Goal: Task Accomplishment & Management: Complete application form

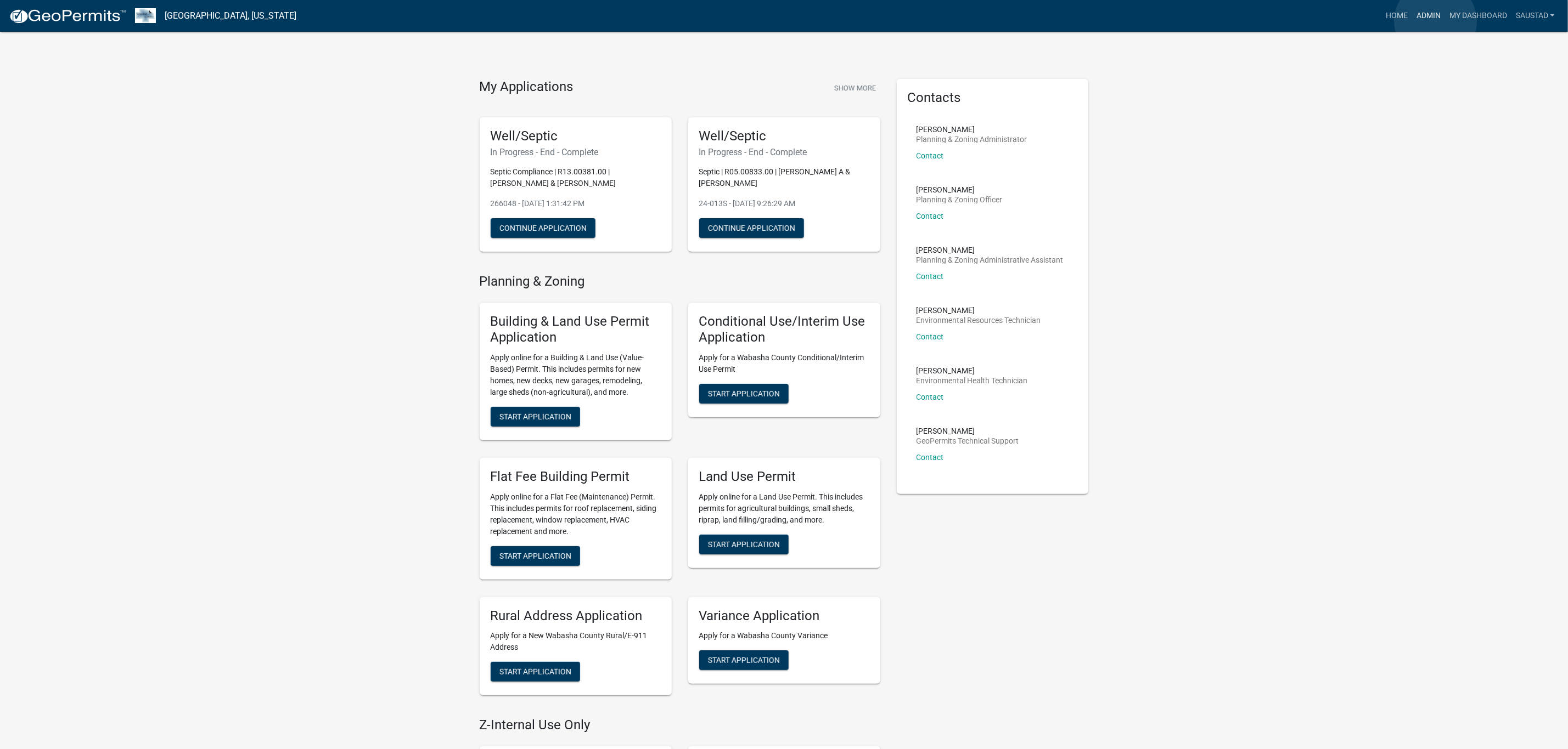
click at [1433, 21] on link "Admin" at bounding box center [1428, 16] width 33 height 21
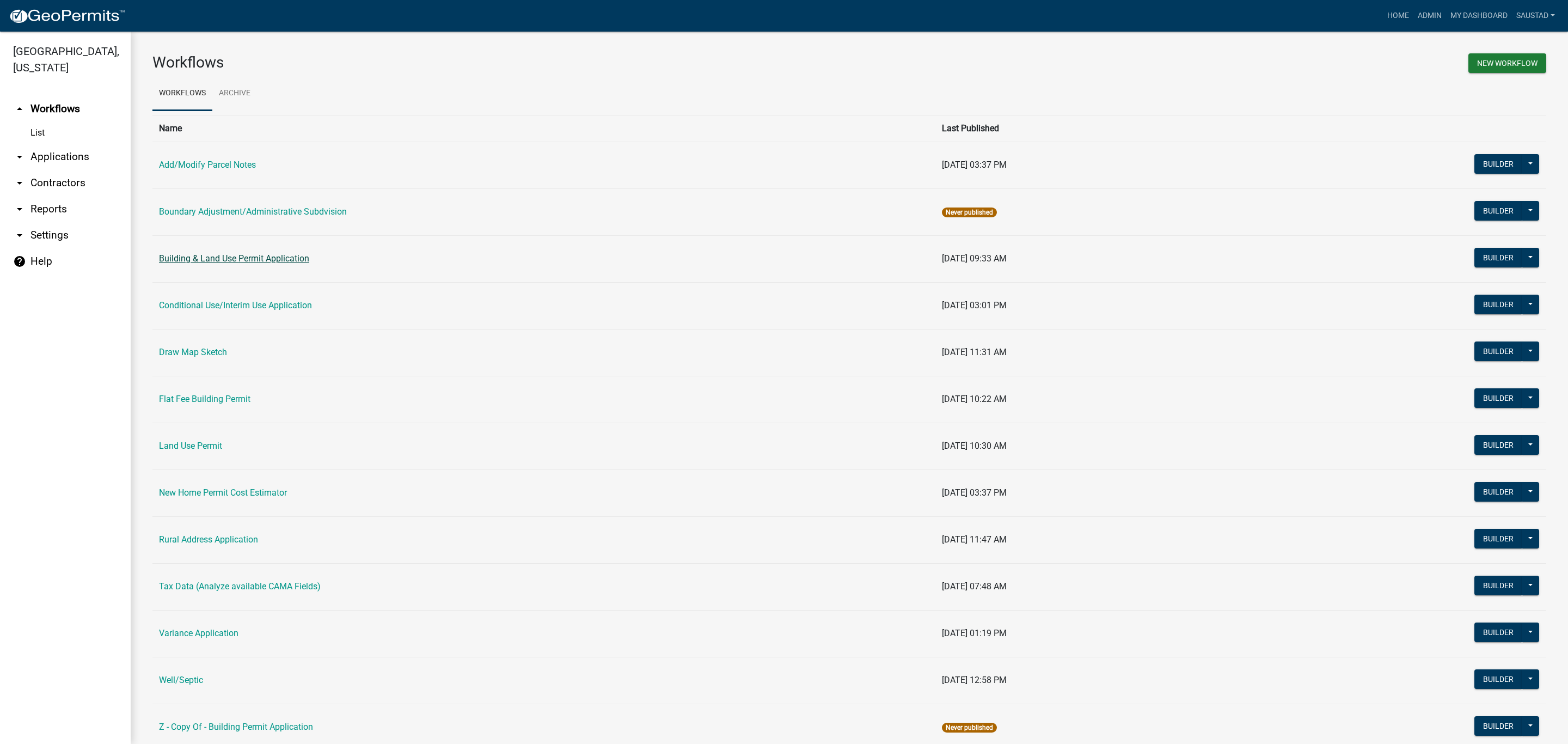
click at [252, 258] on link "Building & Land Use Permit Application" at bounding box center [234, 259] width 150 height 11
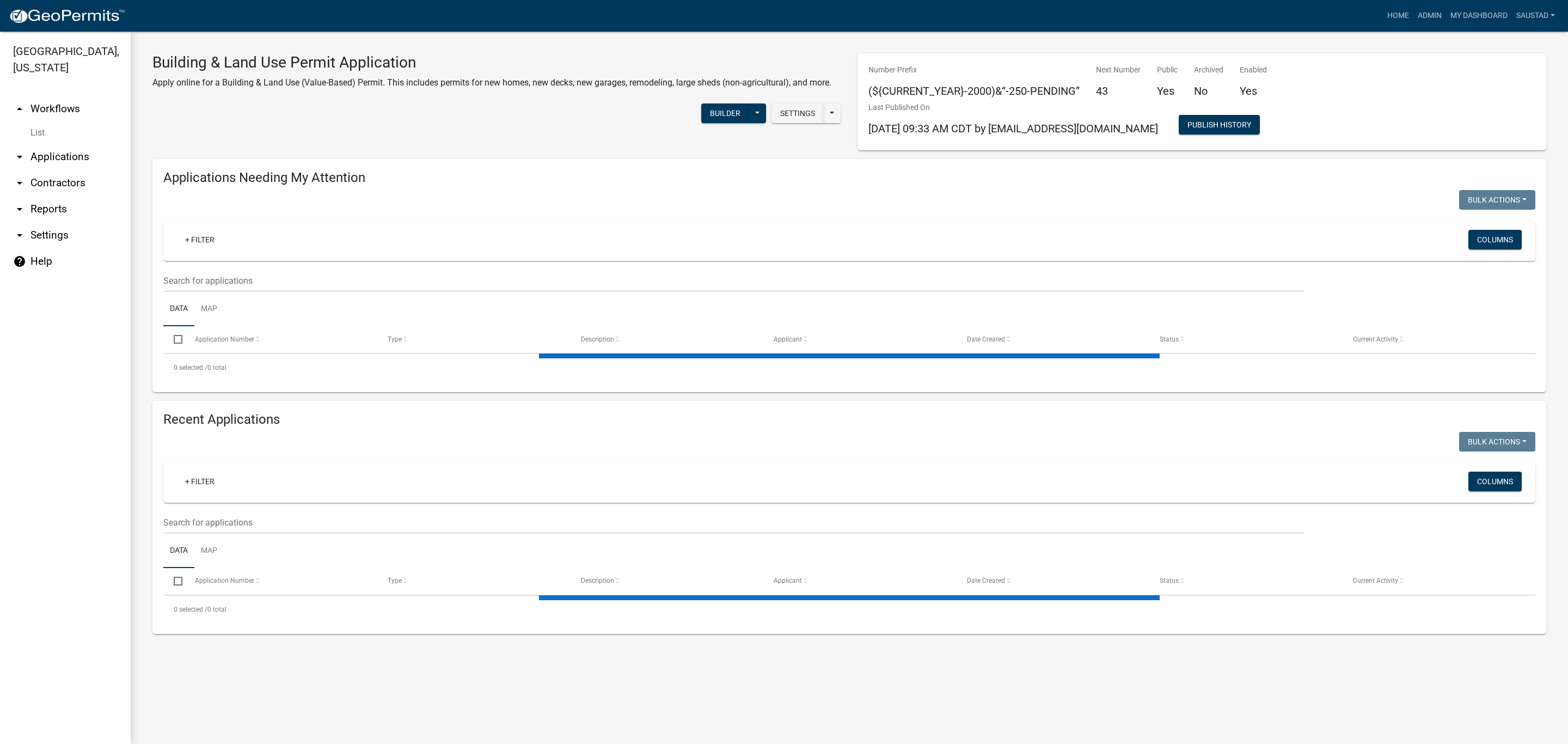
select select "3: 100"
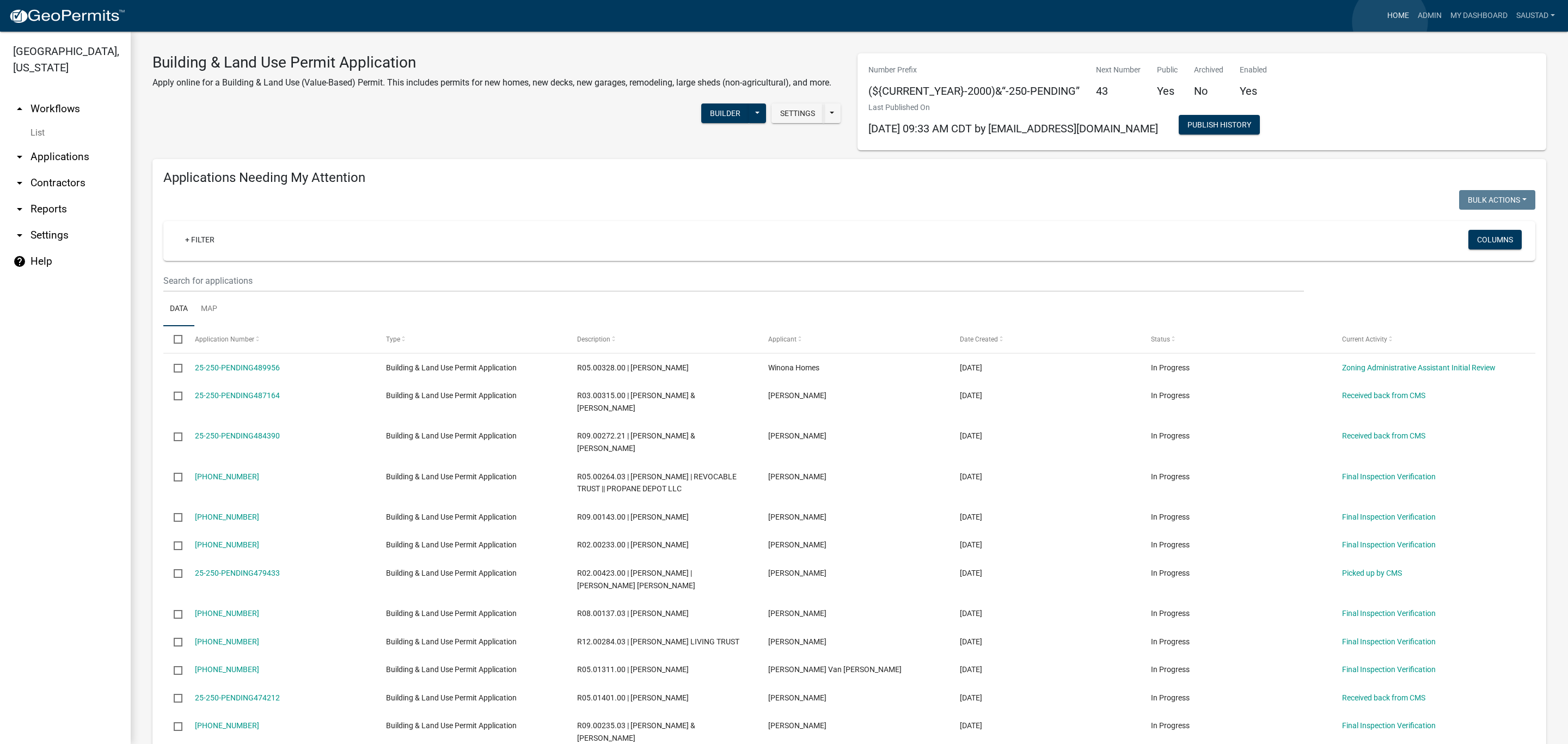
click at [1390, 22] on link "Home" at bounding box center [1398, 16] width 31 height 21
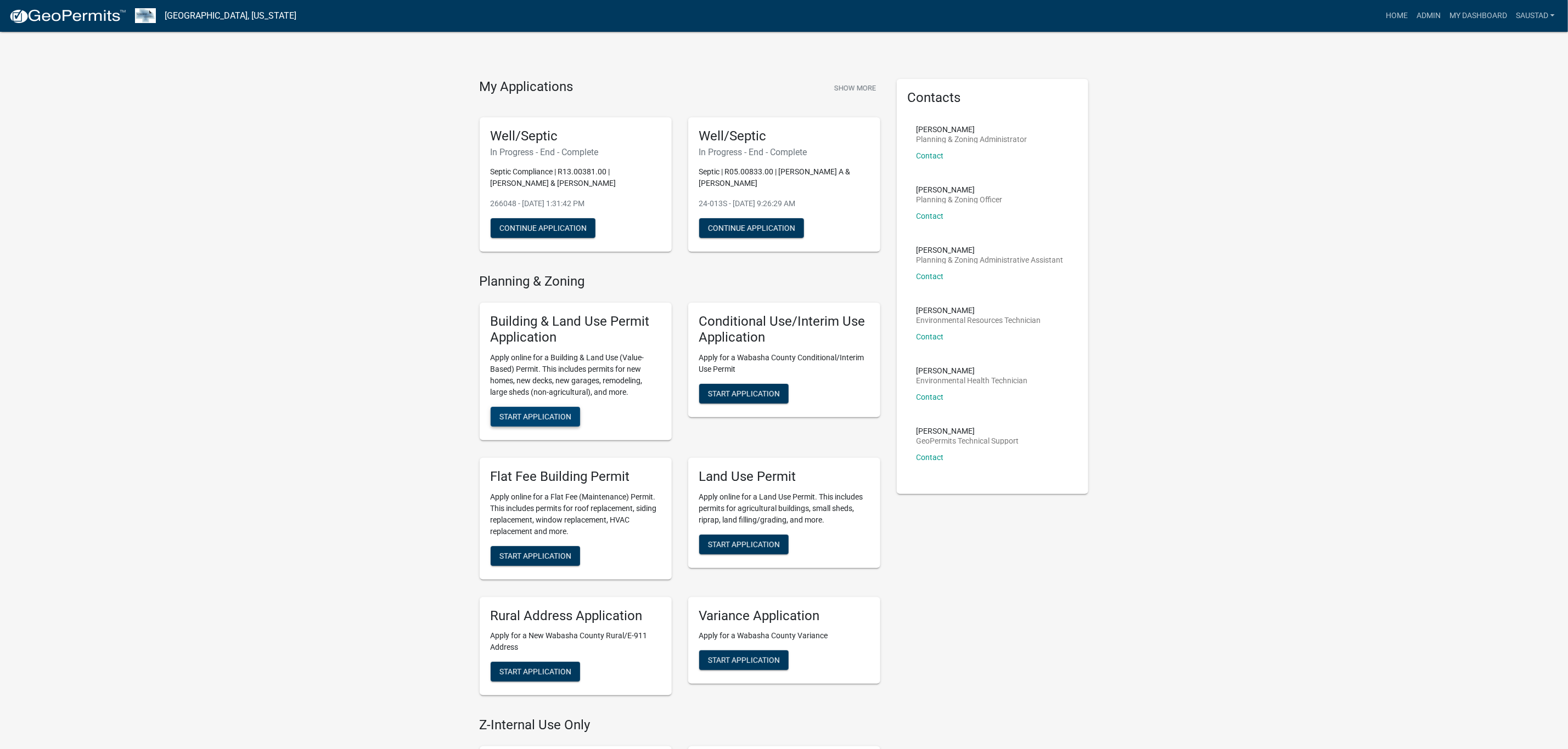
click at [540, 419] on span "Start Application" at bounding box center [535, 417] width 72 height 9
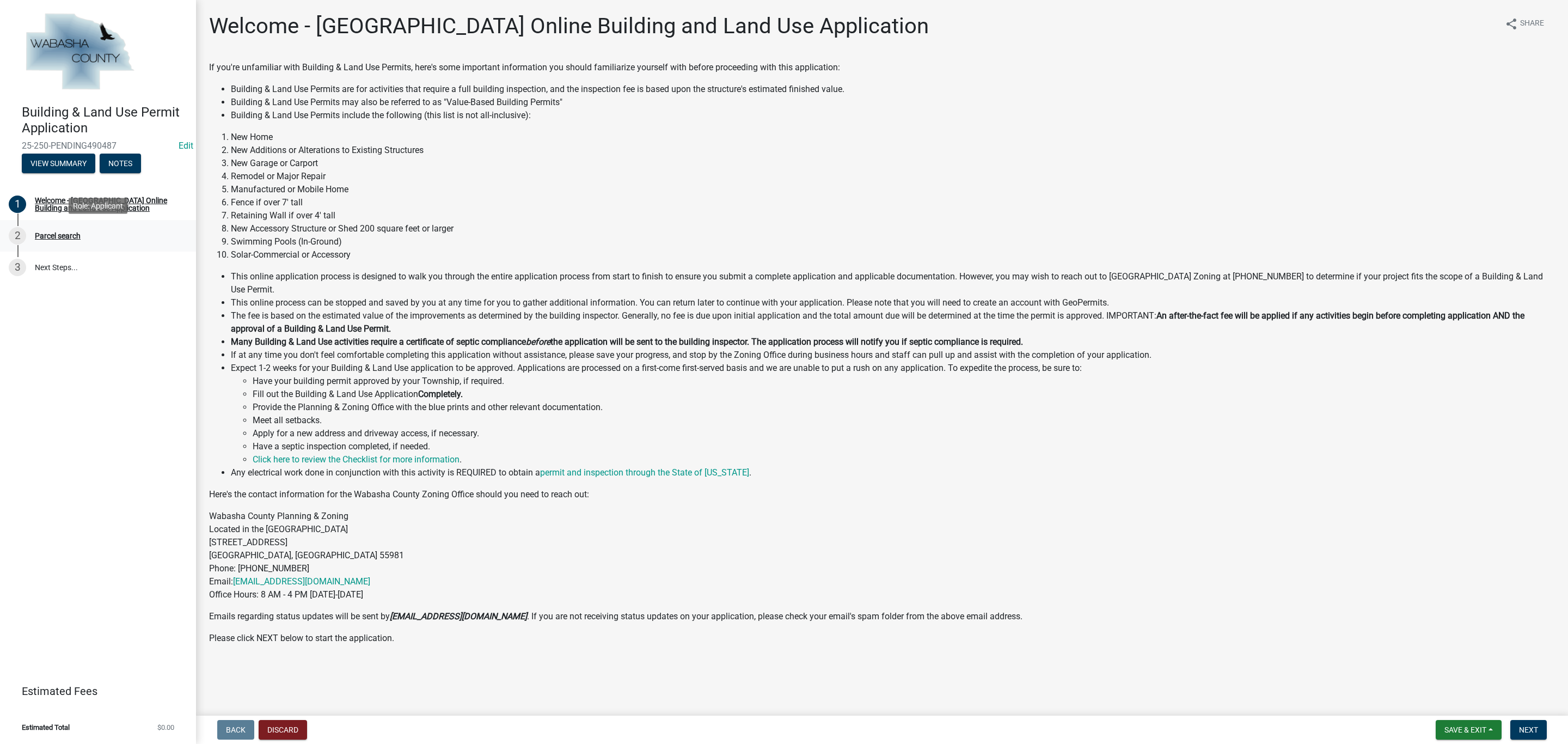
click at [77, 240] on div "2 Parcel search" at bounding box center [93, 236] width 170 height 18
click at [1537, 733] on span "Next" at bounding box center [1528, 730] width 19 height 9
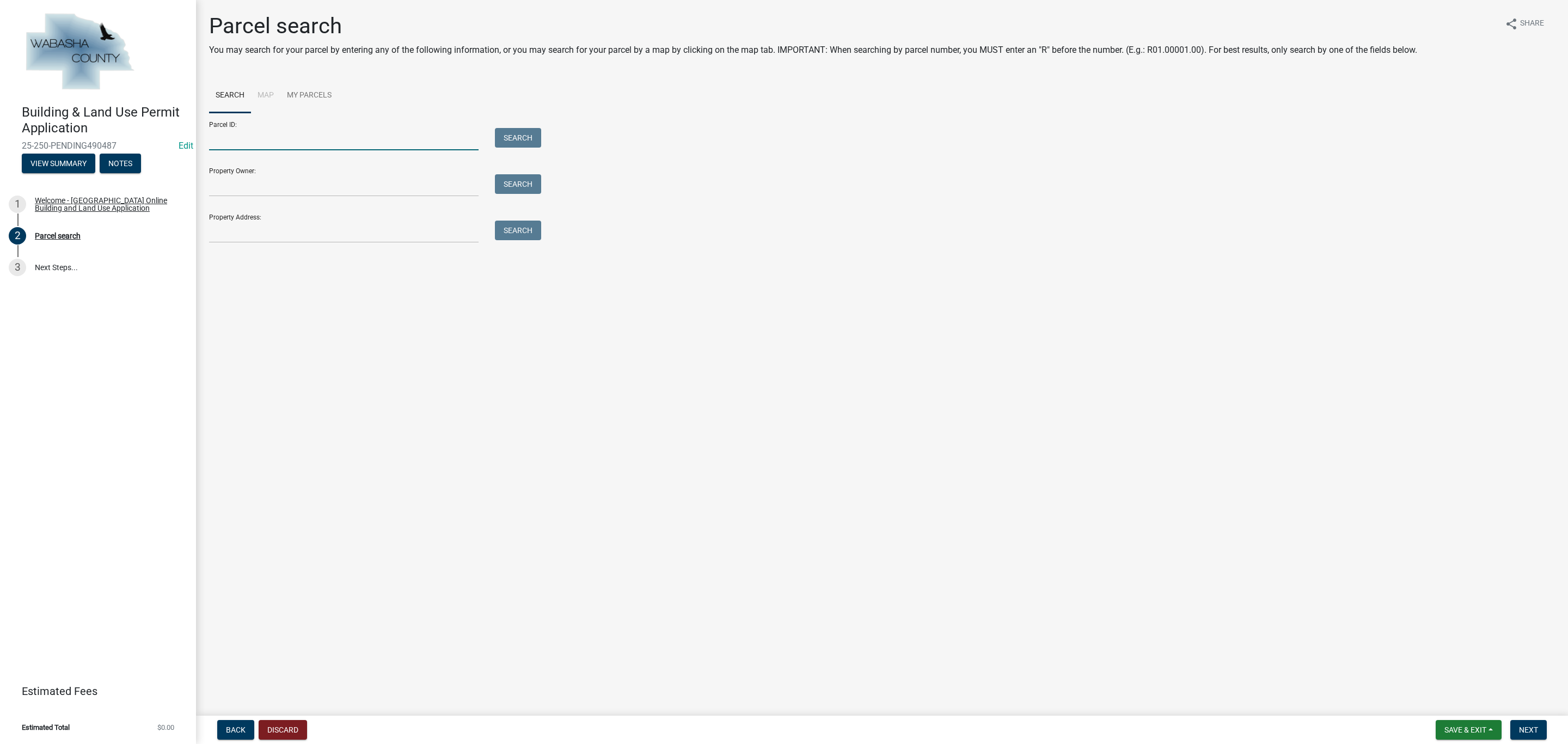
click at [268, 143] on input "Parcel ID:" at bounding box center [344, 138] width 269 height 22
click at [515, 139] on button "Search" at bounding box center [517, 137] width 47 height 19
click at [209, 139] on input "09.00265.00" at bounding box center [344, 138] width 269 height 22
type input "R09.00265.00"
click at [532, 133] on button "Search" at bounding box center [517, 137] width 47 height 19
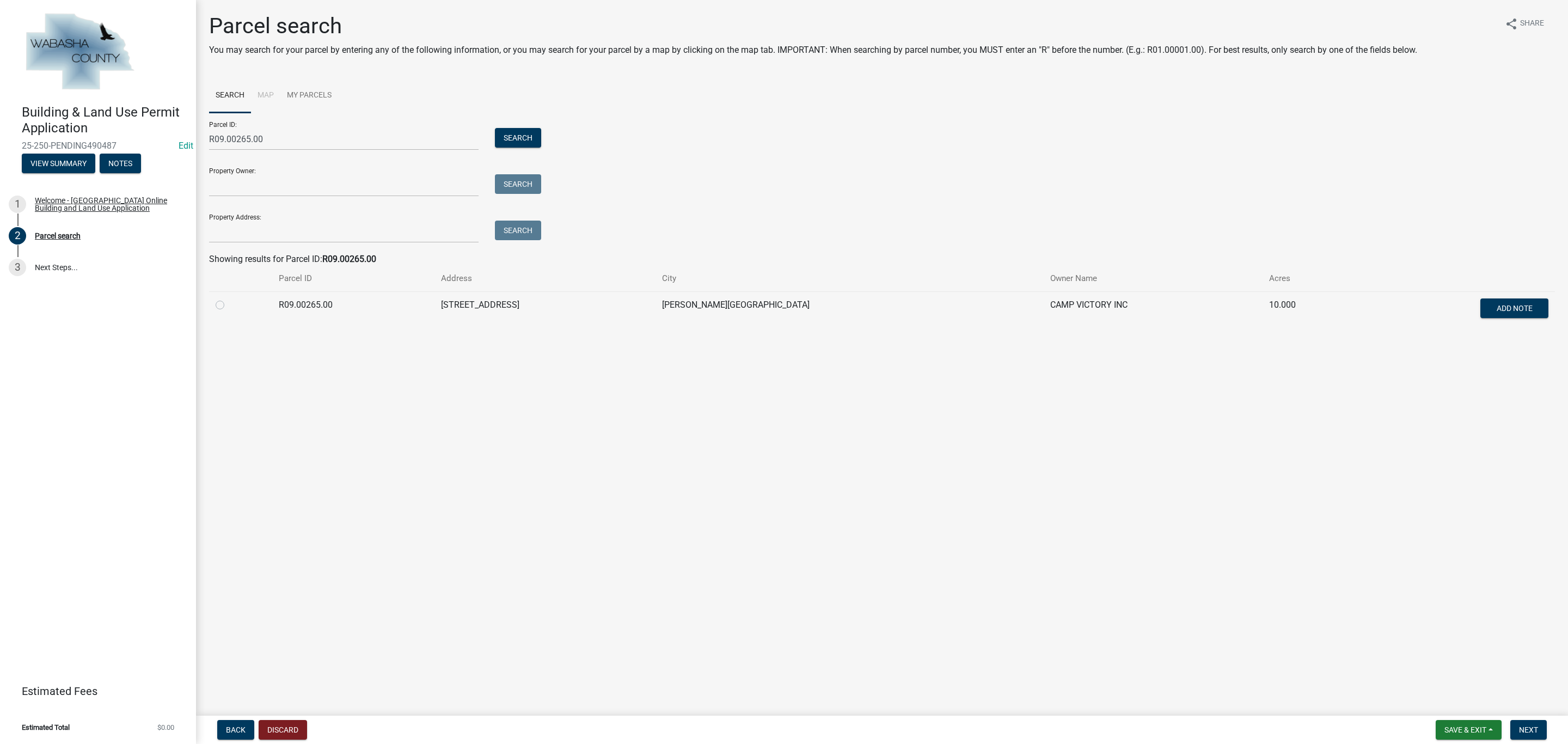
click at [229, 298] on label at bounding box center [229, 298] width 0 height 0
click at [229, 306] on input "radio" at bounding box center [232, 302] width 7 height 7
radio input "true"
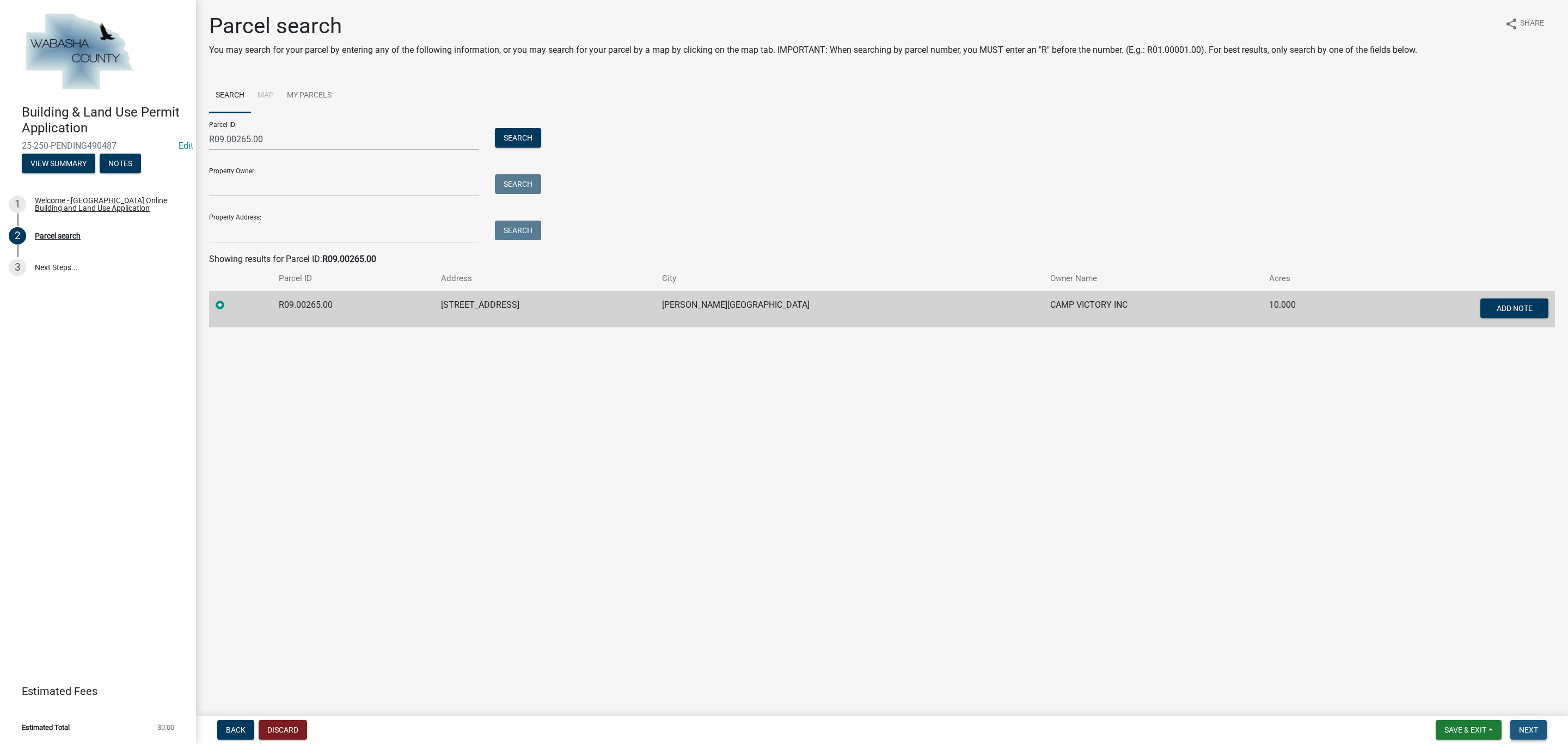
click at [1541, 731] on button "Next" at bounding box center [1528, 730] width 36 height 19
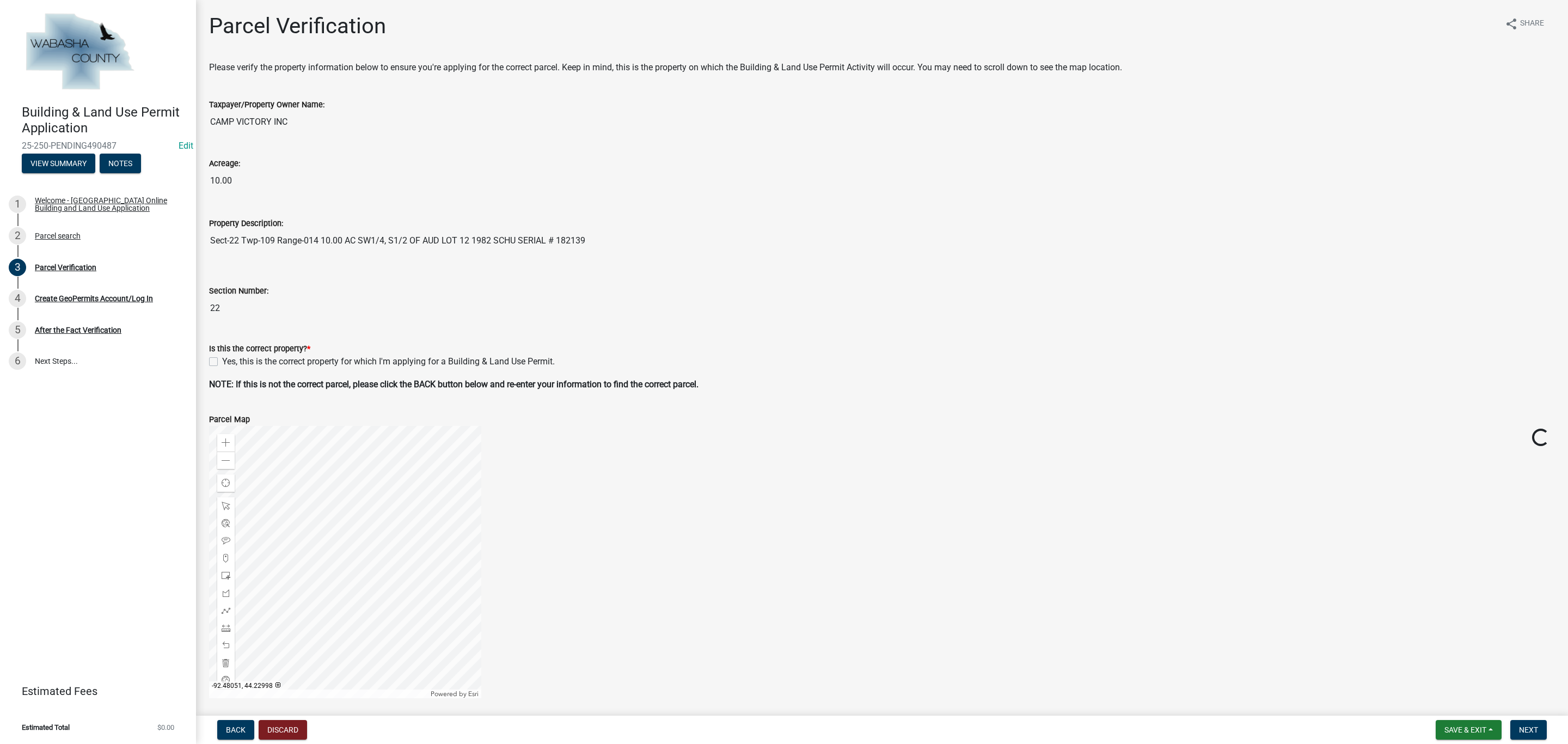
click at [222, 363] on label "Yes, this is the correct property for which I'm applying for a Building & Land …" at bounding box center [388, 361] width 333 height 13
click at [222, 362] on input "Yes, this is the correct property for which I'm applying for a Building & Land …" at bounding box center [225, 358] width 7 height 7
checkbox input "true"
click at [1528, 737] on button "Next" at bounding box center [1528, 730] width 36 height 19
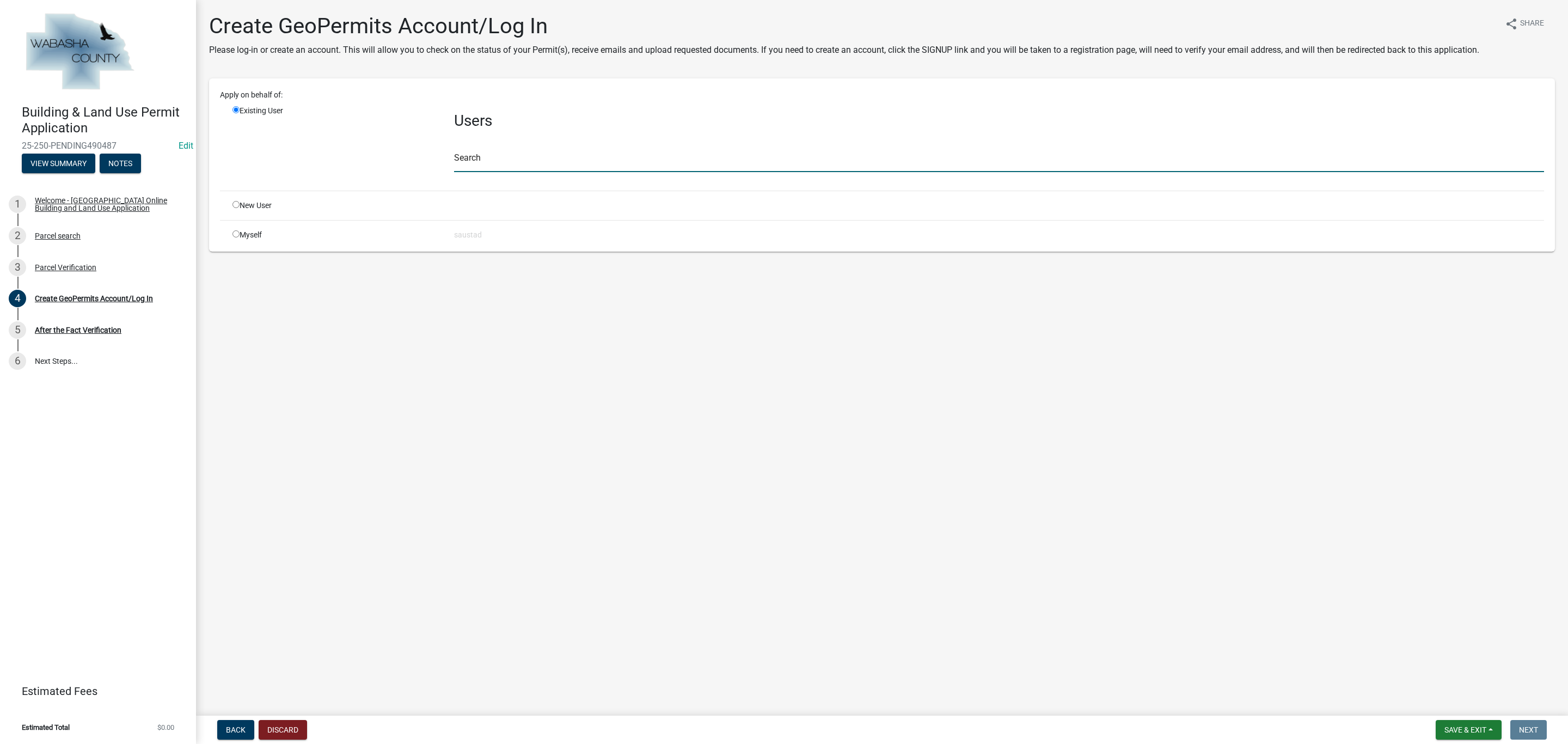
click at [557, 166] on input "text" at bounding box center [999, 160] width 1090 height 22
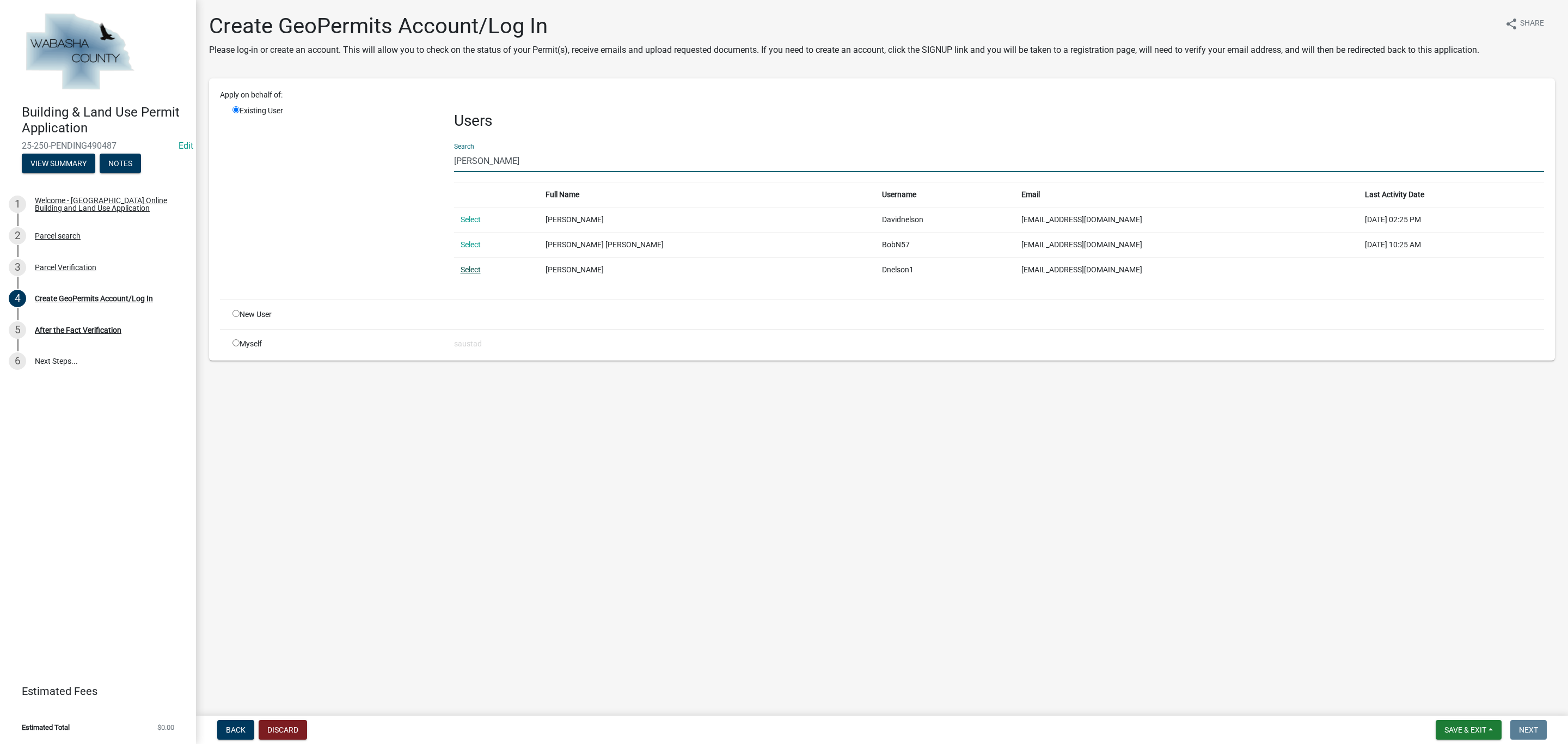
type input "[PERSON_NAME]"
click at [468, 271] on link "Select" at bounding box center [470, 269] width 20 height 9
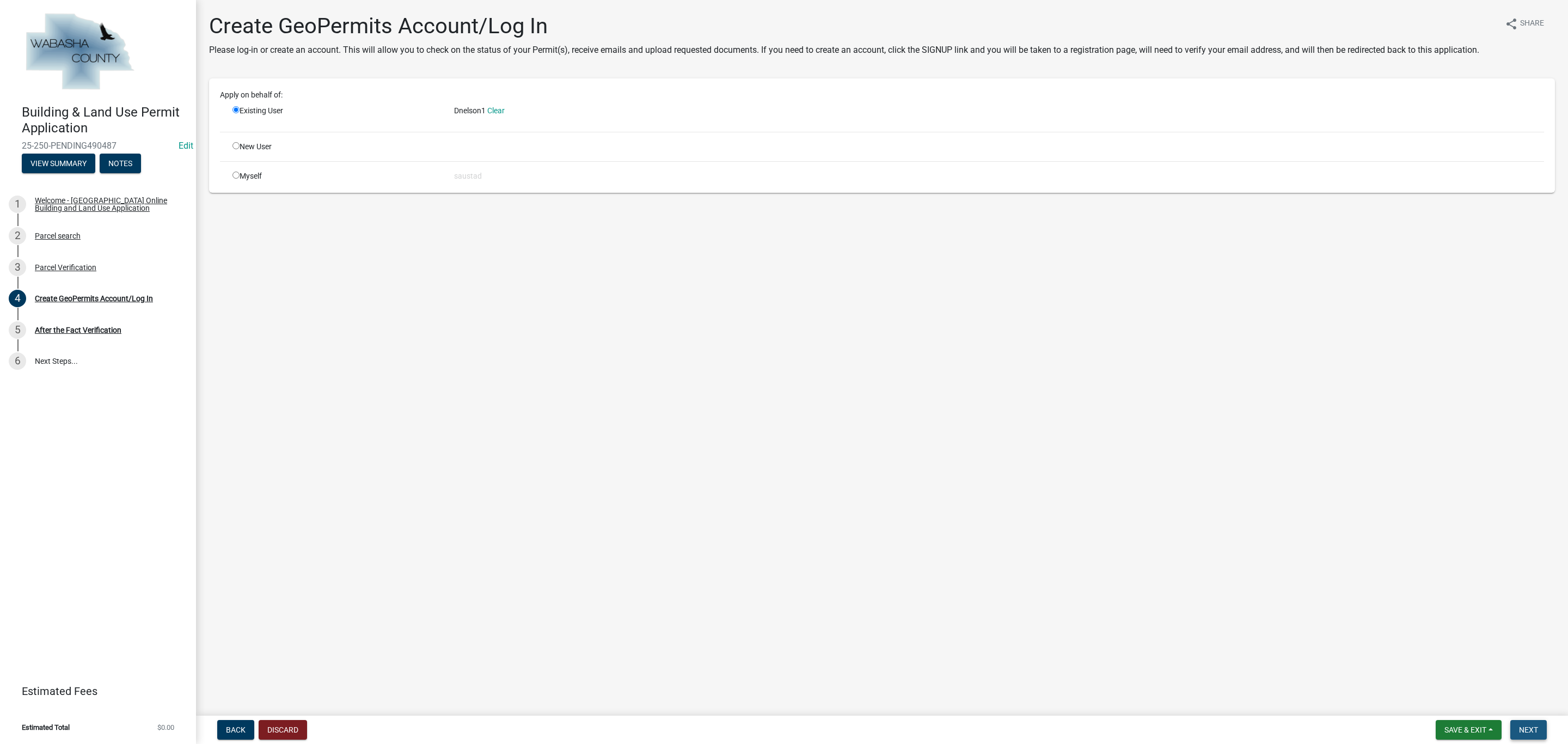
click at [1532, 730] on span "Next" at bounding box center [1528, 730] width 19 height 9
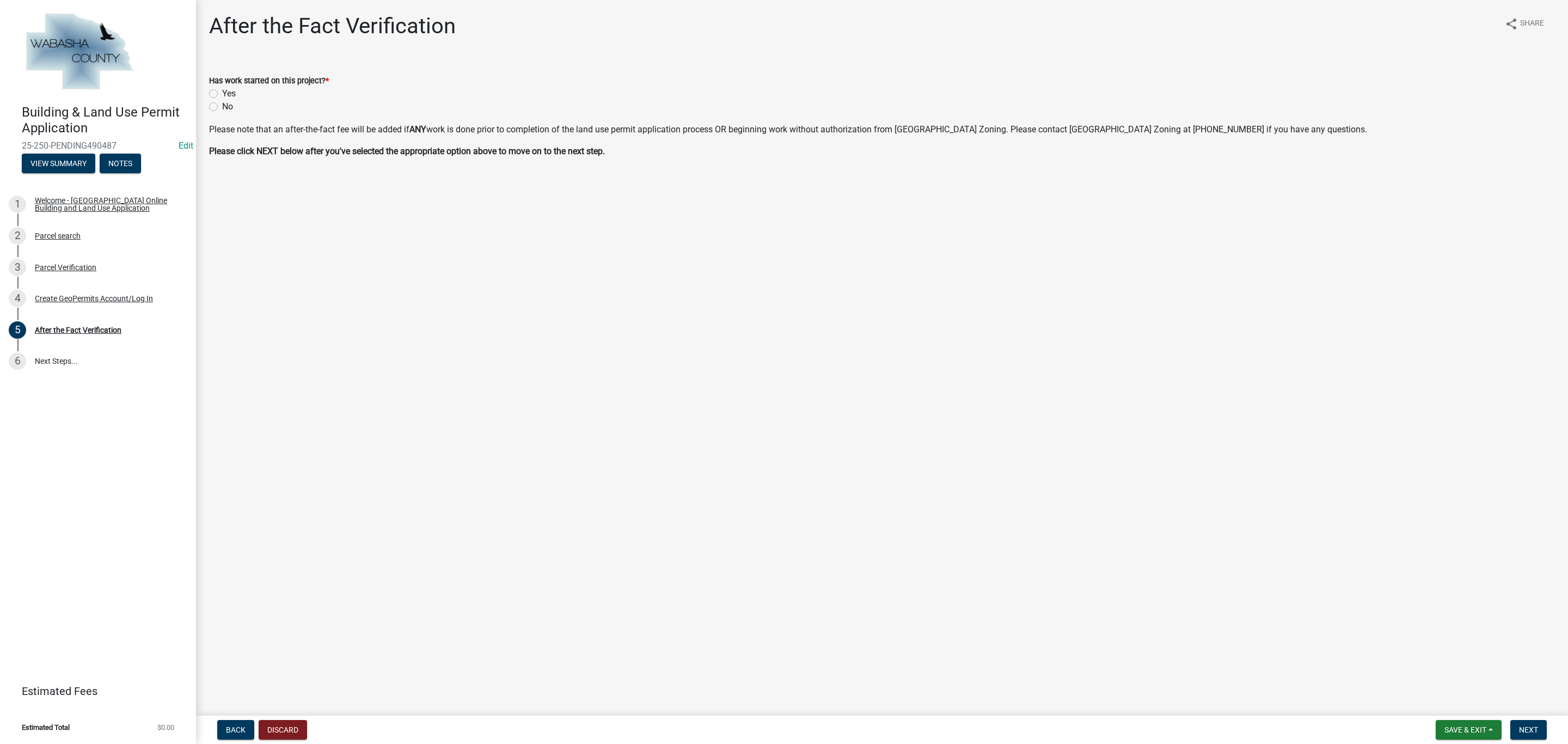
click at [211, 112] on div "No" at bounding box center [883, 107] width 1346 height 13
click at [222, 108] on label "No" at bounding box center [227, 107] width 11 height 13
click at [222, 107] on input "No" at bounding box center [225, 104] width 7 height 7
radio input "true"
click at [1533, 729] on span "Next" at bounding box center [1528, 730] width 19 height 9
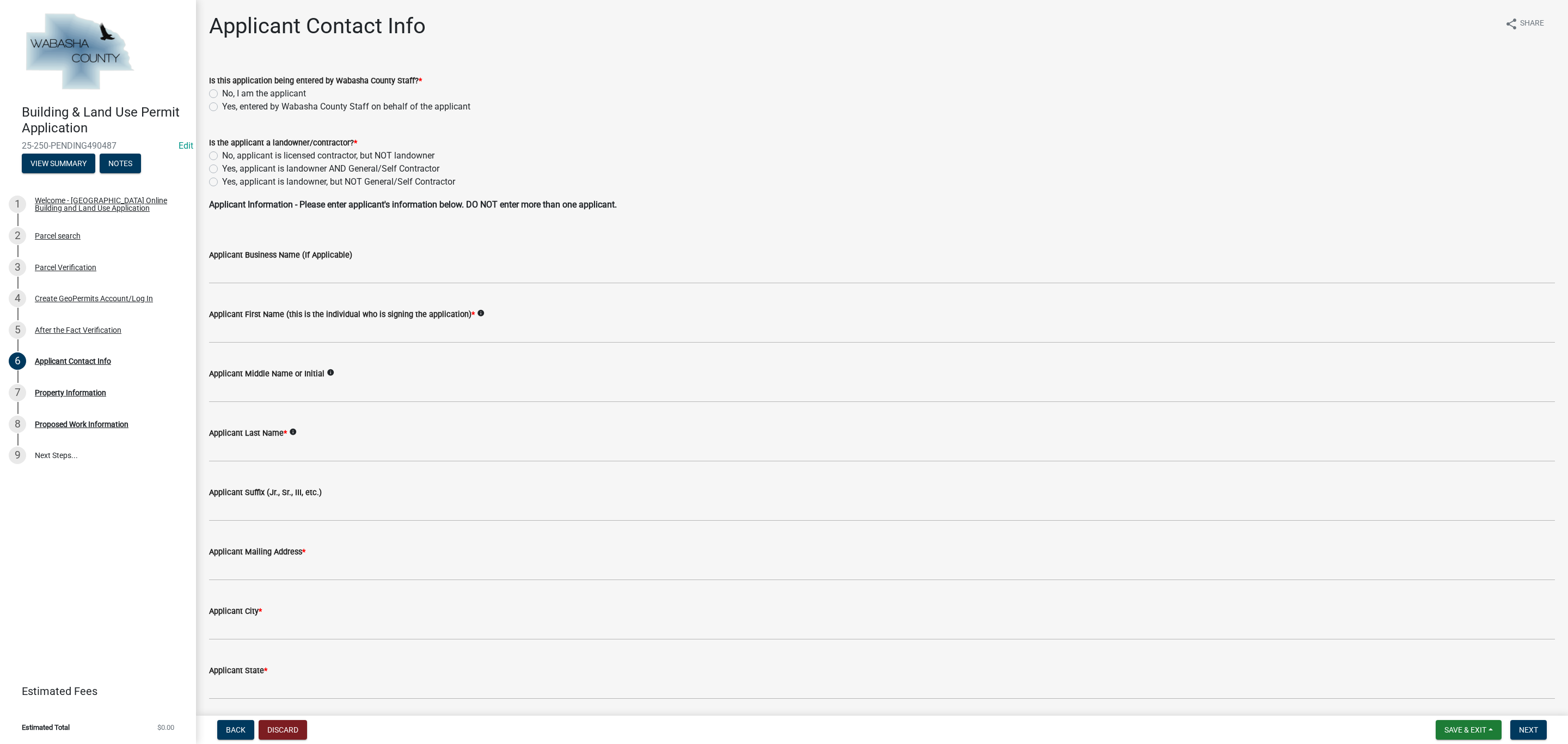
click at [222, 107] on label "Yes, entered by Wabasha County Staff on behalf of the applicant" at bounding box center [346, 107] width 248 height 13
click at [222, 107] on input "Yes, entered by Wabasha County Staff on behalf of the applicant" at bounding box center [225, 104] width 7 height 7
radio input "true"
click at [222, 173] on label "Yes, applicant is landowner AND General/Self Contractor" at bounding box center [330, 168] width 217 height 13
click at [222, 169] on input "Yes, applicant is landowner AND General/Self Contractor" at bounding box center [225, 166] width 7 height 7
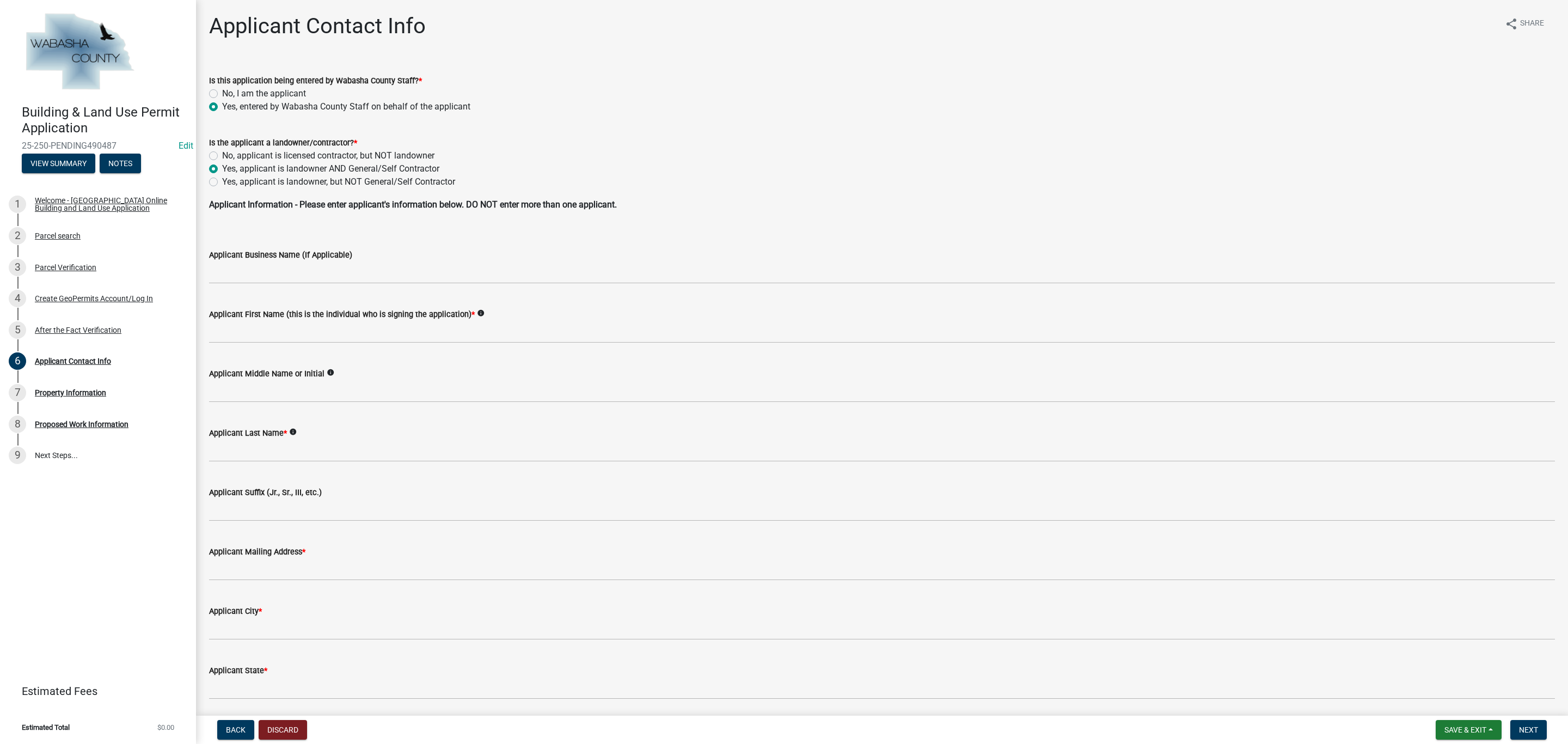
radio input "true"
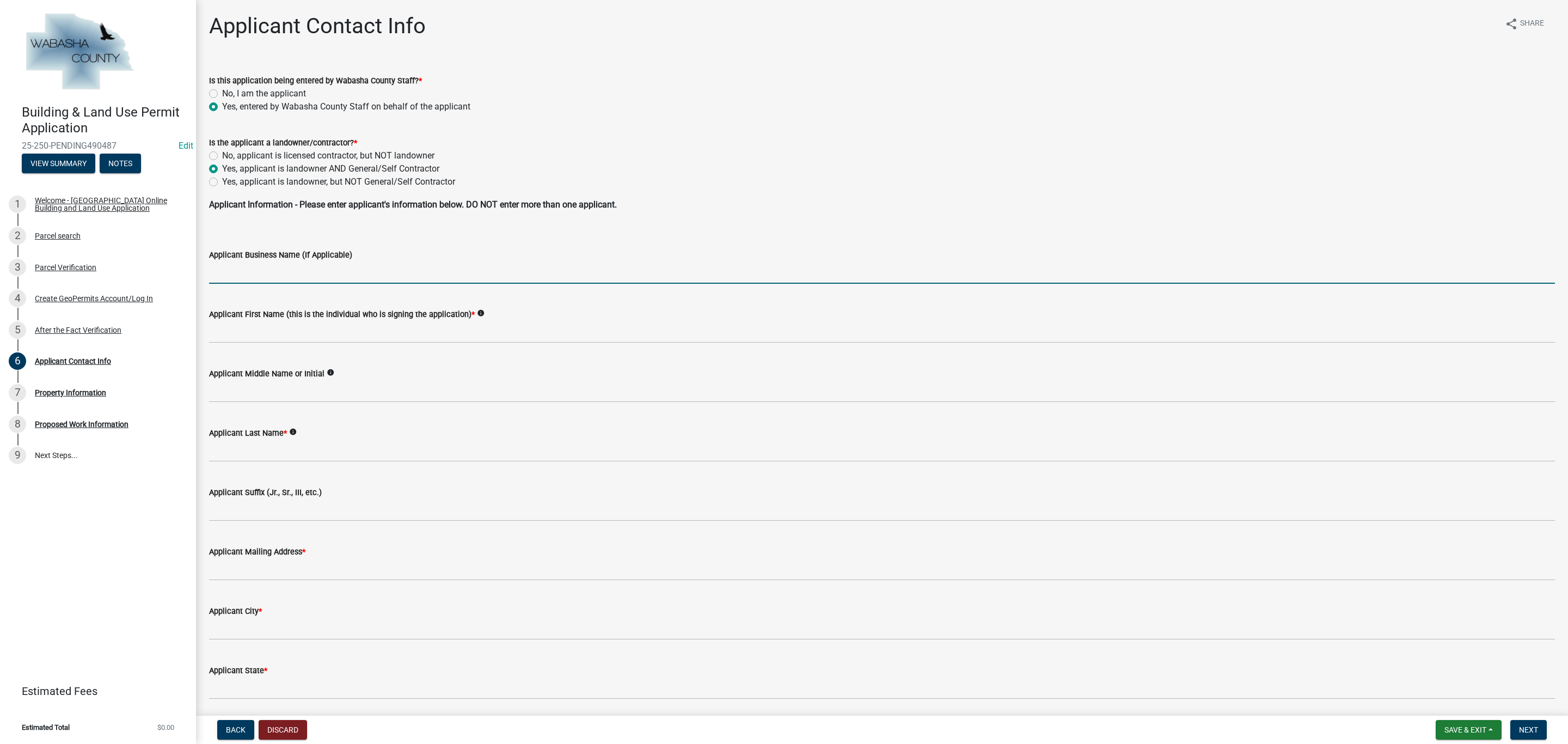
click at [258, 278] on input "Applicant Business Name (If Applicable)" at bounding box center [883, 272] width 1346 height 22
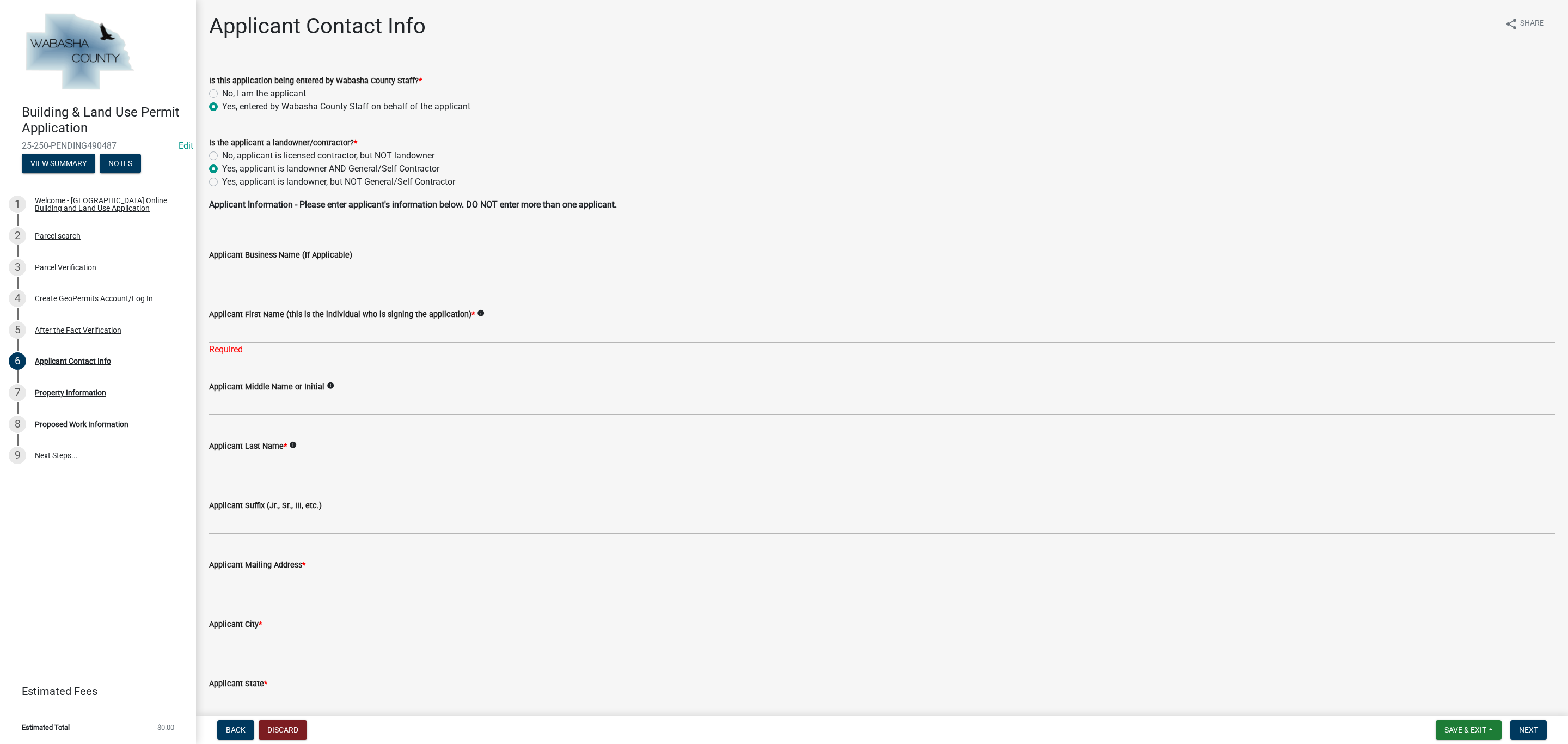
click at [299, 291] on wm-data-entity-input "Applicant Business Name (If Applicable)" at bounding box center [883, 262] width 1346 height 59
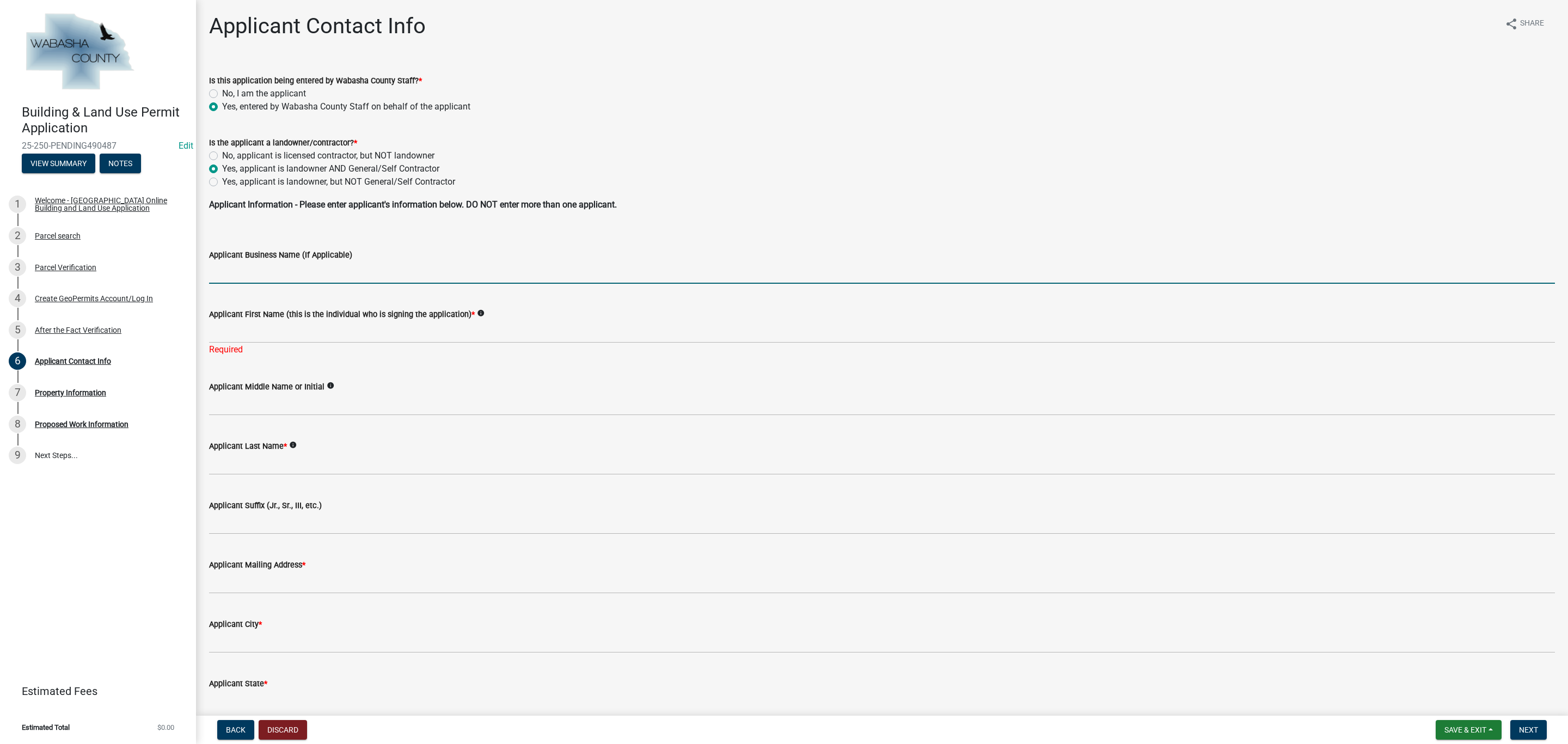
click at [316, 276] on input "Applicant Business Name (If Applicable)" at bounding box center [883, 272] width 1346 height 22
click at [240, 337] on input "Applicant First Name (this is the individual who is signing the application) *" at bounding box center [883, 331] width 1346 height 22
click at [239, 267] on input "Applicant Business Name (If Applicable)" at bounding box center [883, 272] width 1346 height 22
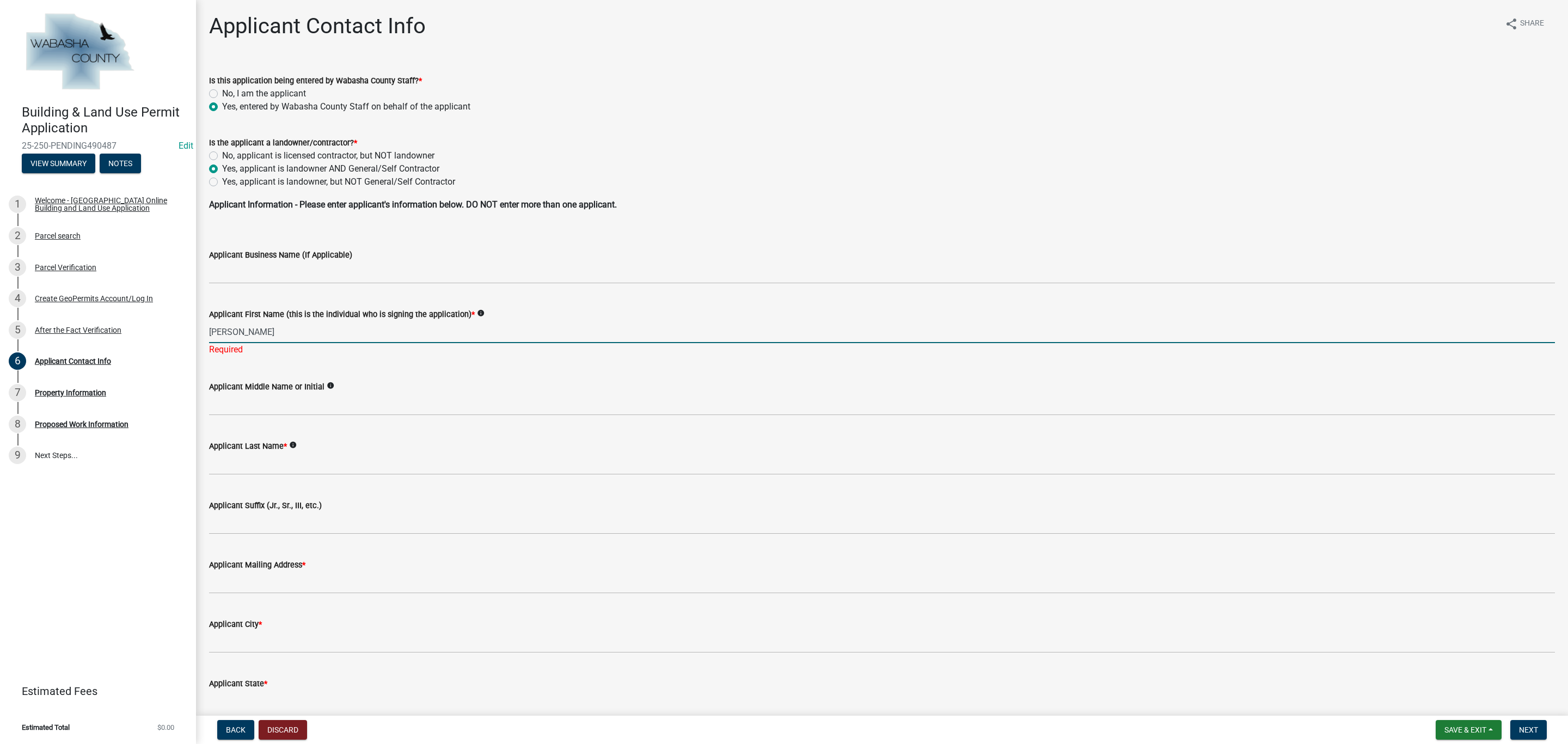
type input "[PERSON_NAME]"
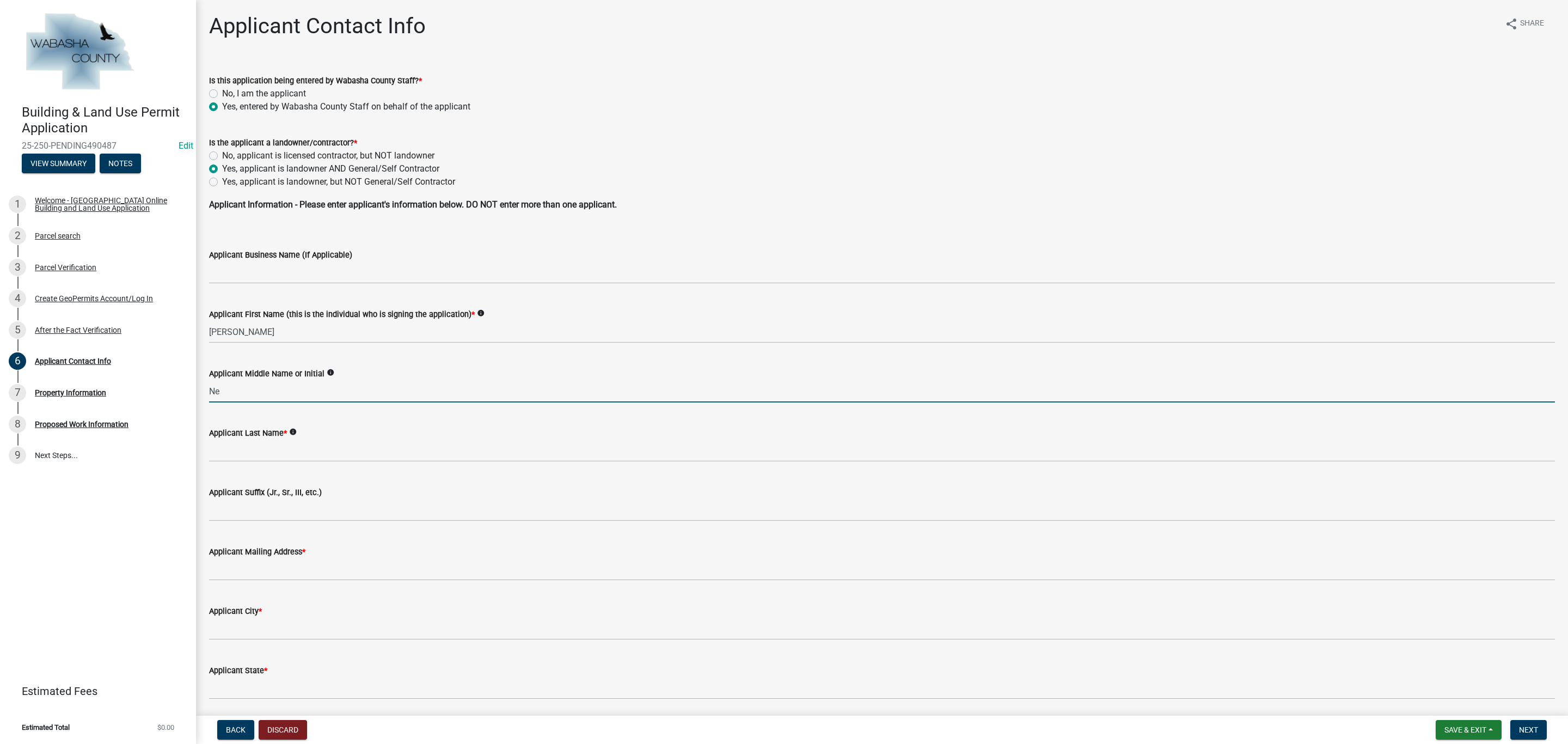
type input "N"
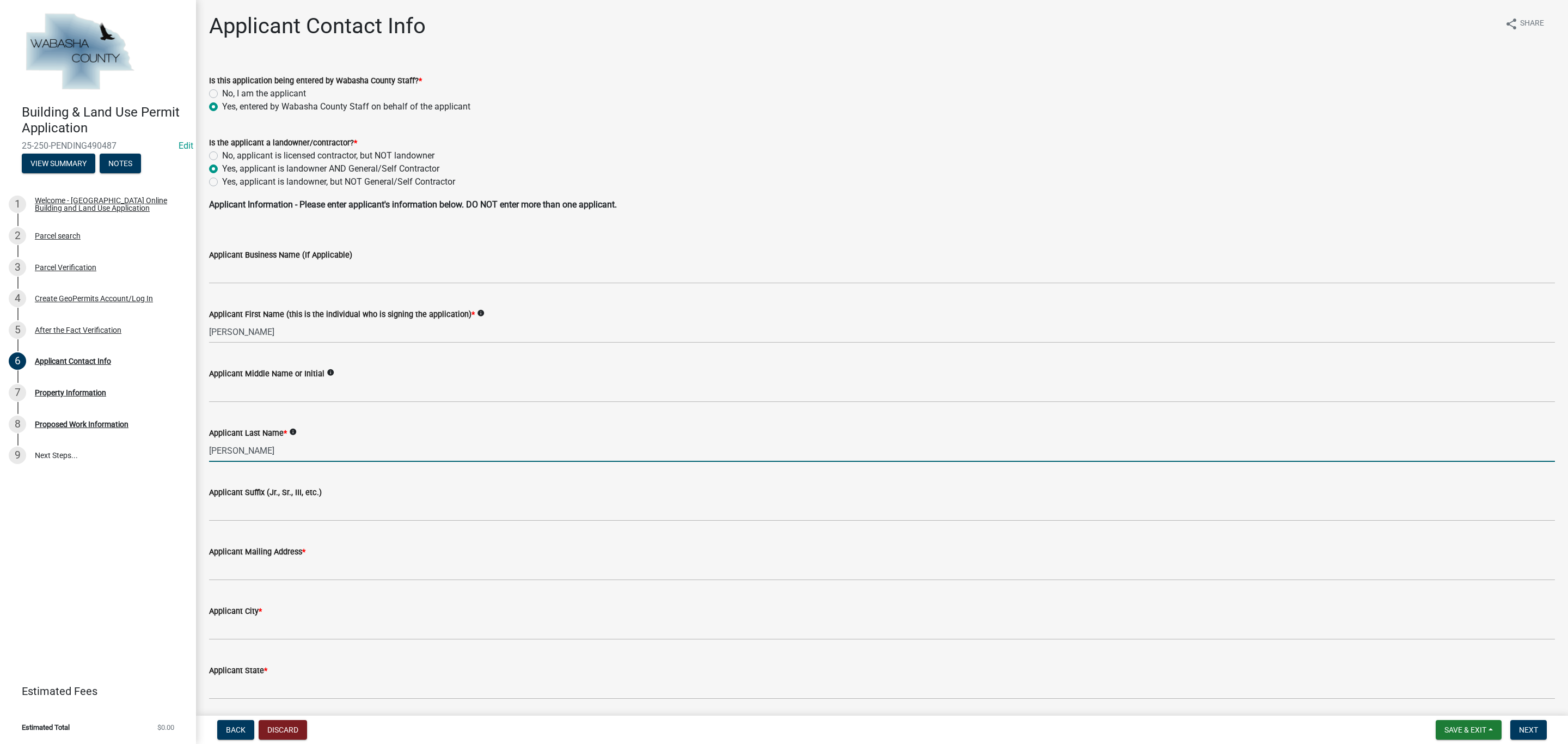
type input "[PERSON_NAME]"
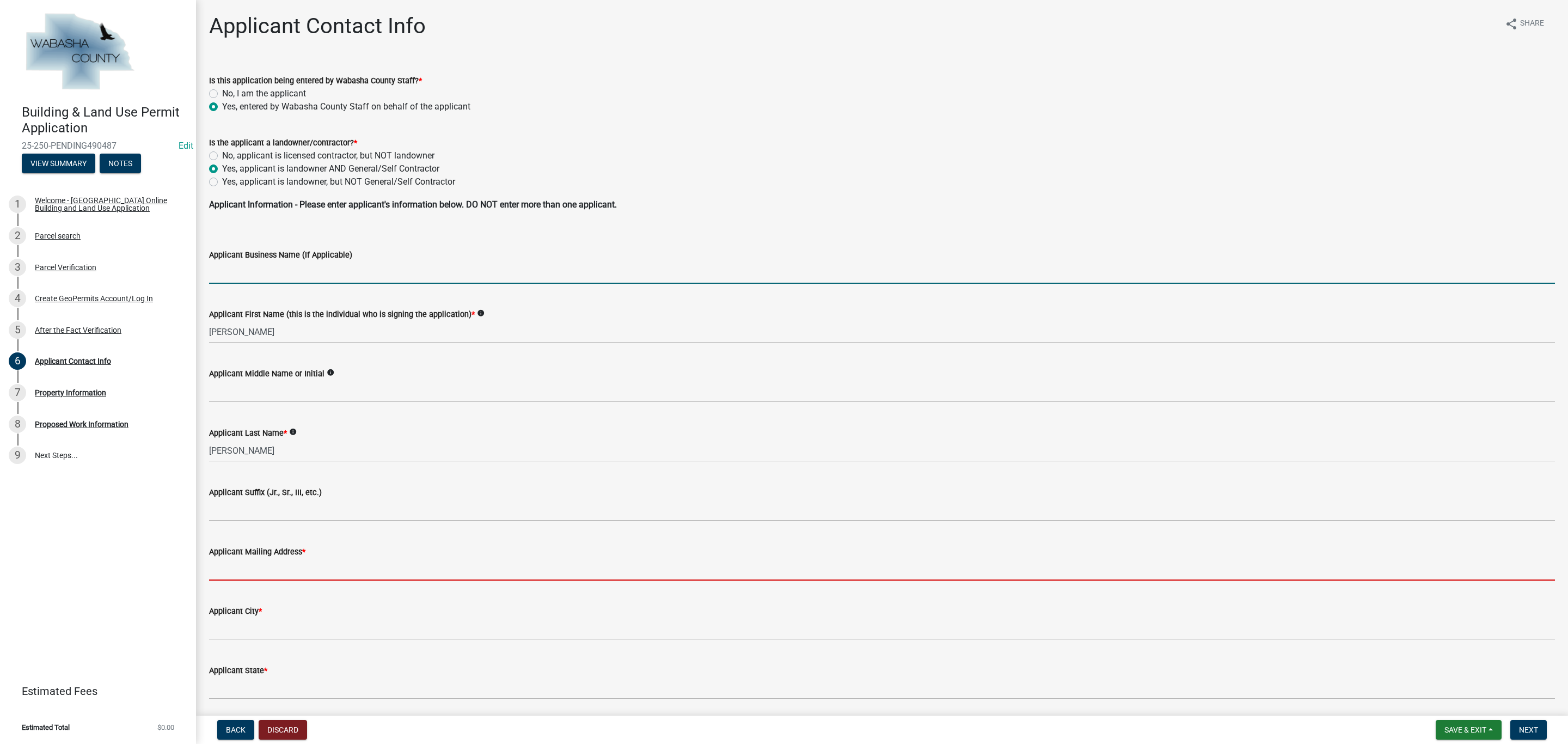
click at [275, 271] on input "Applicant Business Name (If Applicable)" at bounding box center [883, 272] width 1346 height 22
type input "Camp Victory Ministries, INC"
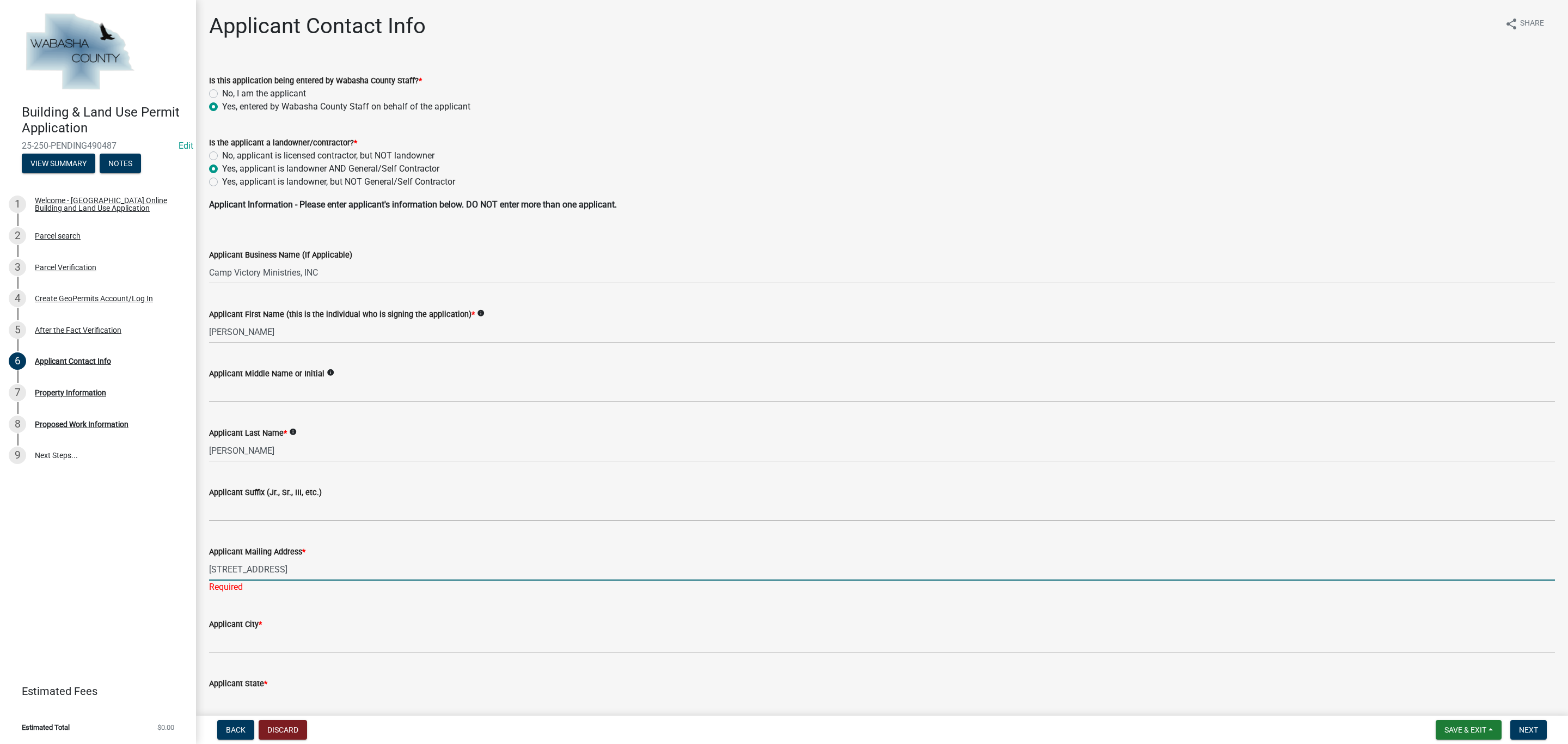
type input "[STREET_ADDRESS]"
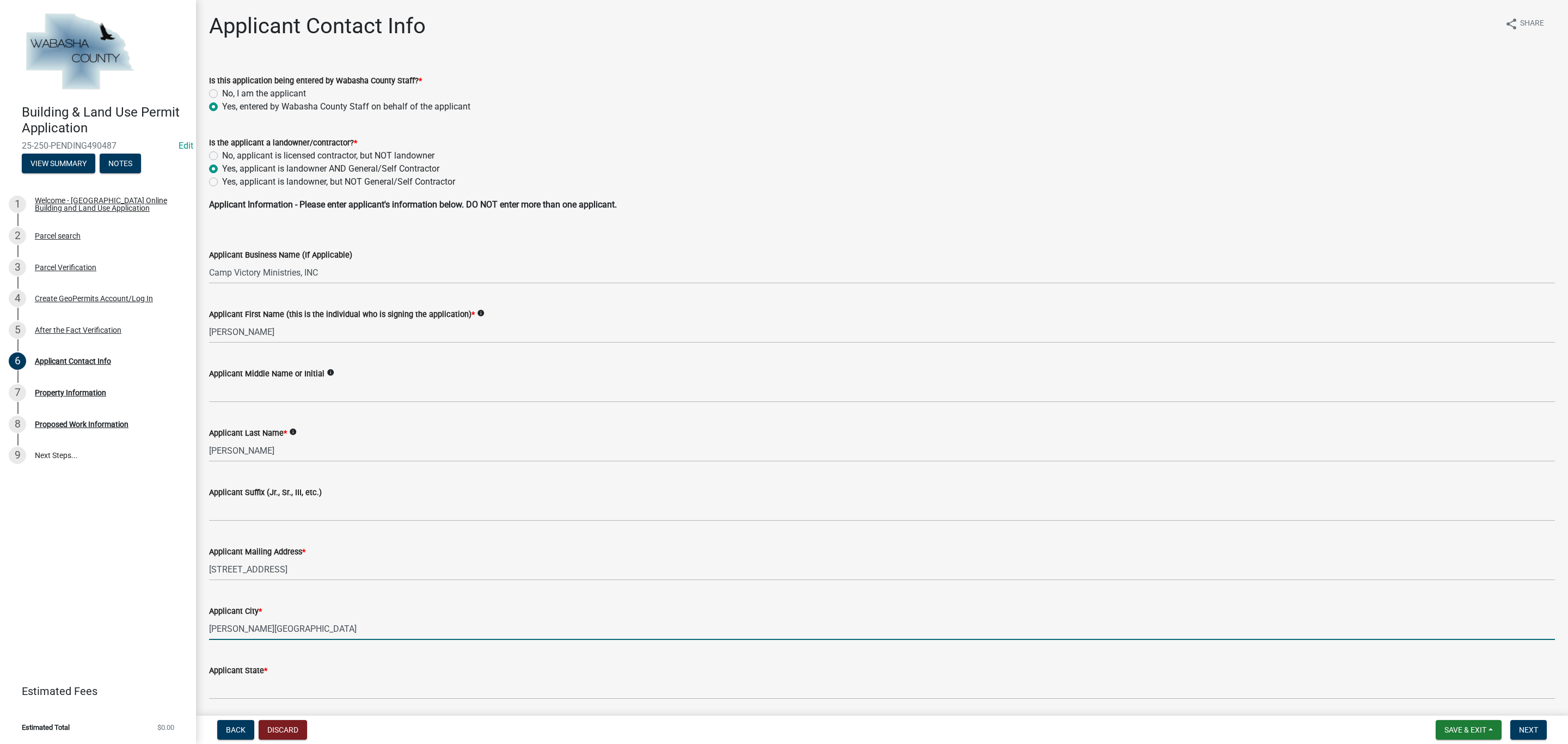
type input "[PERSON_NAME][GEOGRAPHIC_DATA]"
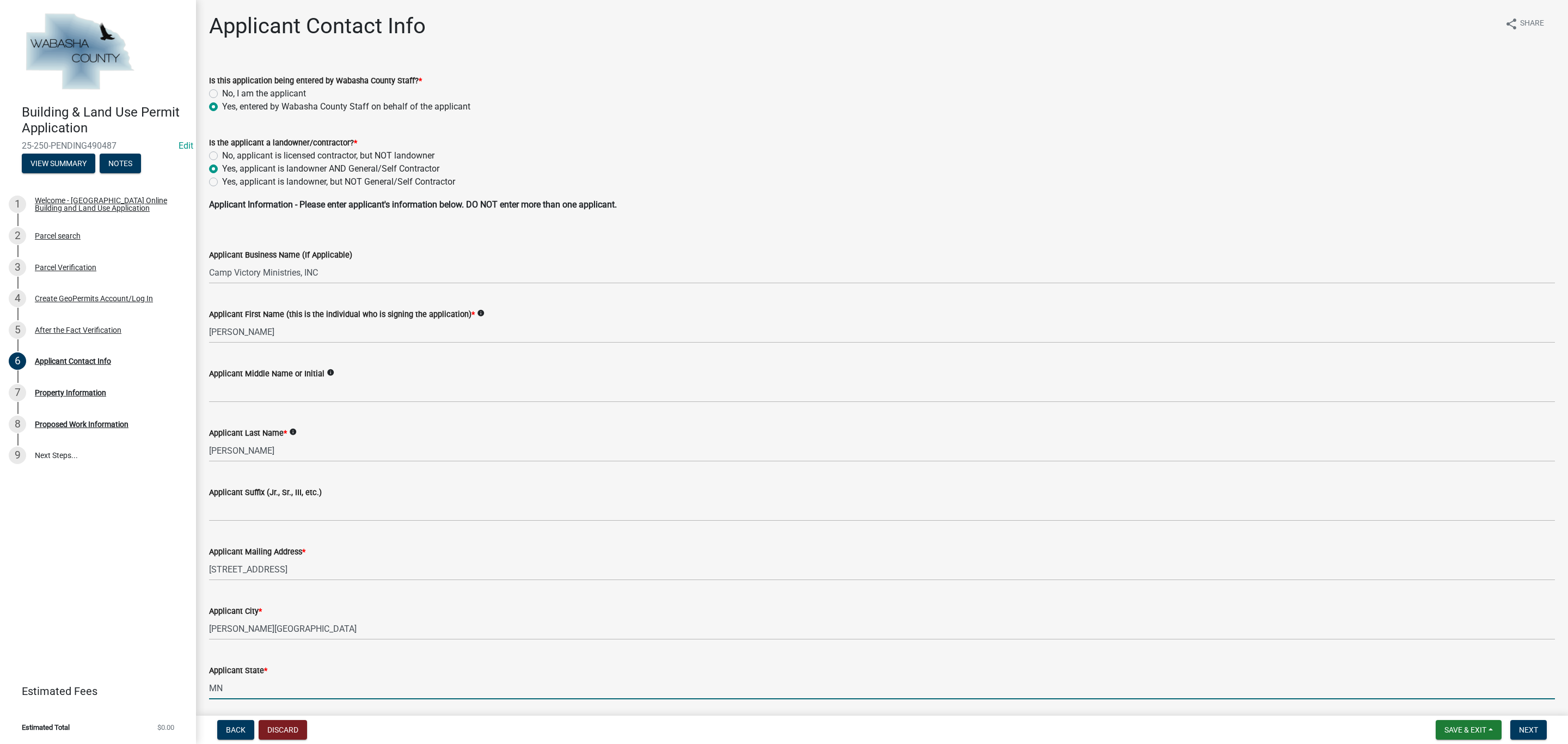
type input "MN"
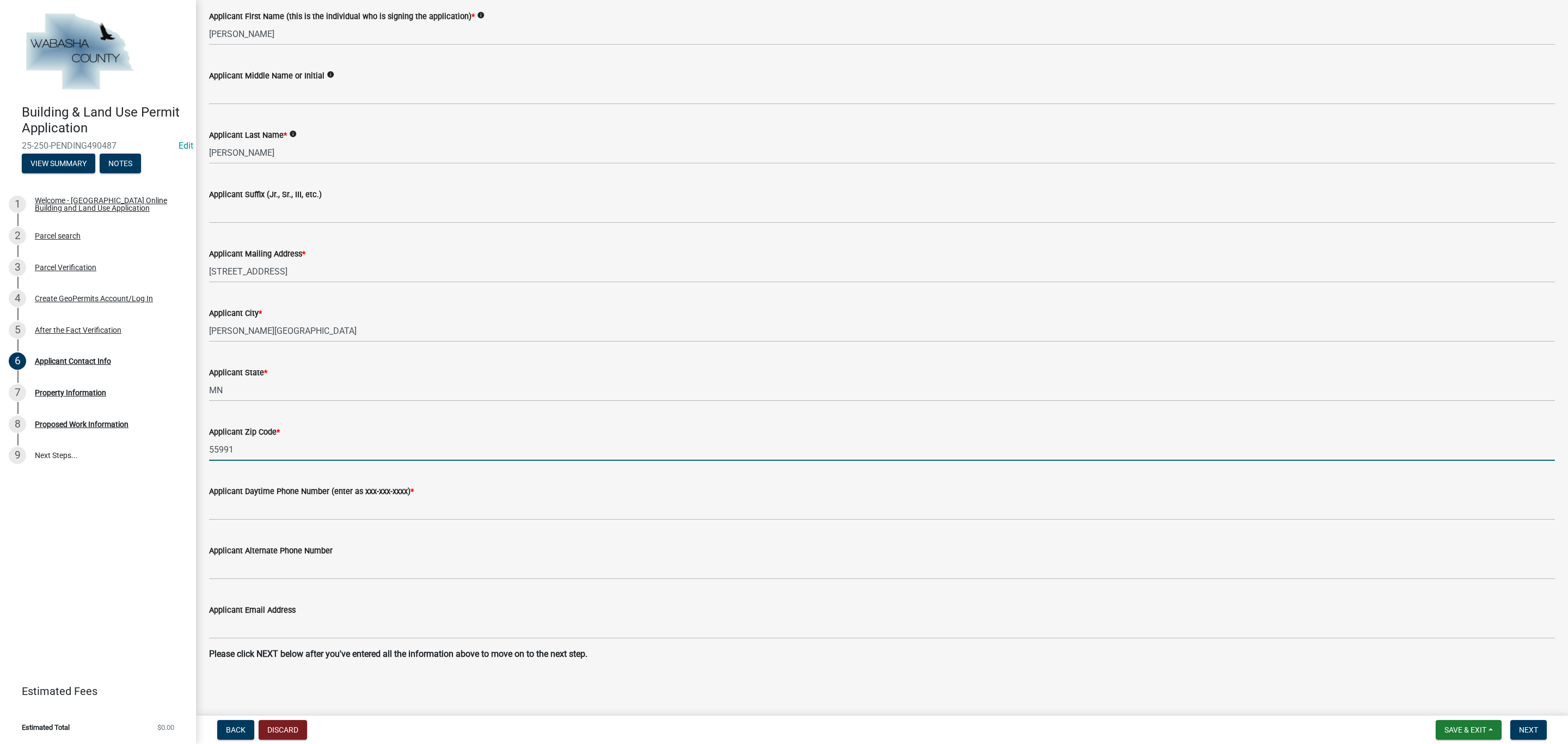
type input "55991"
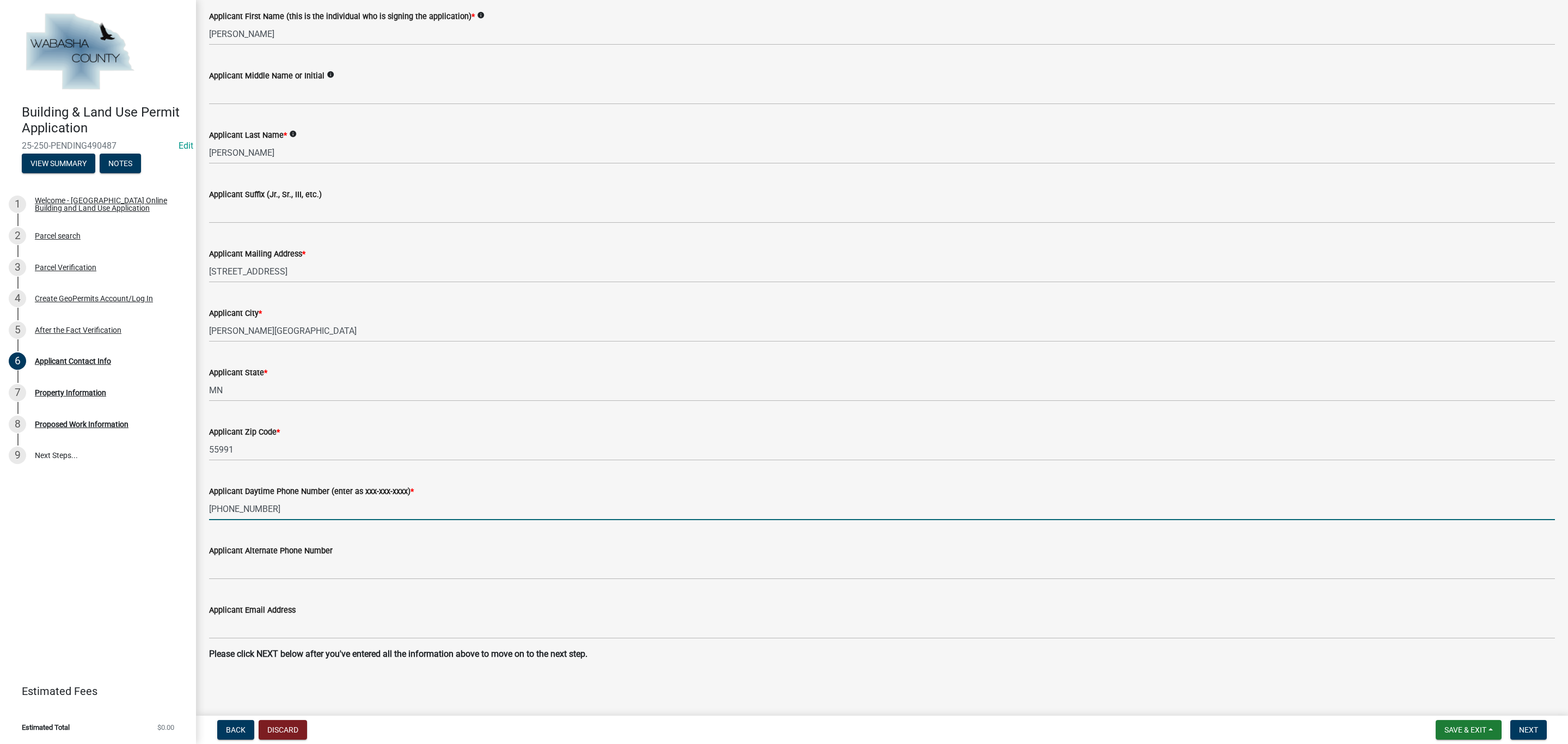
type input "[PHONE_NUMBER]"
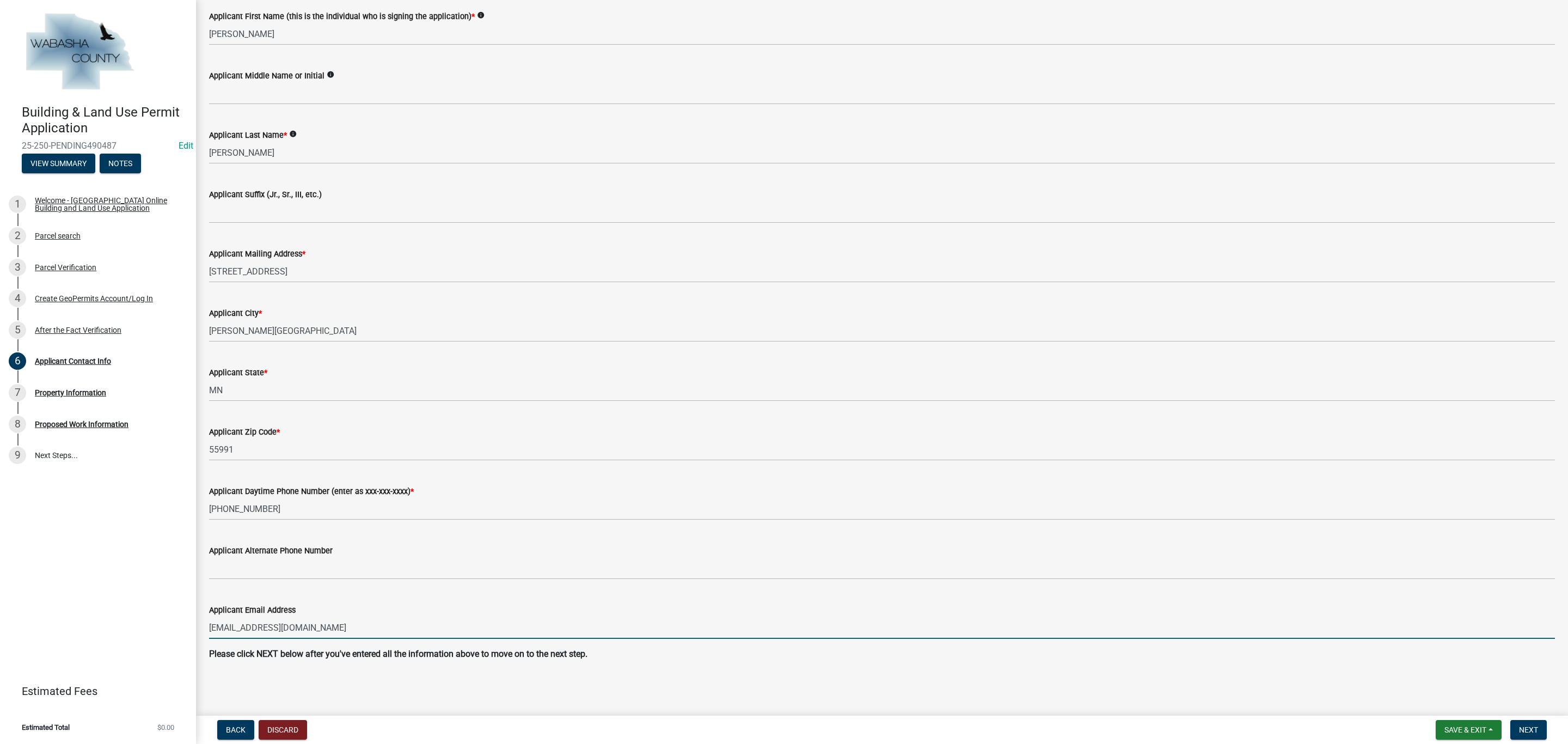
type input "[EMAIL_ADDRESS][DOMAIN_NAME]"
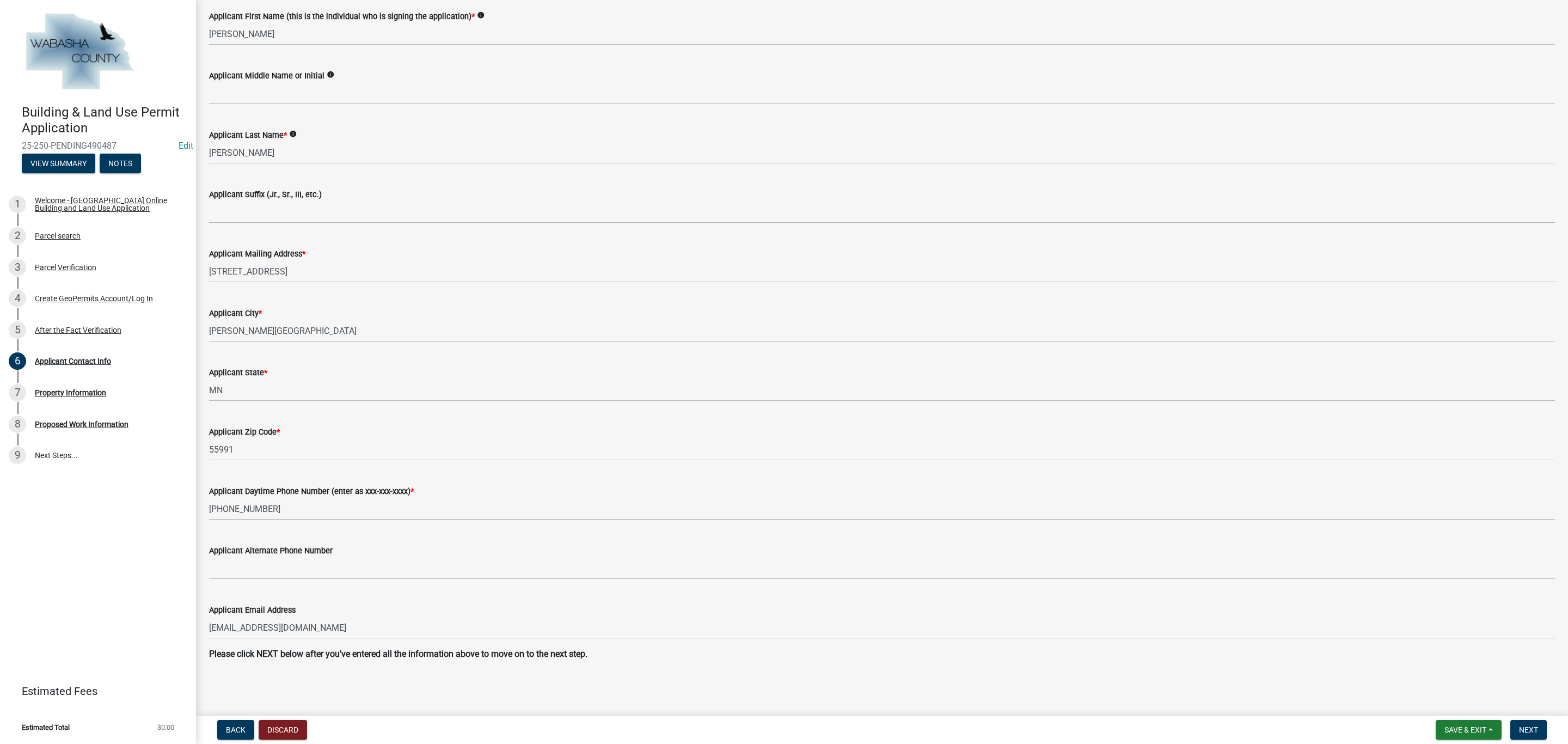
click at [824, 666] on wm-data-entity-input "Please click NEXT below after you've entered all the information above to move …" at bounding box center [883, 659] width 1346 height 22
click at [1523, 733] on span "Next" at bounding box center [1528, 730] width 19 height 9
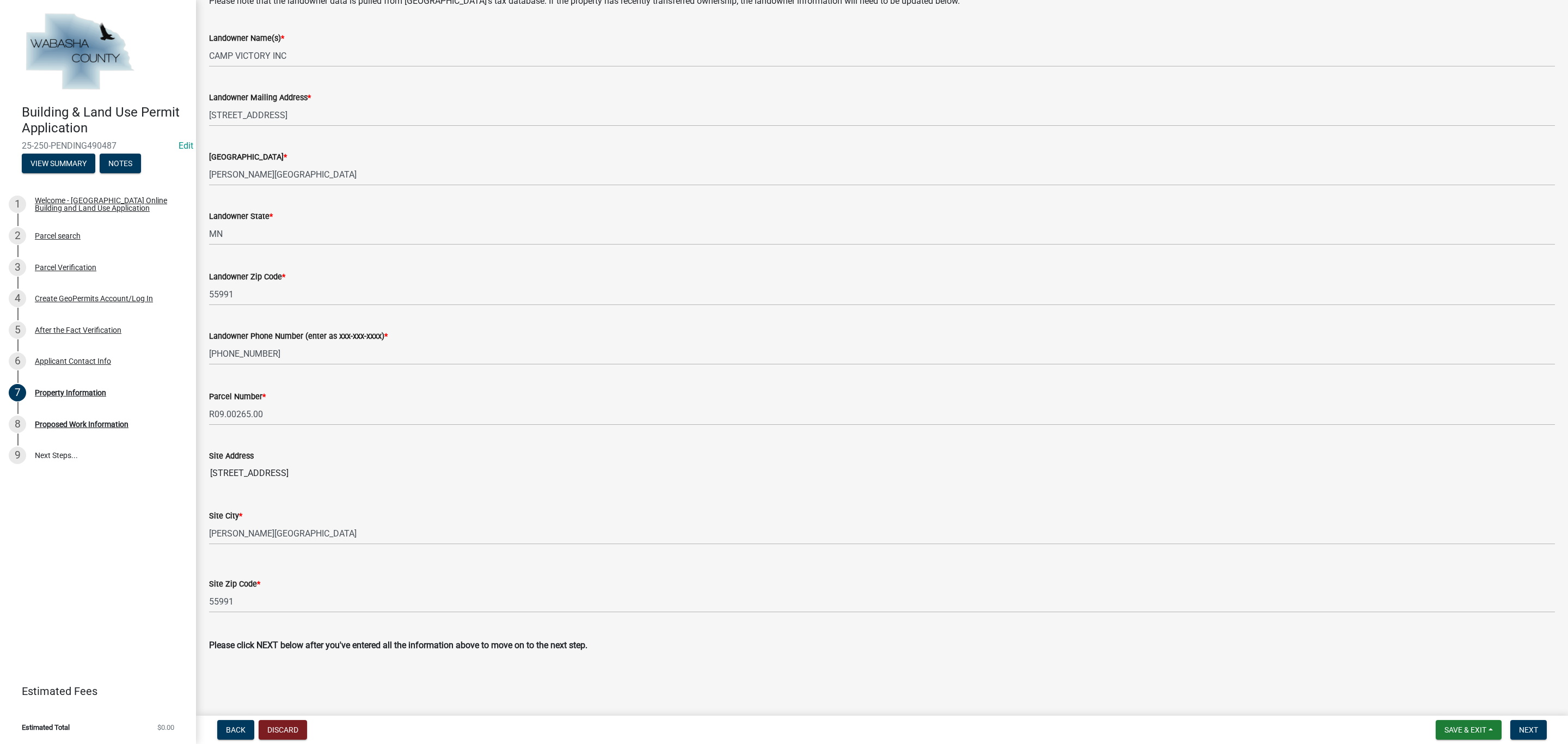
scroll to position [87, 0]
click at [1539, 731] on button "Next" at bounding box center [1528, 730] width 36 height 19
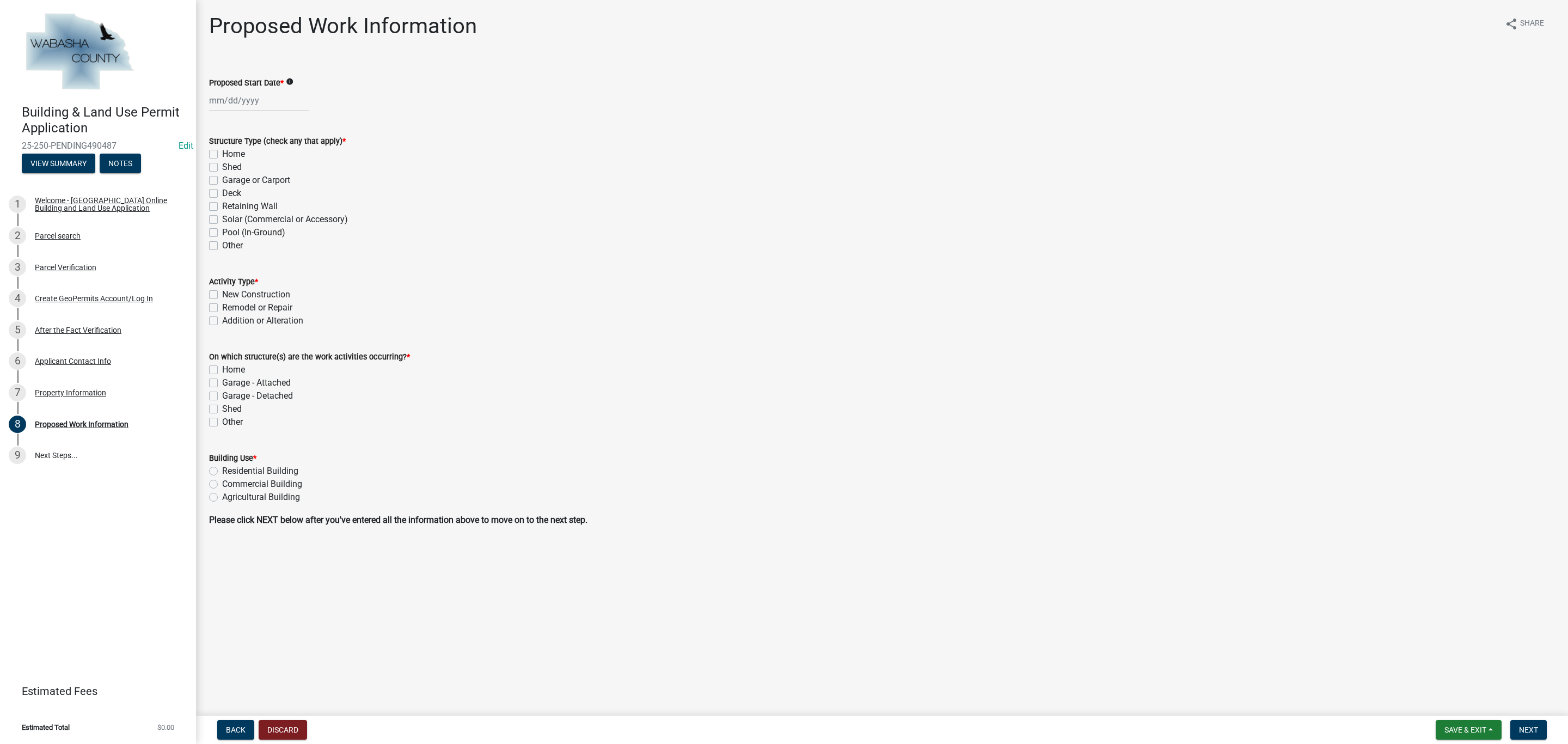
click at [222, 153] on label "Home" at bounding box center [233, 154] width 23 height 13
click at [222, 153] on input "Home" at bounding box center [225, 151] width 7 height 7
checkbox input "true"
checkbox input "false"
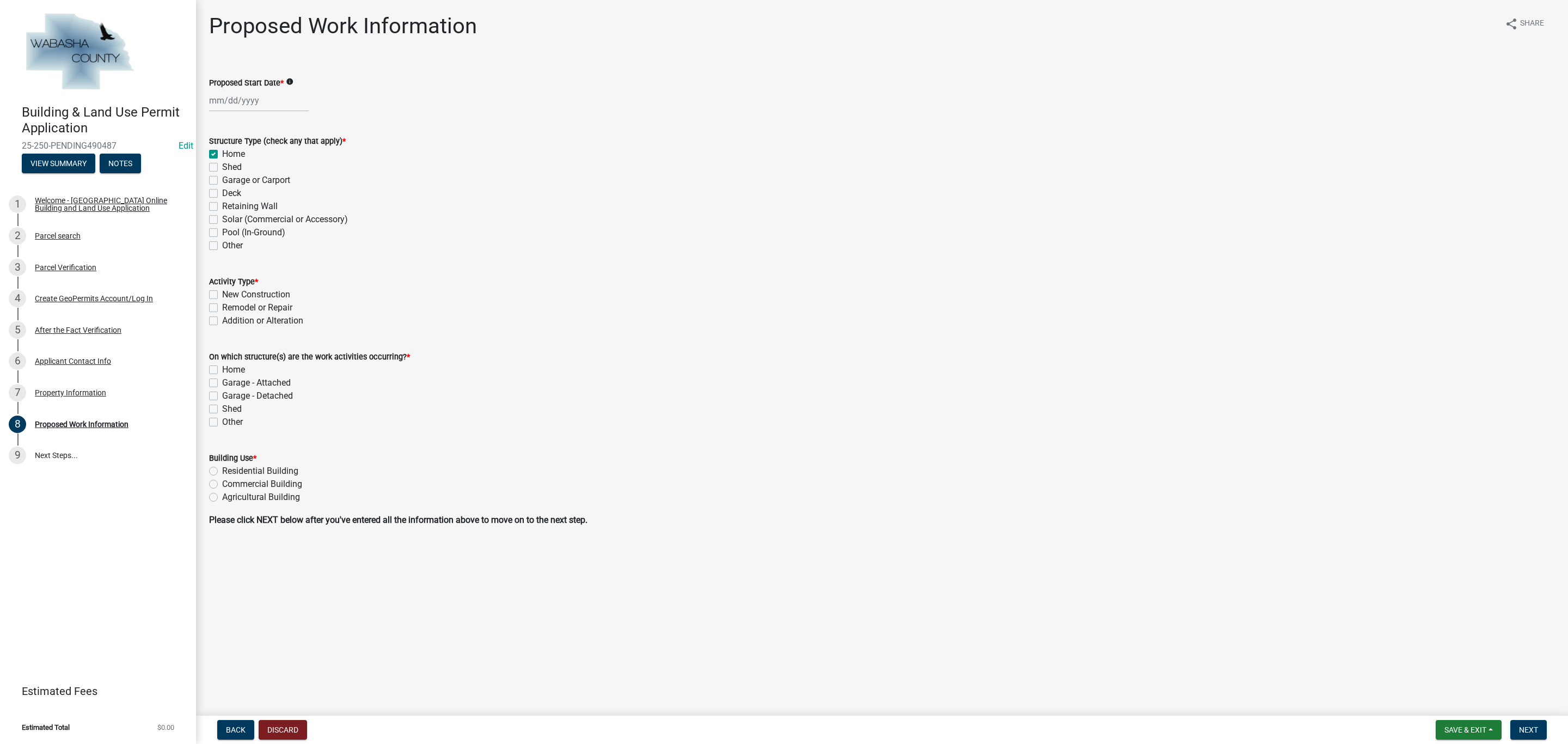
checkbox input "false"
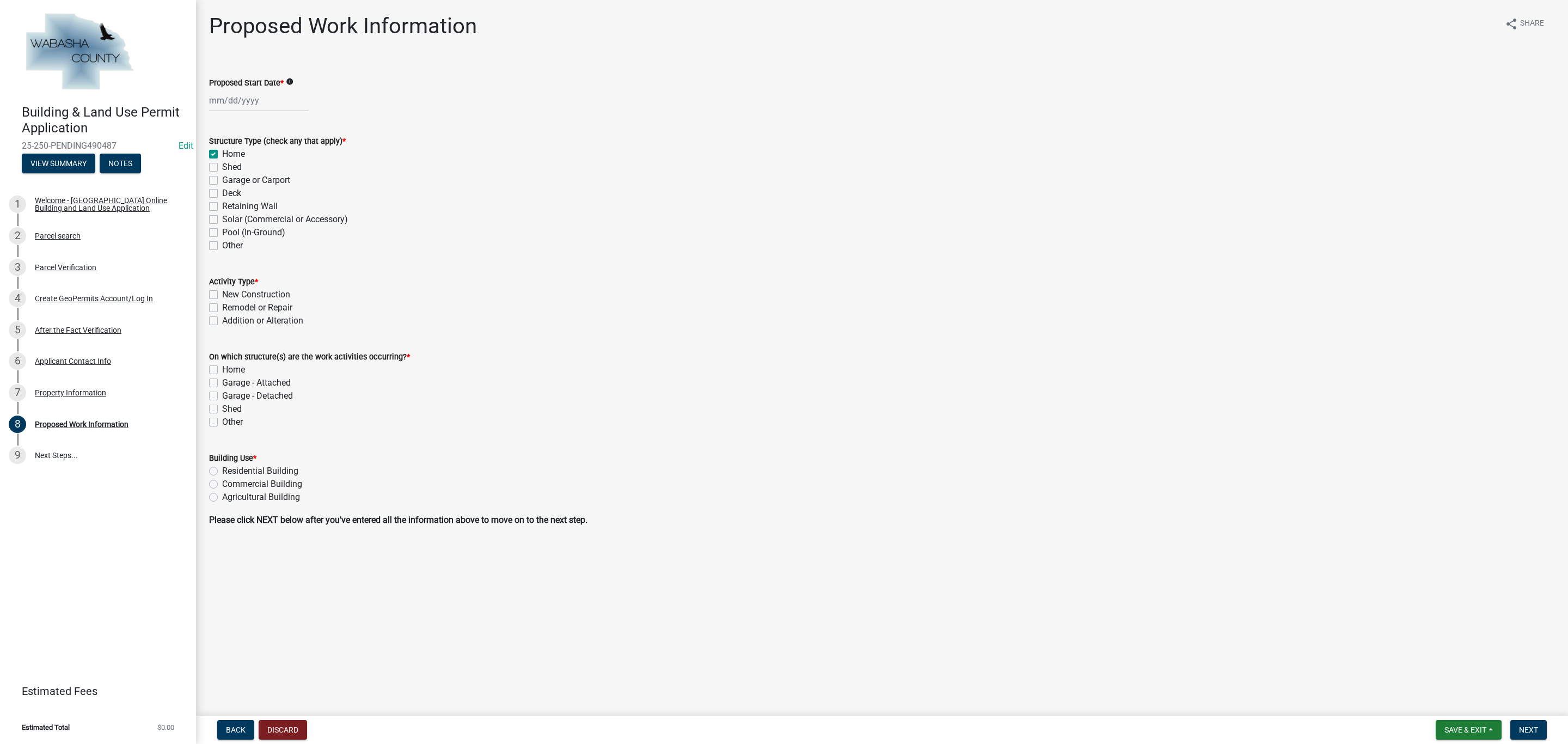
click at [222, 306] on label "Remodel or Repair" at bounding box center [257, 307] width 70 height 13
click at [222, 306] on input "Remodel or Repair" at bounding box center [225, 305] width 7 height 7
checkbox input "true"
checkbox input "false"
checkbox input "true"
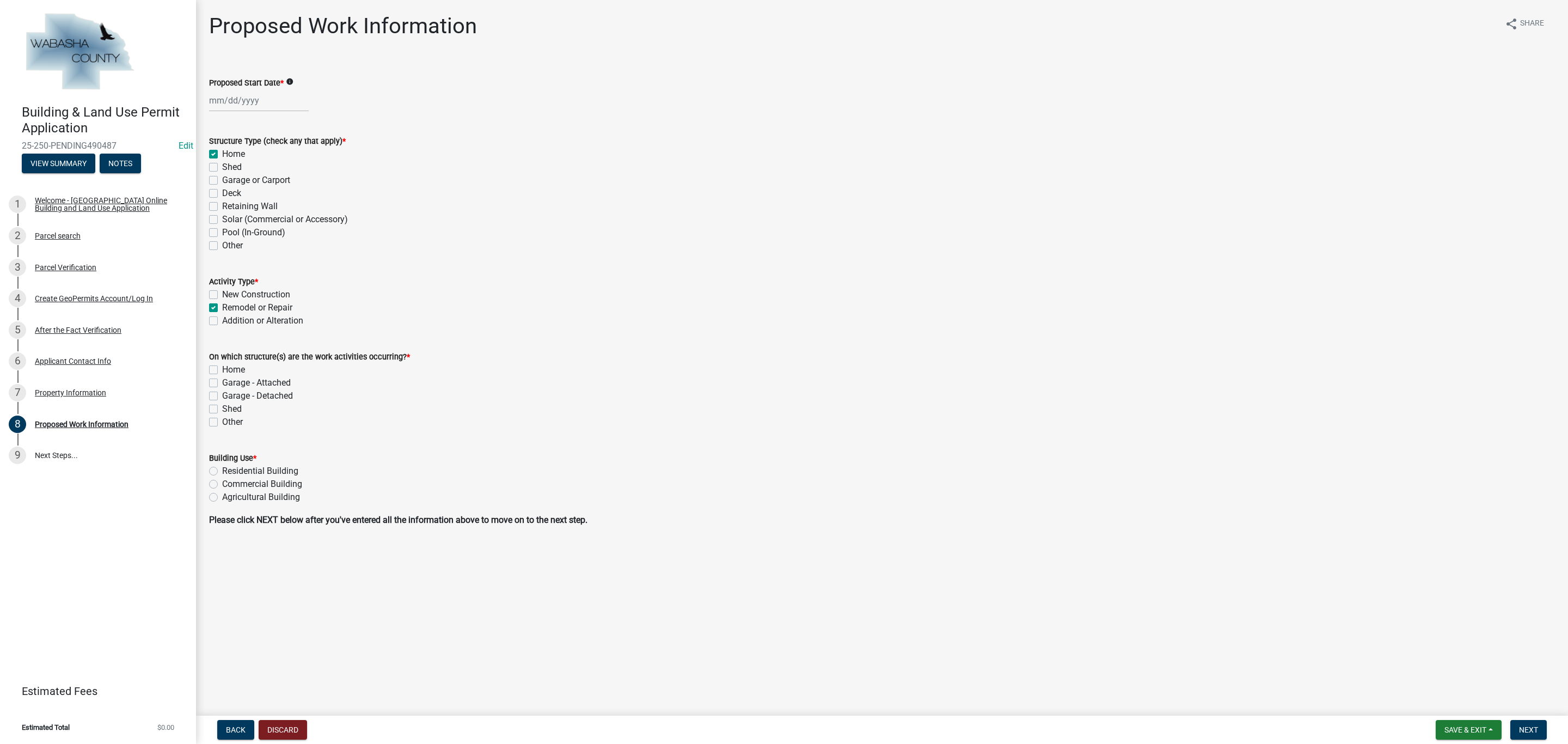
checkbox input "false"
click at [222, 366] on label "Home" at bounding box center [233, 370] width 23 height 13
click at [222, 366] on input "Home" at bounding box center [225, 367] width 7 height 7
checkbox input "true"
checkbox input "false"
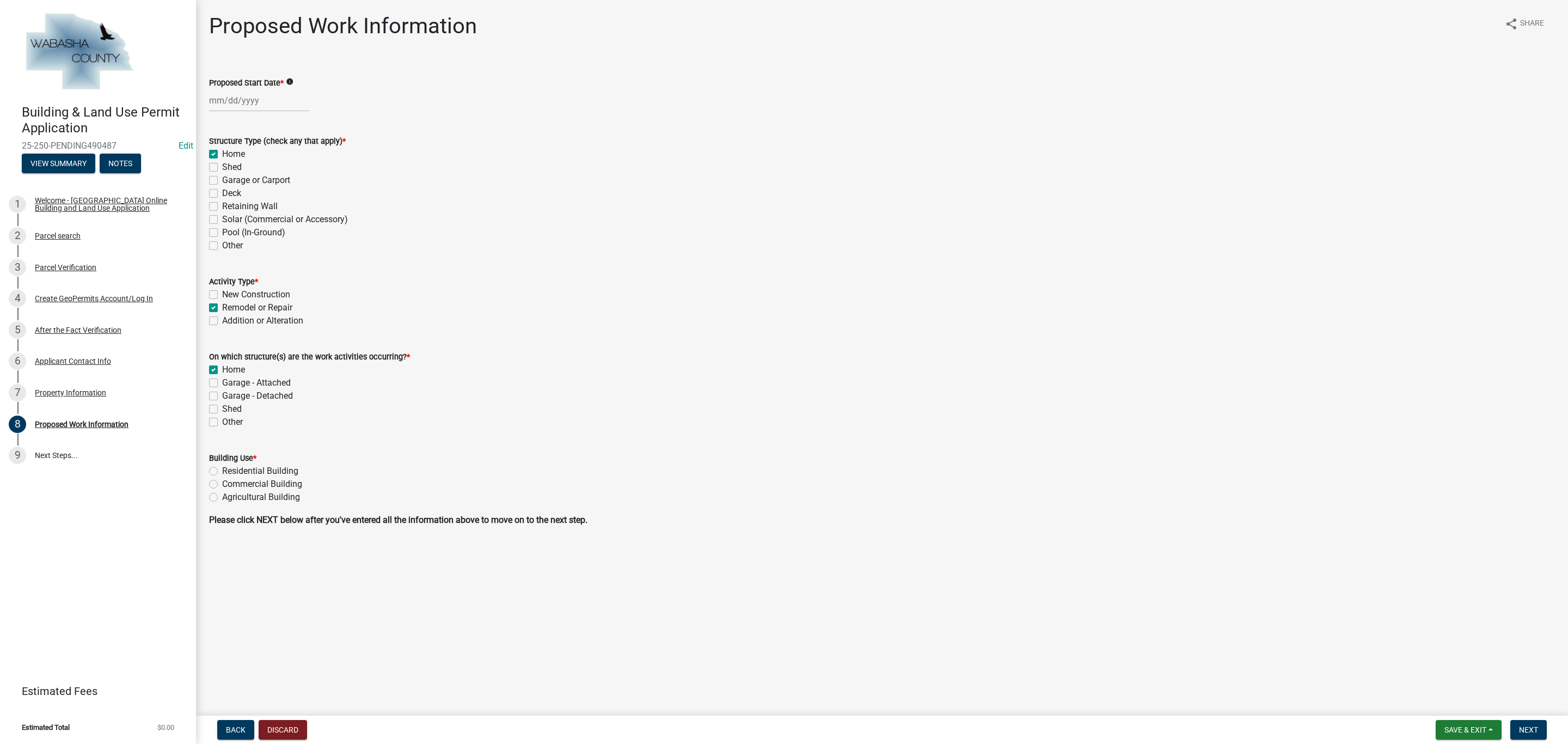
checkbox input "false"
click at [222, 469] on label "Residential Building" at bounding box center [260, 471] width 77 height 13
click at [222, 469] on input "Residential Building" at bounding box center [225, 468] width 7 height 7
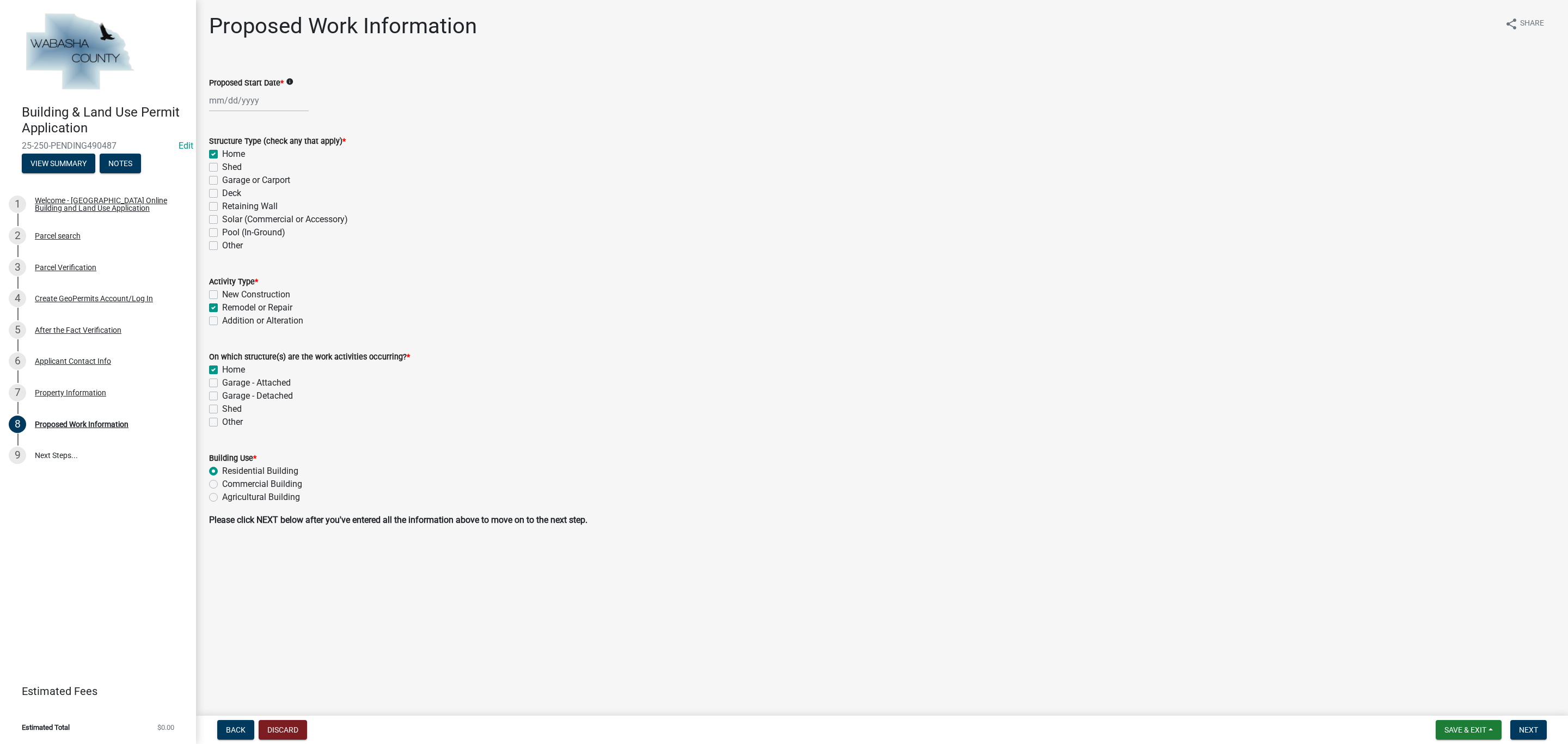
radio input "true"
click at [1524, 733] on span "Next" at bounding box center [1528, 730] width 19 height 9
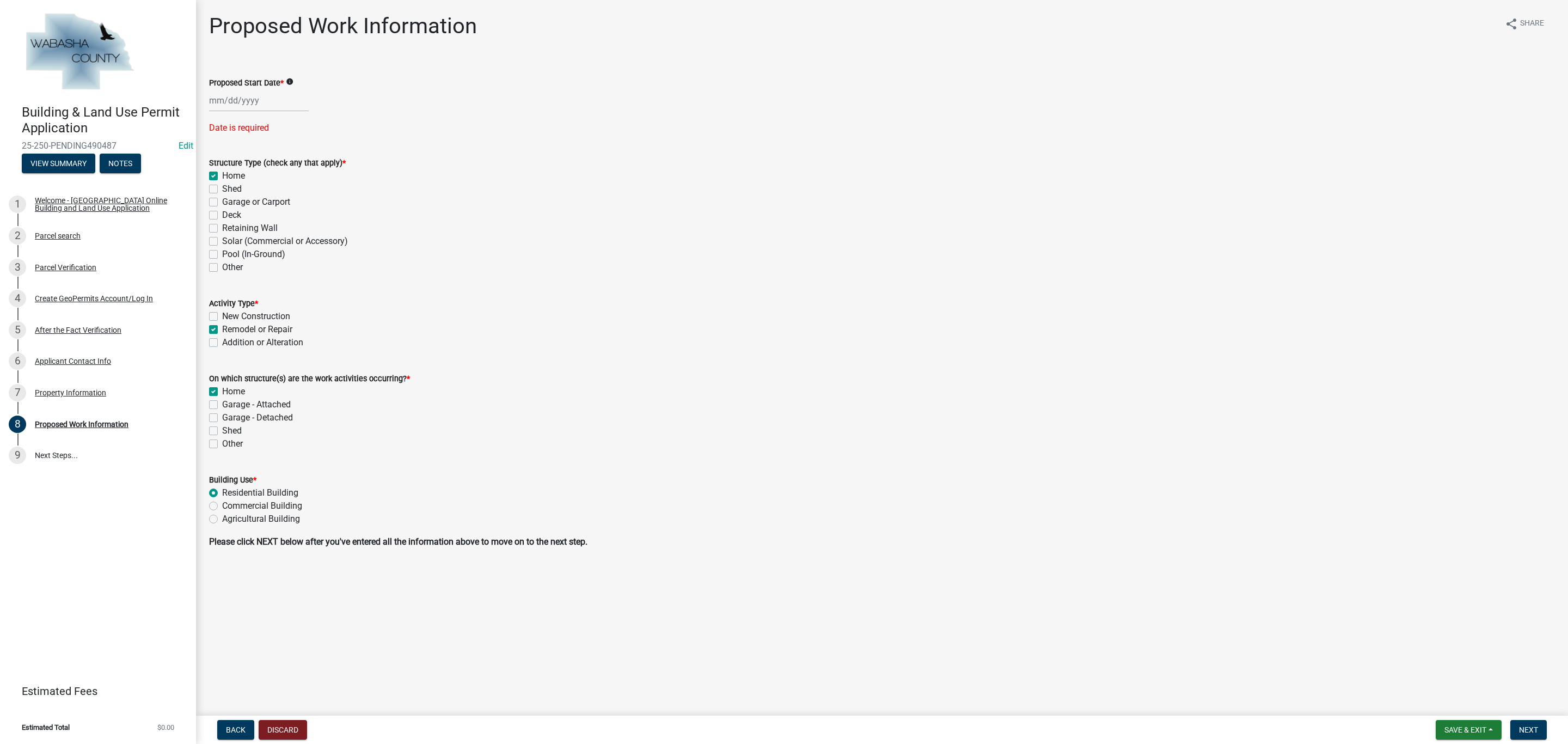
click at [232, 104] on div at bounding box center [259, 99] width 99 height 22
select select "10"
select select "2025"
click at [272, 175] on div "9" at bounding box center [272, 176] width 18 height 18
type input "[DATE]"
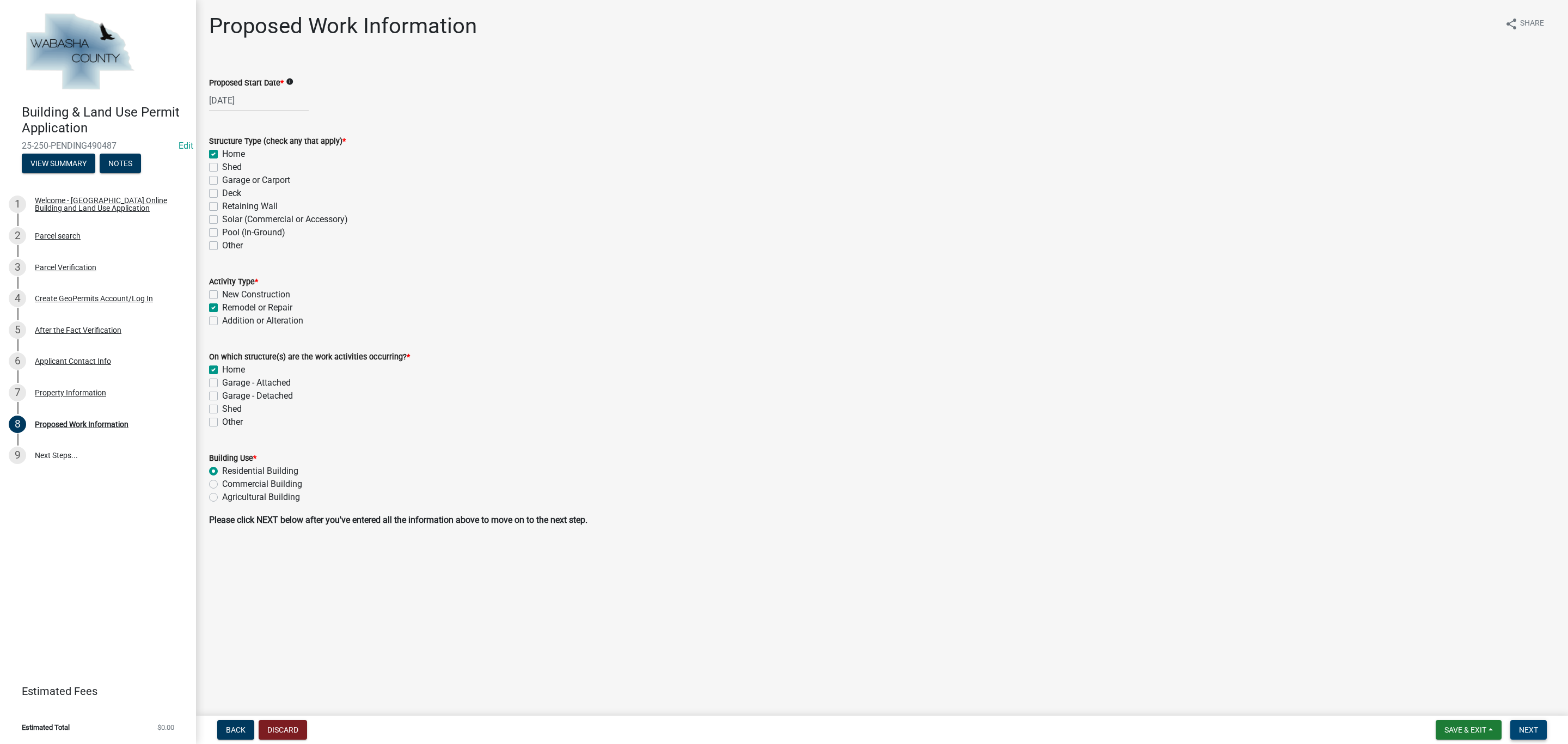
click at [1537, 730] on span "Next" at bounding box center [1528, 730] width 19 height 9
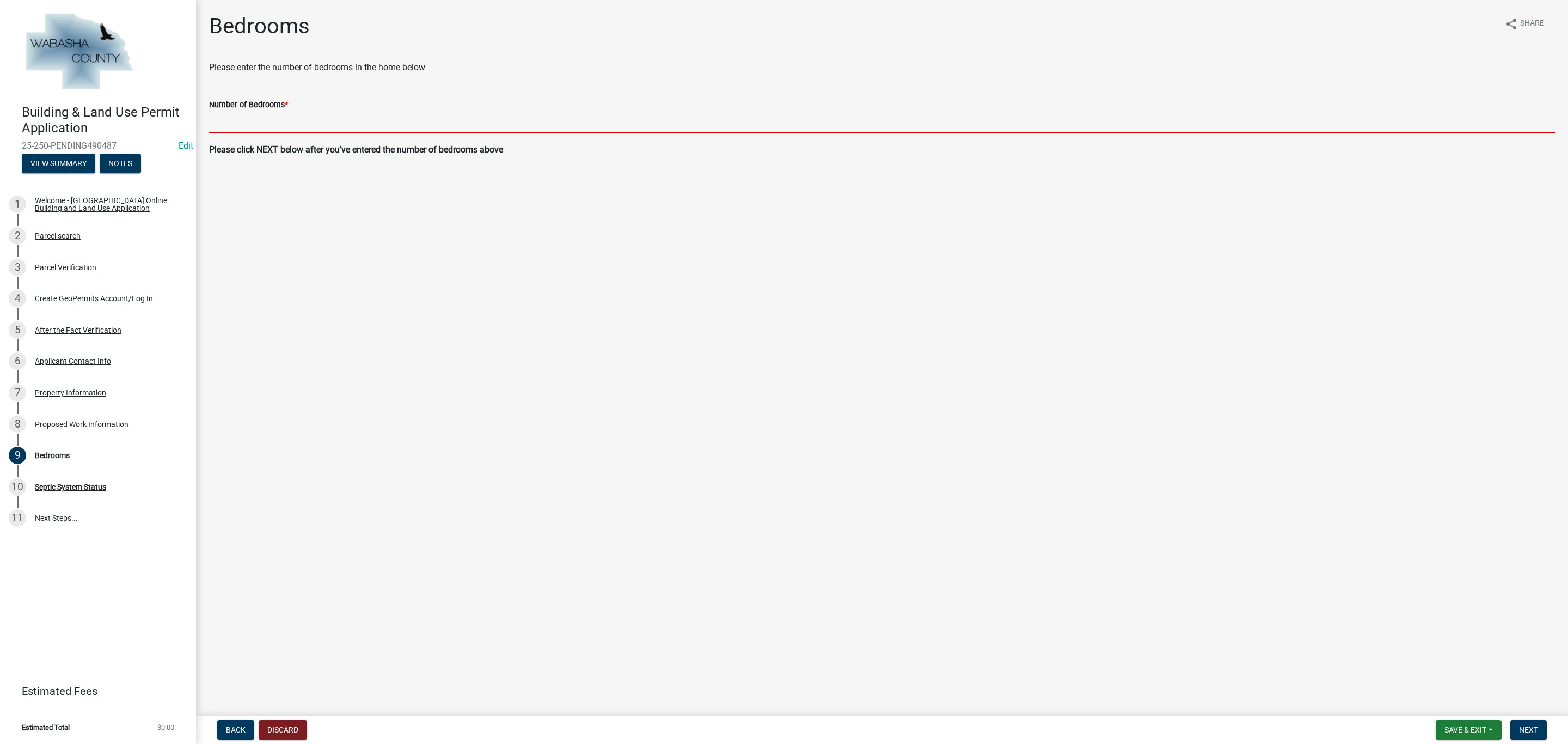
click at [247, 121] on input "text" at bounding box center [883, 122] width 1346 height 22
type input "2"
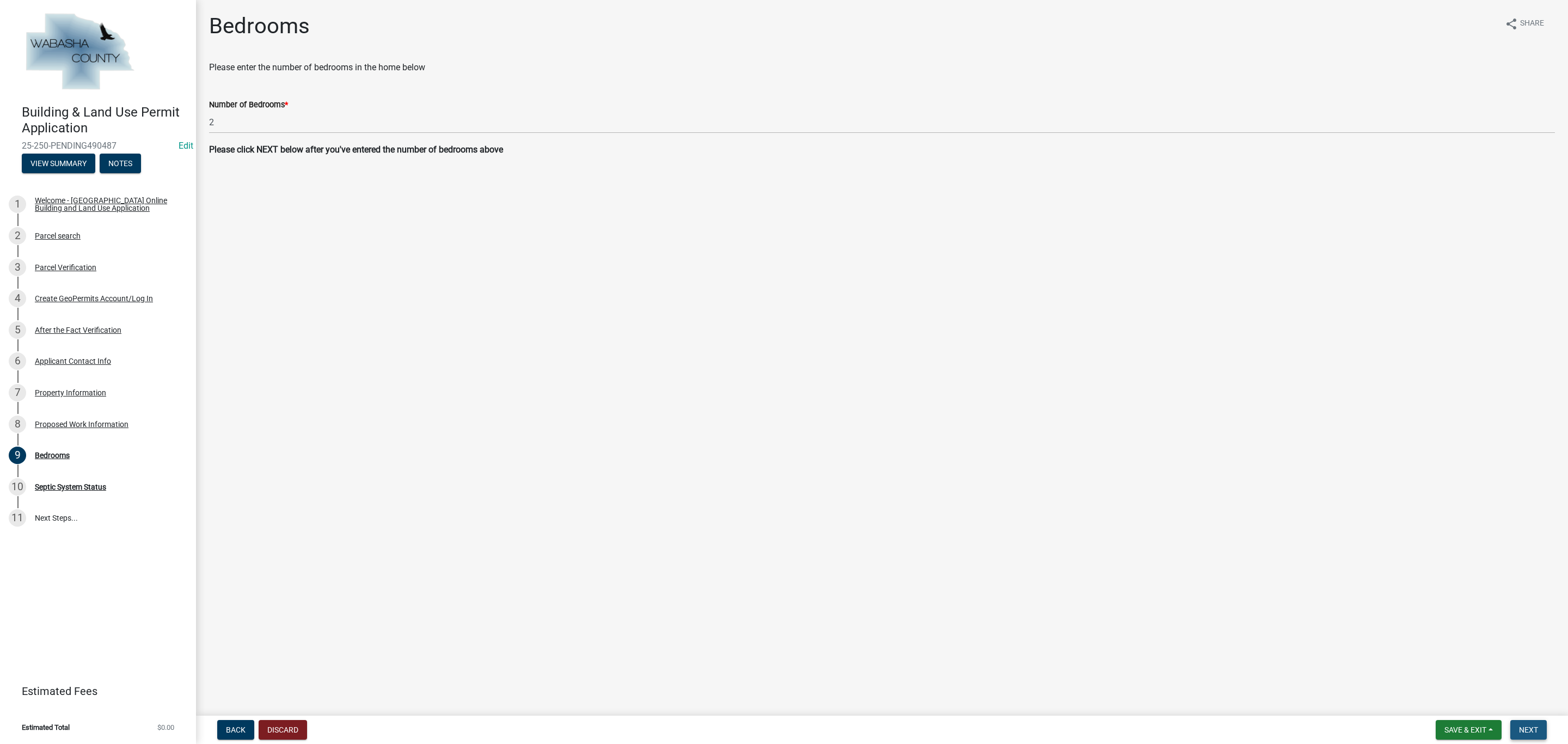
click at [1546, 734] on button "Next" at bounding box center [1528, 730] width 36 height 19
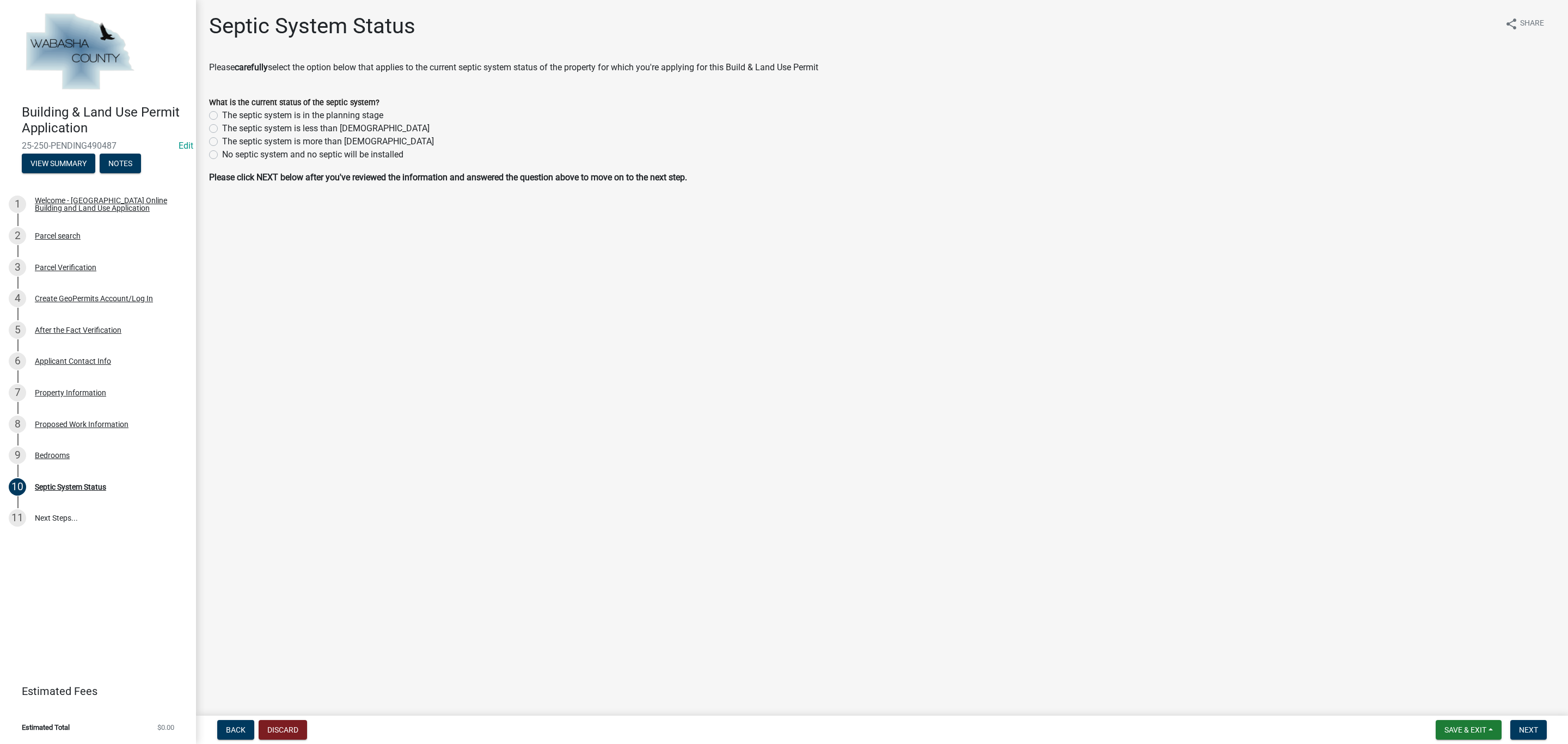
click at [335, 180] on strong "Please click NEXT below after you've reviewed the information and answered the …" at bounding box center [448, 178] width 478 height 11
click at [408, 180] on strong "Please click NEXT below after you've reviewed the information and answered the …" at bounding box center [448, 178] width 478 height 11
drag, startPoint x: 402, startPoint y: 178, endPoint x: 693, endPoint y: 173, distance: 291.0
click at [693, 173] on p "Please click NEXT below after you've reviewed the information and answered the …" at bounding box center [883, 177] width 1346 height 13
click at [656, 176] on strong "Please click NEXT below after you've reviewed the information and answered the …" at bounding box center [448, 178] width 478 height 11
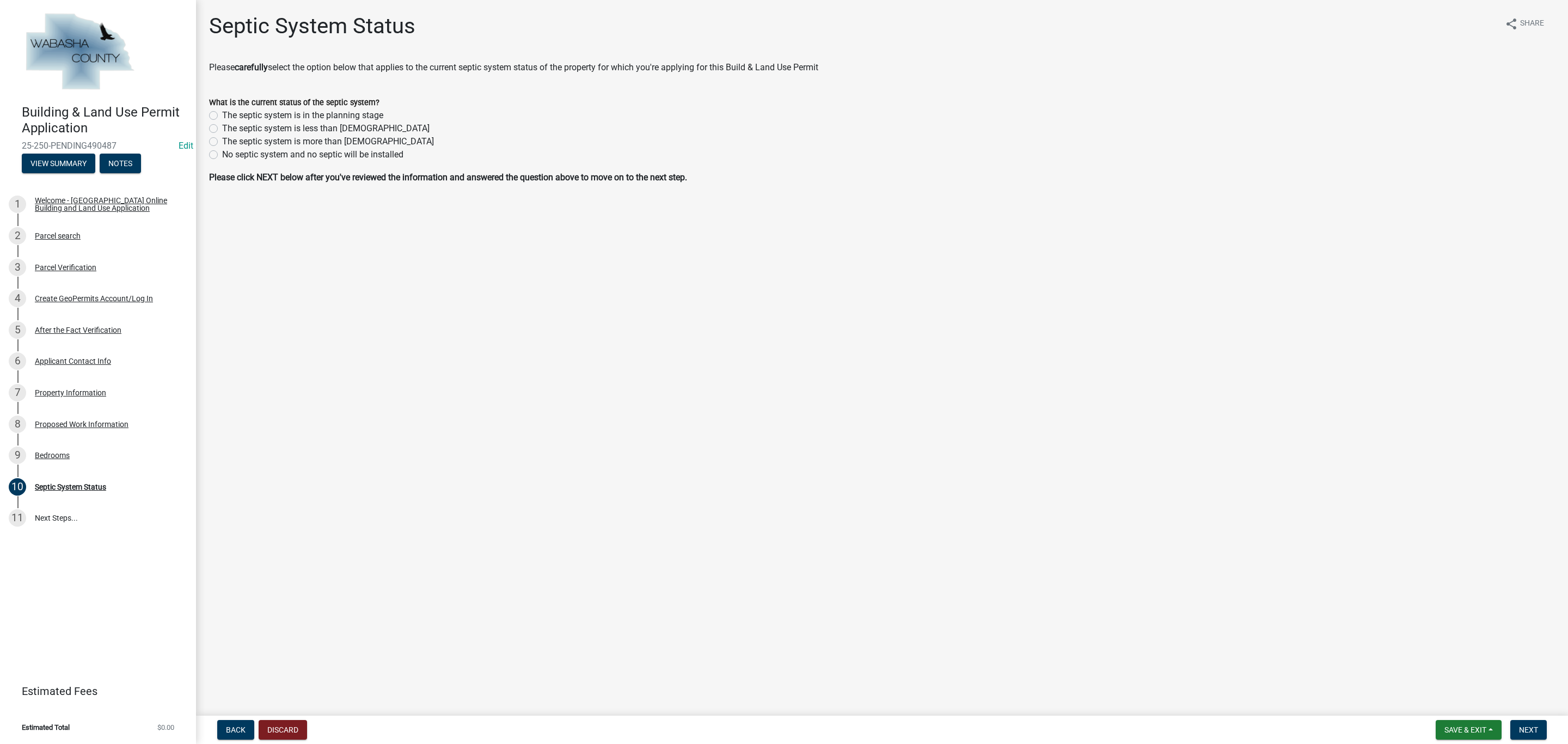
click at [222, 115] on label "The septic system is in the planning stage" at bounding box center [302, 115] width 161 height 13
click at [222, 115] on input "The septic system is in the planning stage" at bounding box center [225, 113] width 7 height 7
radio input "true"
click at [1533, 730] on span "Next" at bounding box center [1528, 730] width 19 height 9
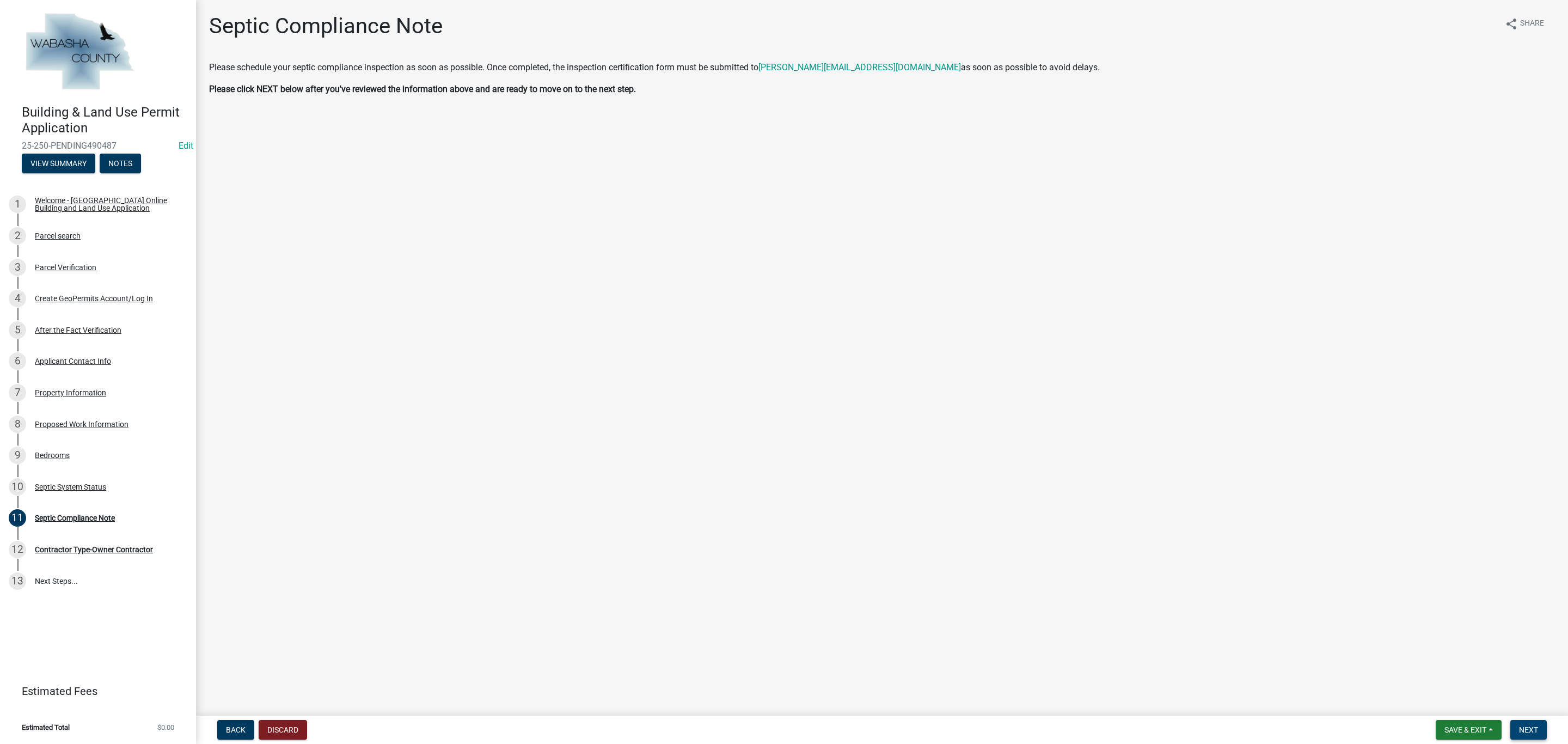
click at [1531, 737] on button "Next" at bounding box center [1528, 730] width 36 height 19
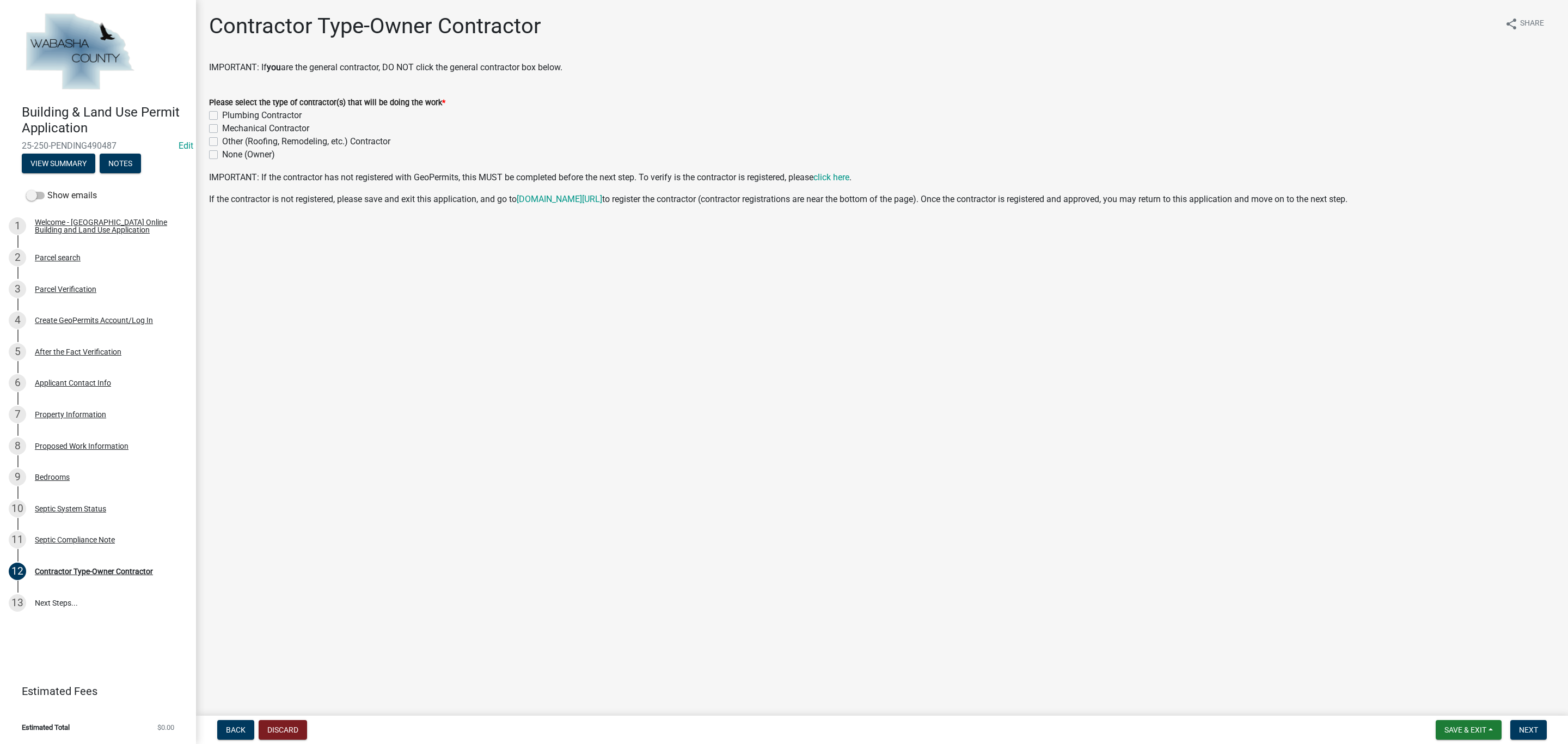
click at [215, 160] on div "None (Owner)" at bounding box center [883, 154] width 1346 height 13
click at [222, 155] on label "None (Owner)" at bounding box center [248, 154] width 53 height 13
click at [222, 155] on input "None (Owner)" at bounding box center [225, 151] width 7 height 7
checkbox input "true"
checkbox input "false"
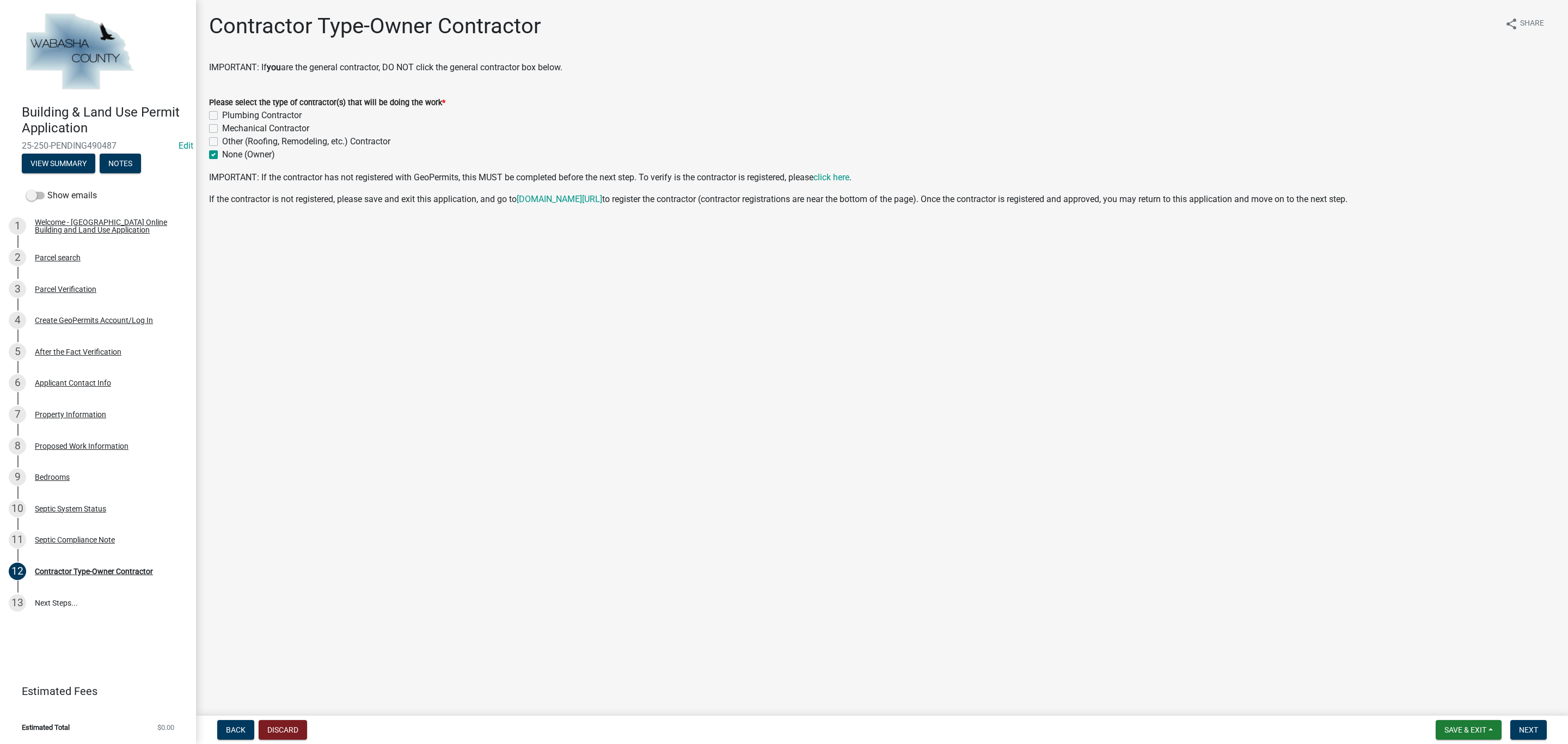
checkbox input "false"
checkbox input "true"
click at [1535, 726] on span "Next" at bounding box center [1528, 730] width 19 height 9
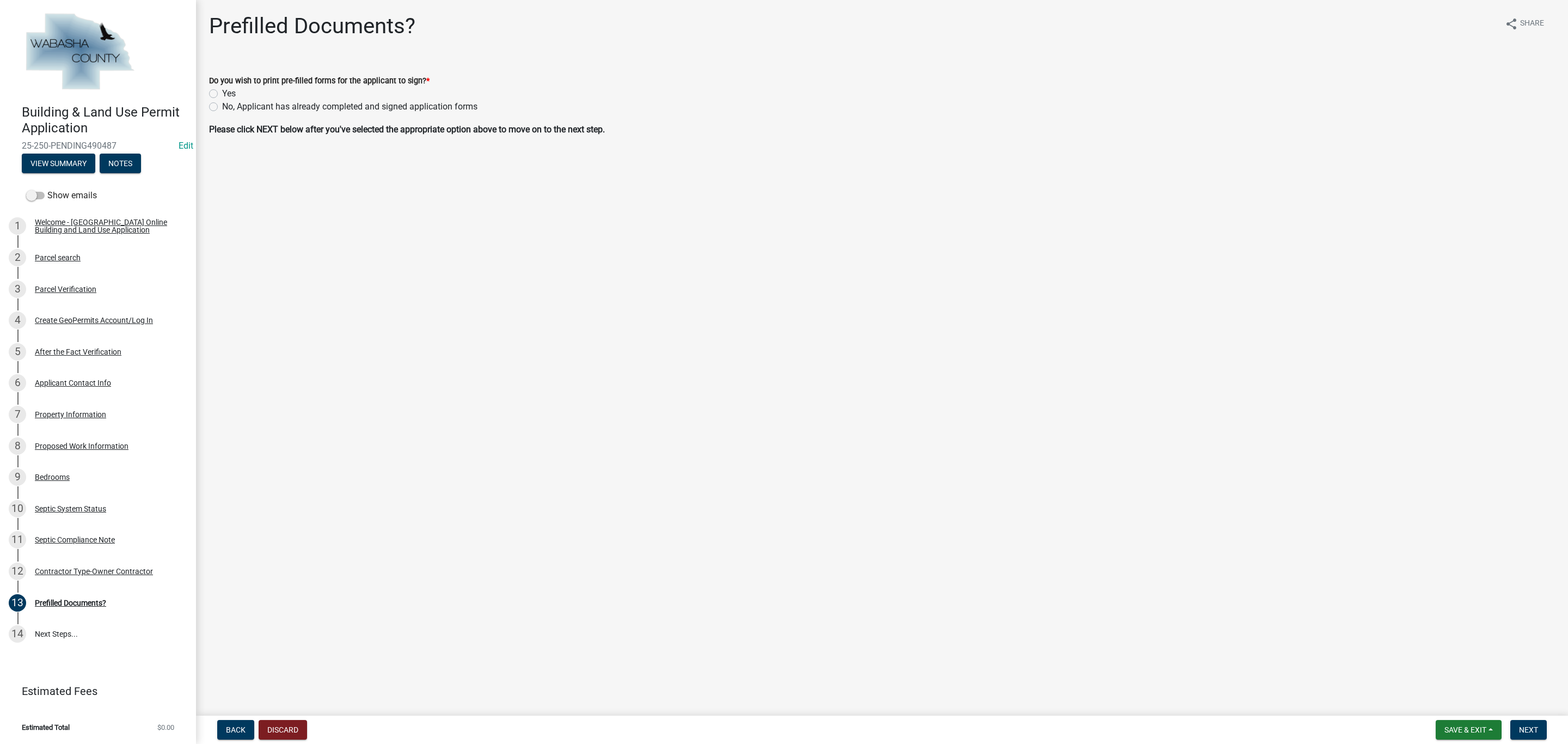
click at [222, 92] on label "Yes" at bounding box center [228, 93] width 13 height 13
click at [222, 92] on input "Yes" at bounding box center [225, 91] width 7 height 7
radio input "true"
click at [218, 107] on div "No, Applicant has already completed and signed application forms" at bounding box center [883, 107] width 1346 height 13
click at [222, 107] on label "No, Applicant has already completed and signed application forms" at bounding box center [349, 107] width 255 height 13
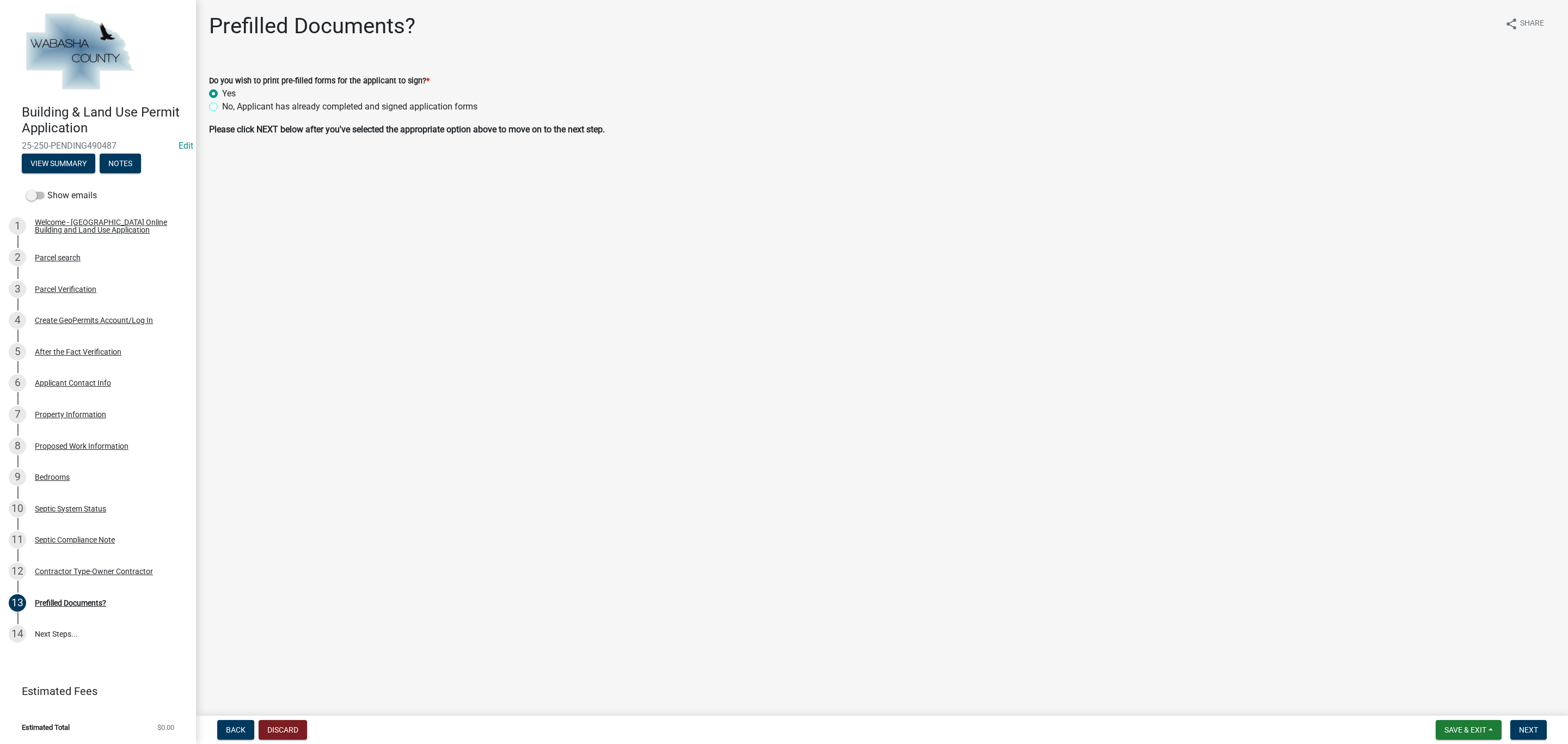
click at [222, 107] on input "No, Applicant has already completed and signed application forms" at bounding box center [225, 104] width 7 height 7
radio input "true"
click at [1516, 733] on button "Next" at bounding box center [1528, 730] width 36 height 19
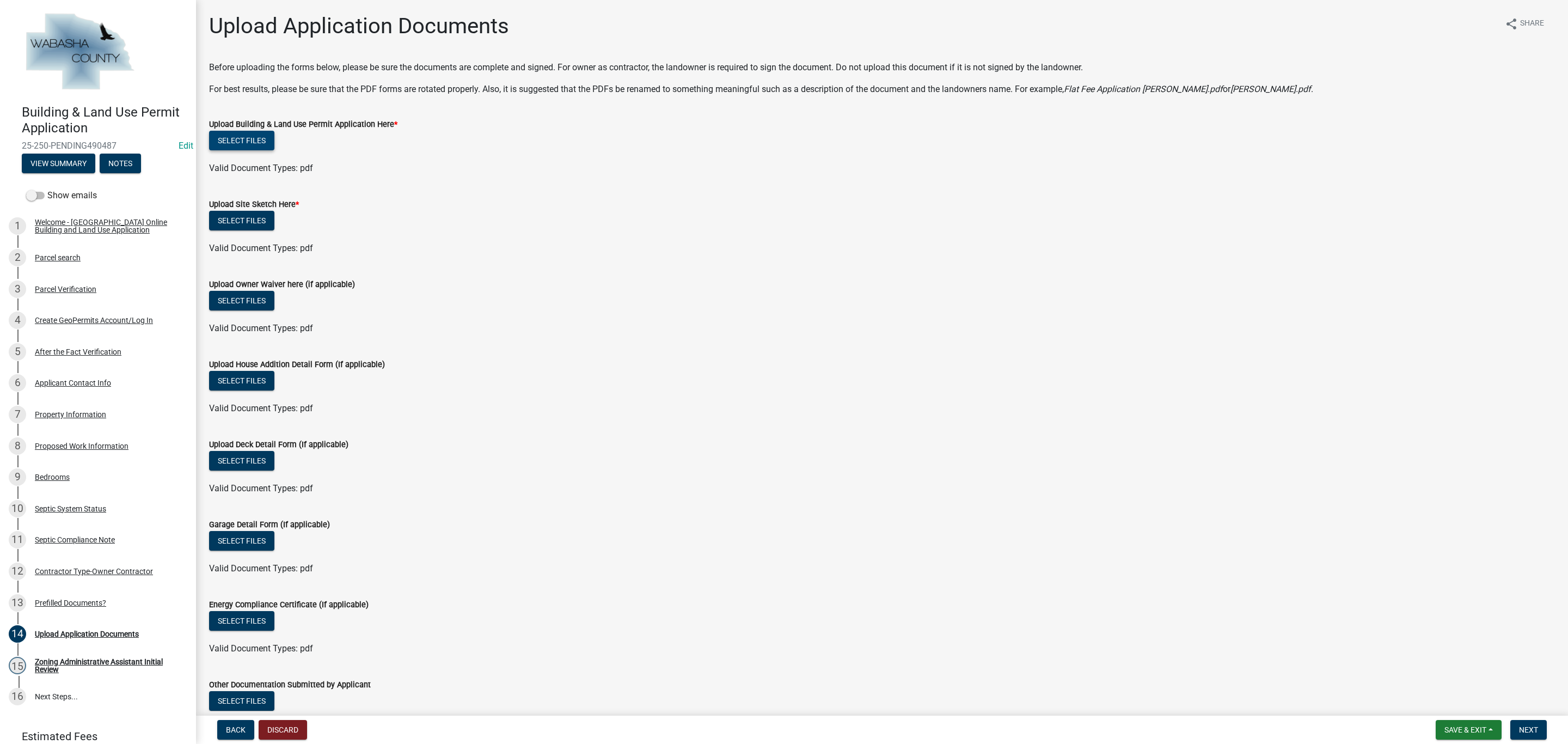
click at [258, 132] on button "Select files" at bounding box center [242, 141] width 65 height 19
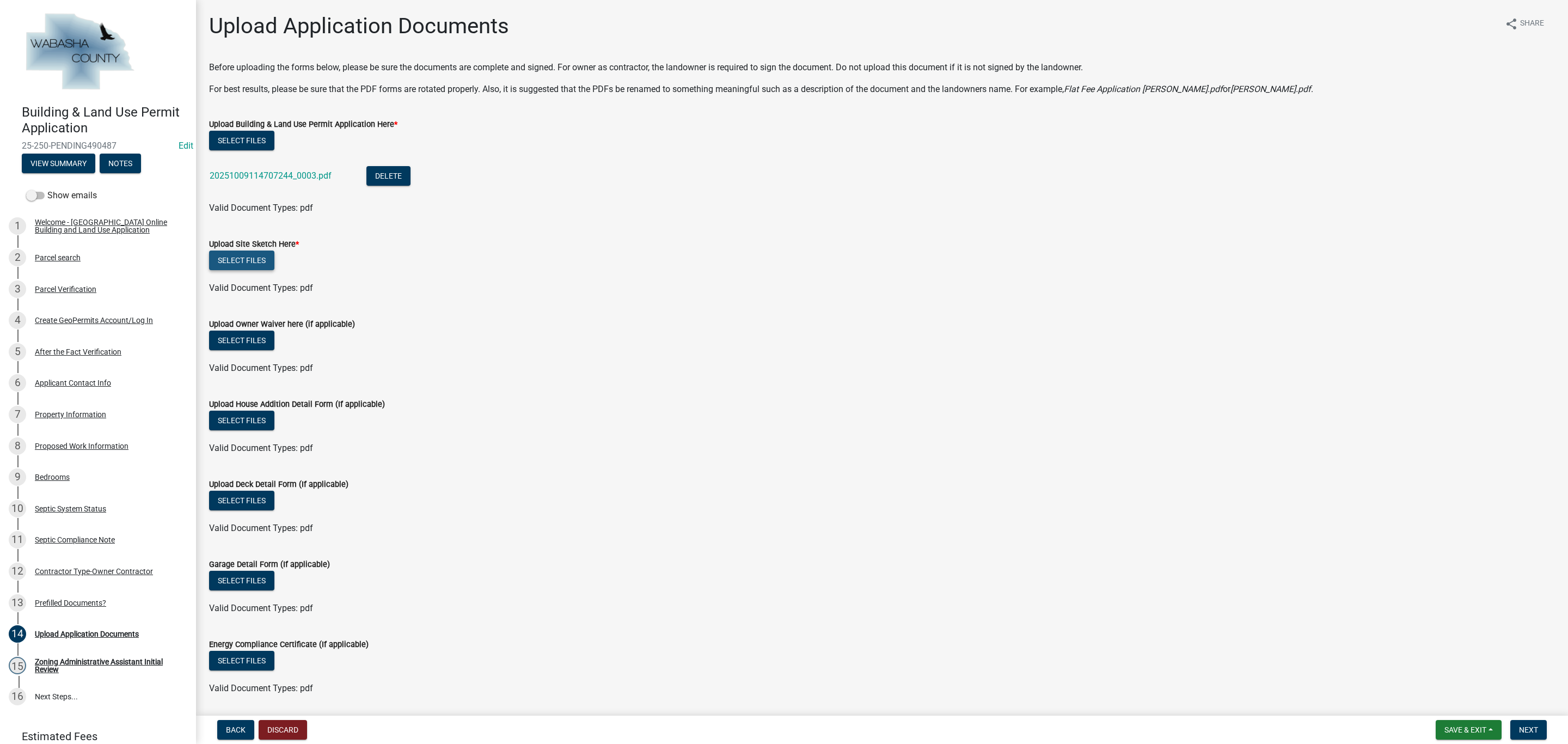
click at [244, 261] on button "Select files" at bounding box center [242, 261] width 65 height 19
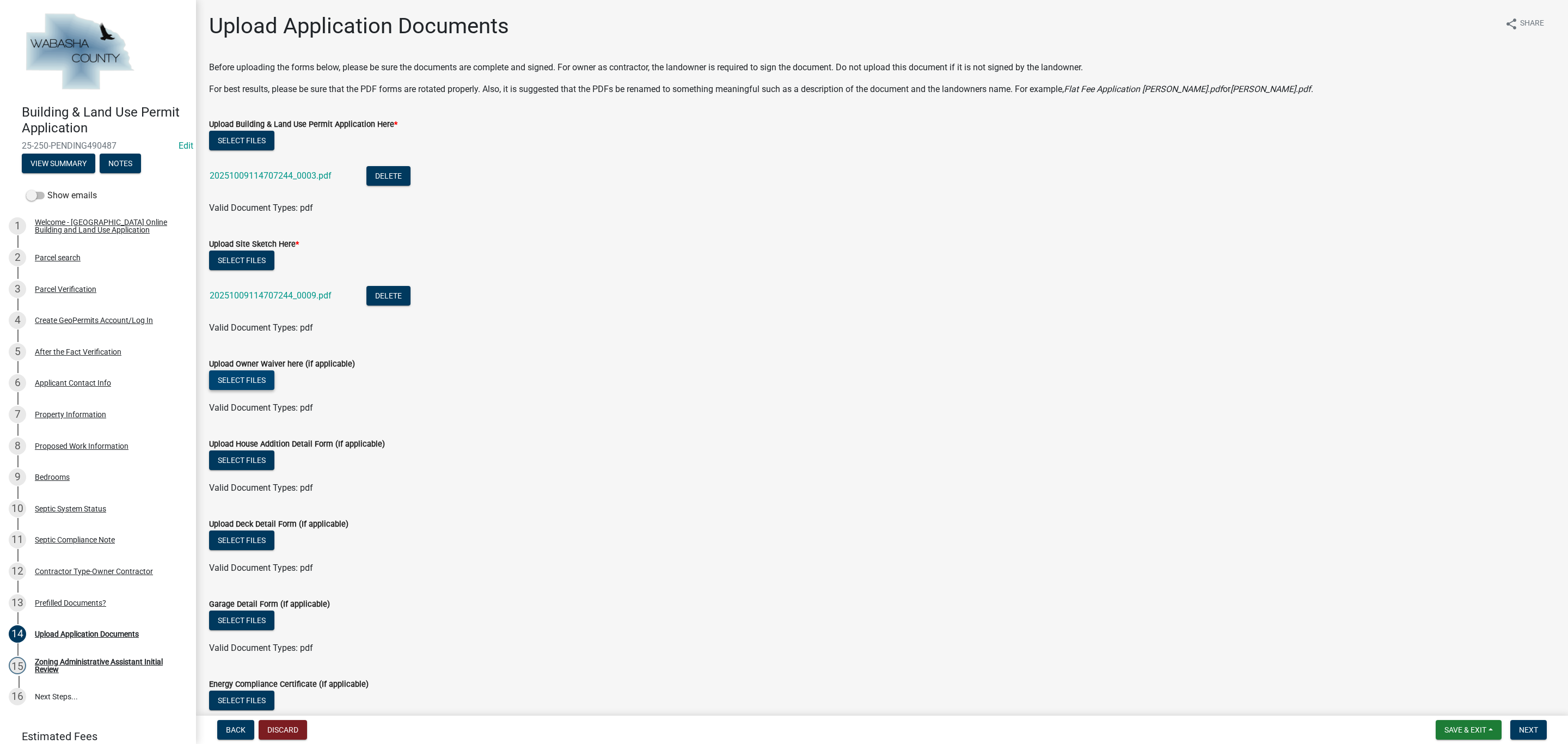
click at [259, 383] on button "Select files" at bounding box center [242, 380] width 65 height 19
click at [222, 255] on button "Select files" at bounding box center [242, 261] width 65 height 19
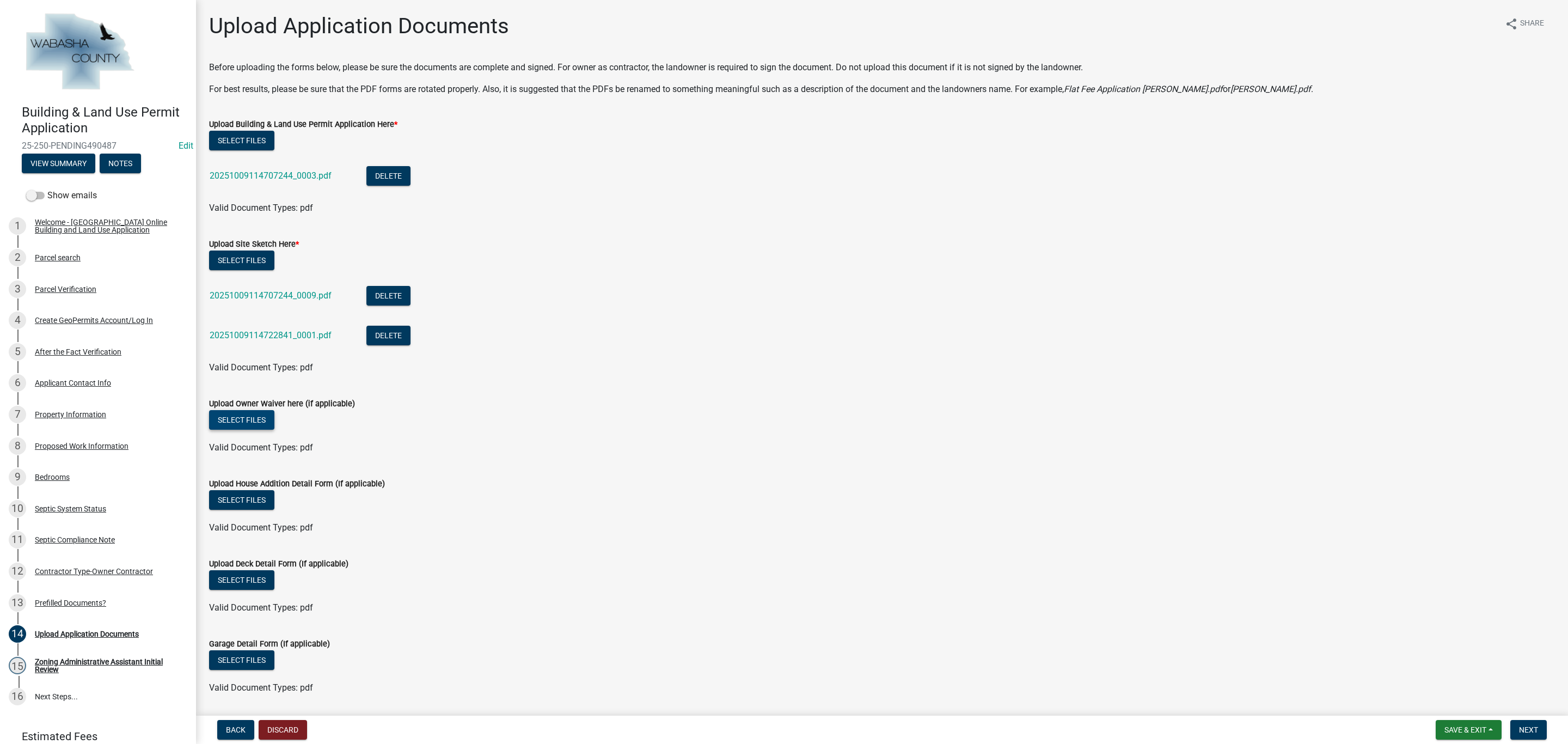
click at [247, 425] on button "Select files" at bounding box center [242, 420] width 65 height 19
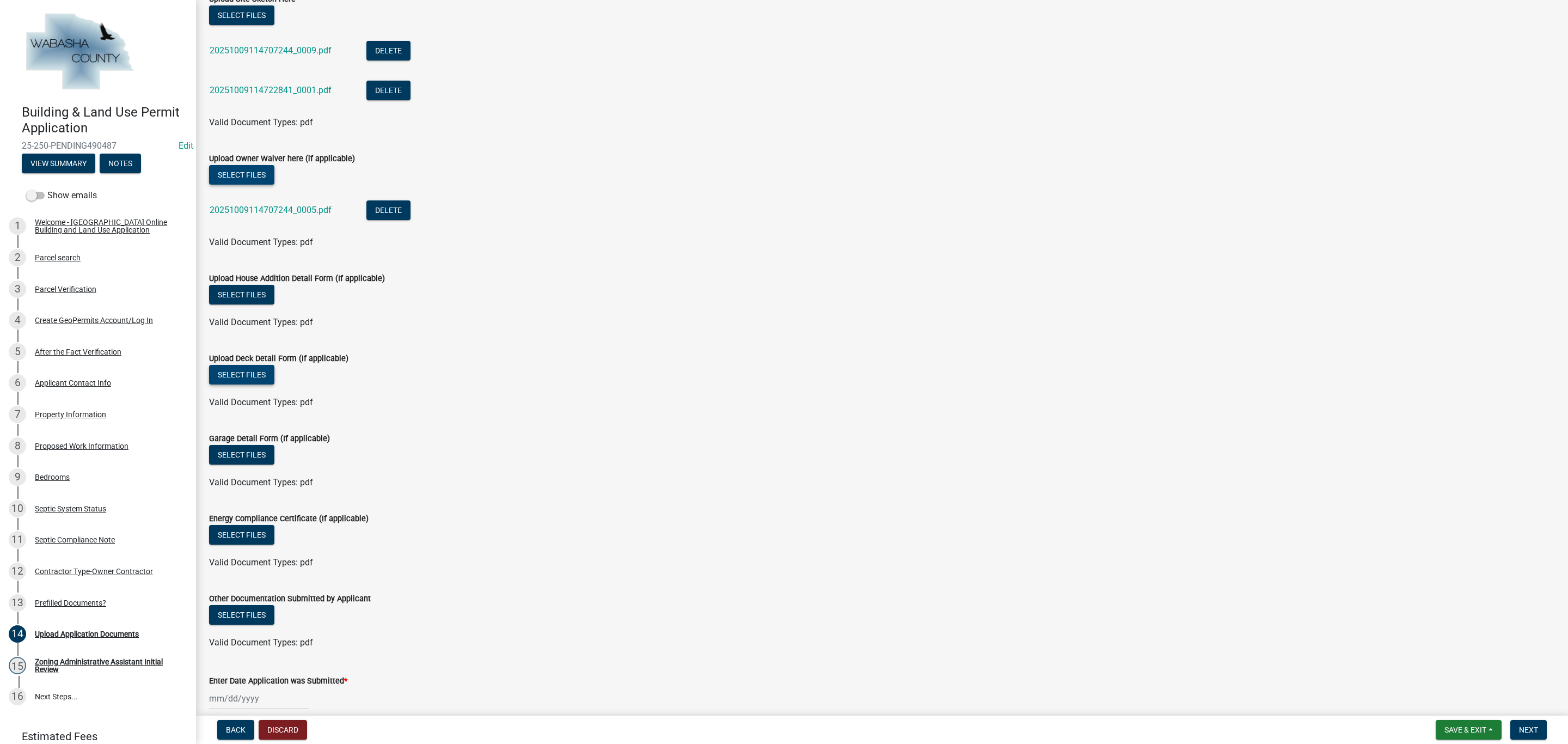
scroll to position [326, 0]
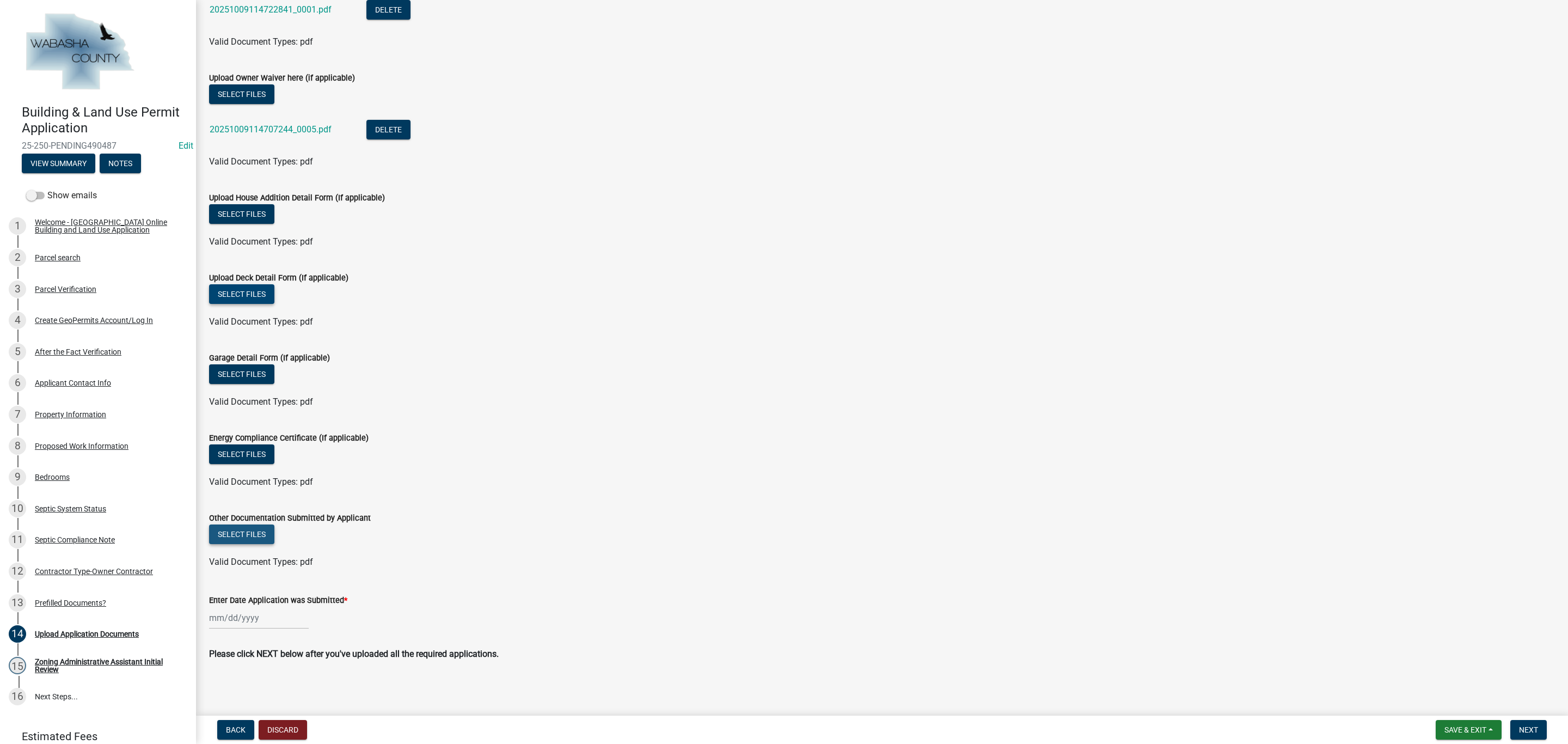
click at [256, 540] on button "Select files" at bounding box center [242, 534] width 65 height 19
click at [242, 536] on button "Select files" at bounding box center [242, 534] width 65 height 19
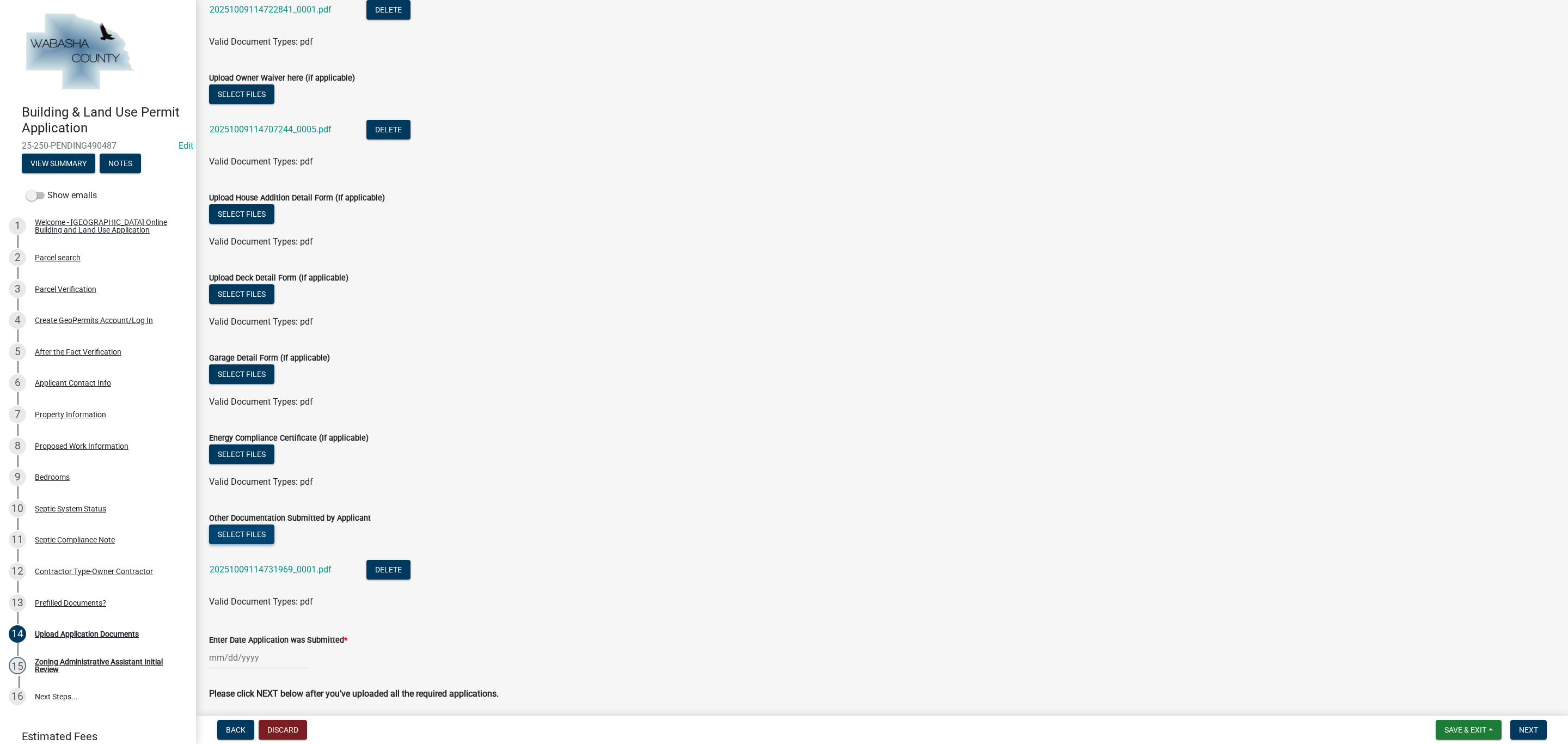
click at [261, 535] on button "Select files" at bounding box center [242, 534] width 65 height 19
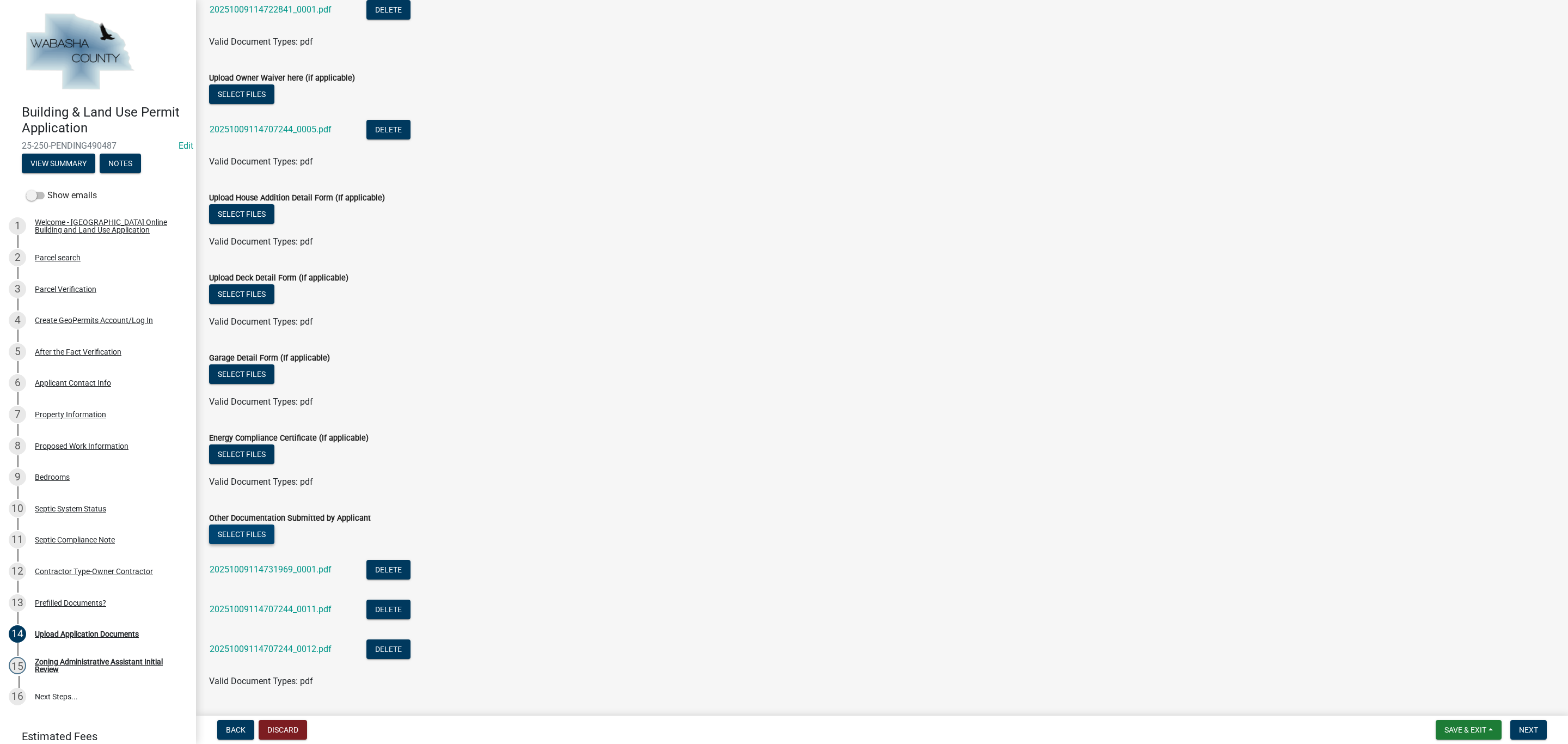
click at [242, 535] on button "Select files" at bounding box center [242, 534] width 65 height 19
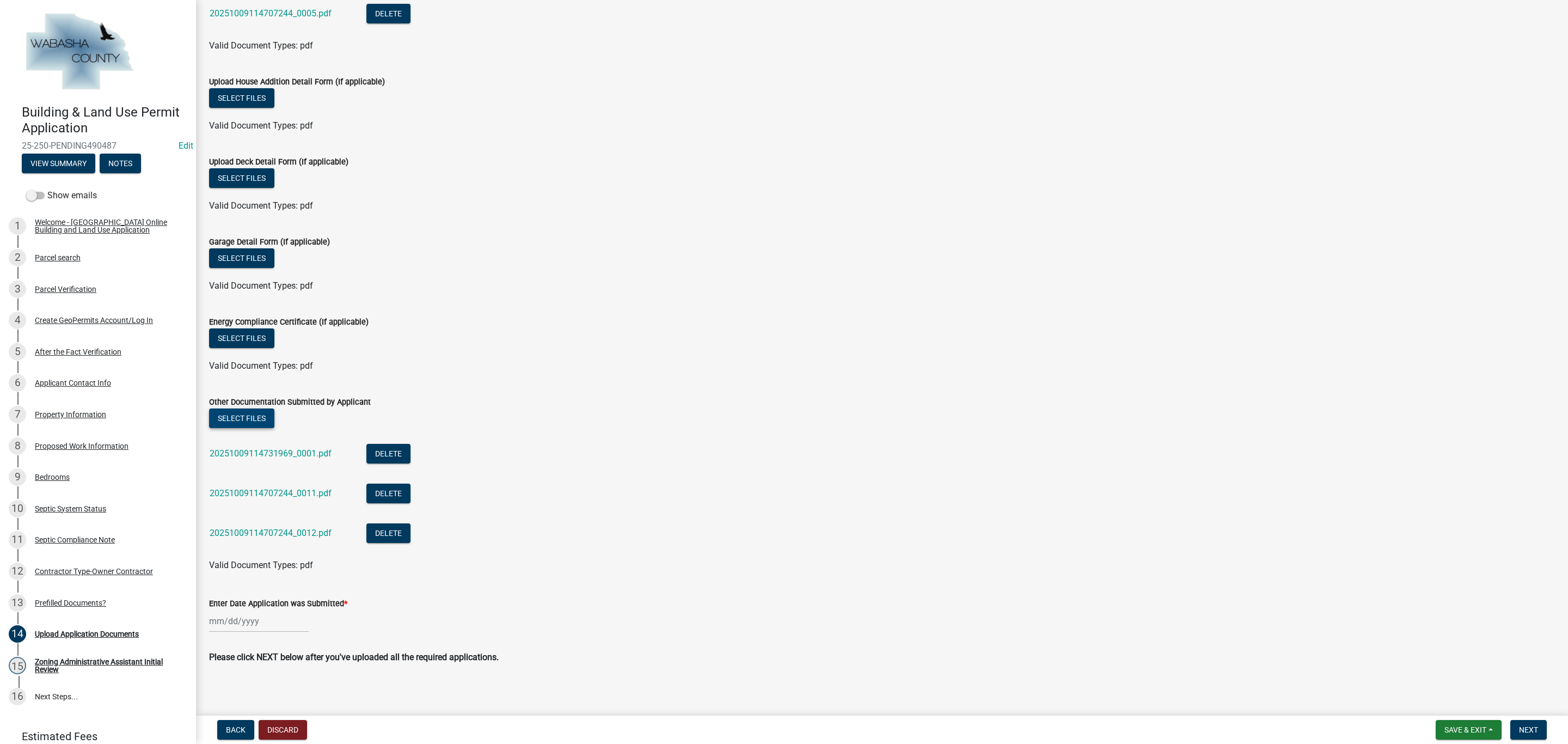
scroll to position [445, 0]
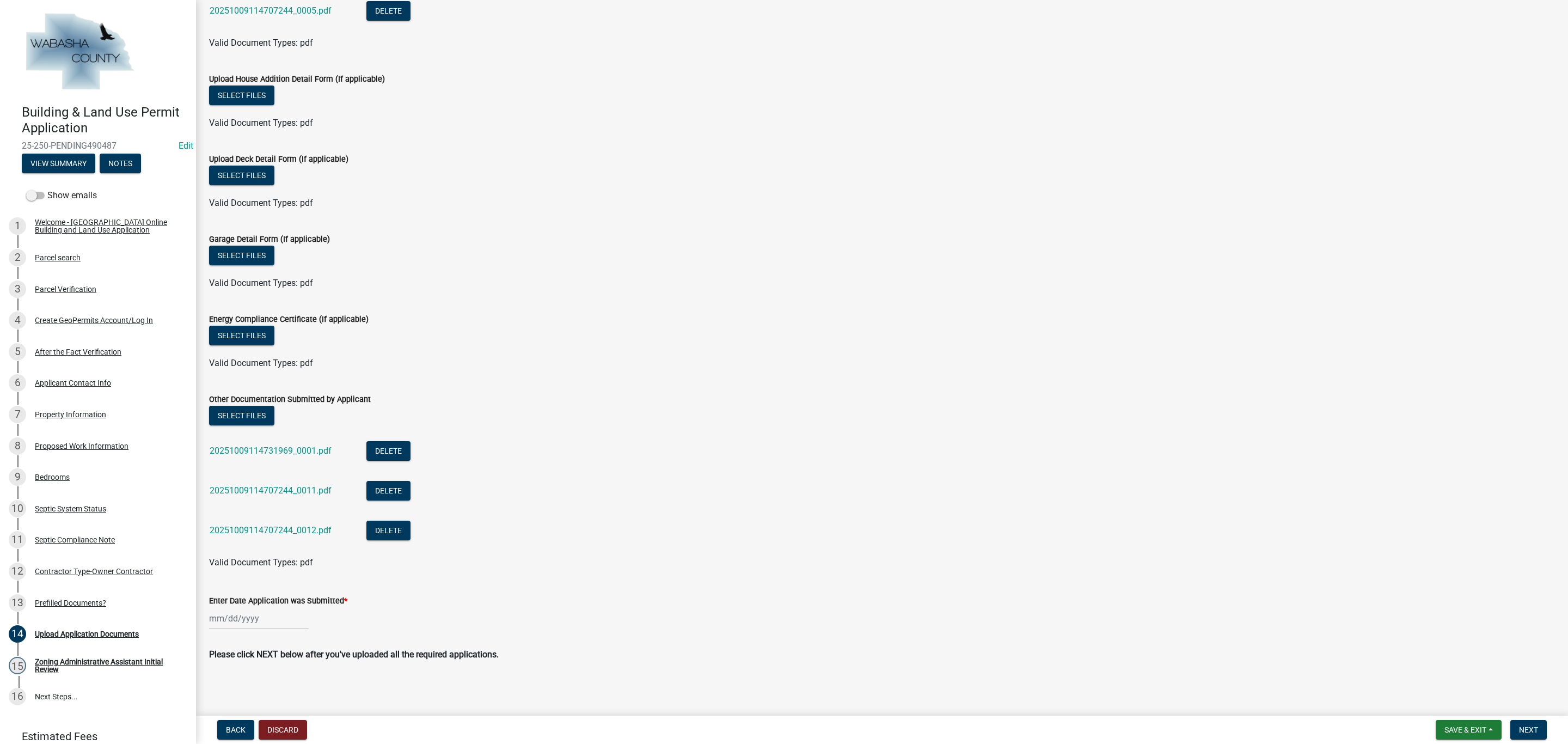
click at [246, 618] on div at bounding box center [259, 618] width 99 height 22
select select "10"
click at [273, 527] on div "9" at bounding box center [272, 526] width 18 height 18
type input "[DATE]"
click at [1529, 733] on span "Next" at bounding box center [1528, 730] width 19 height 9
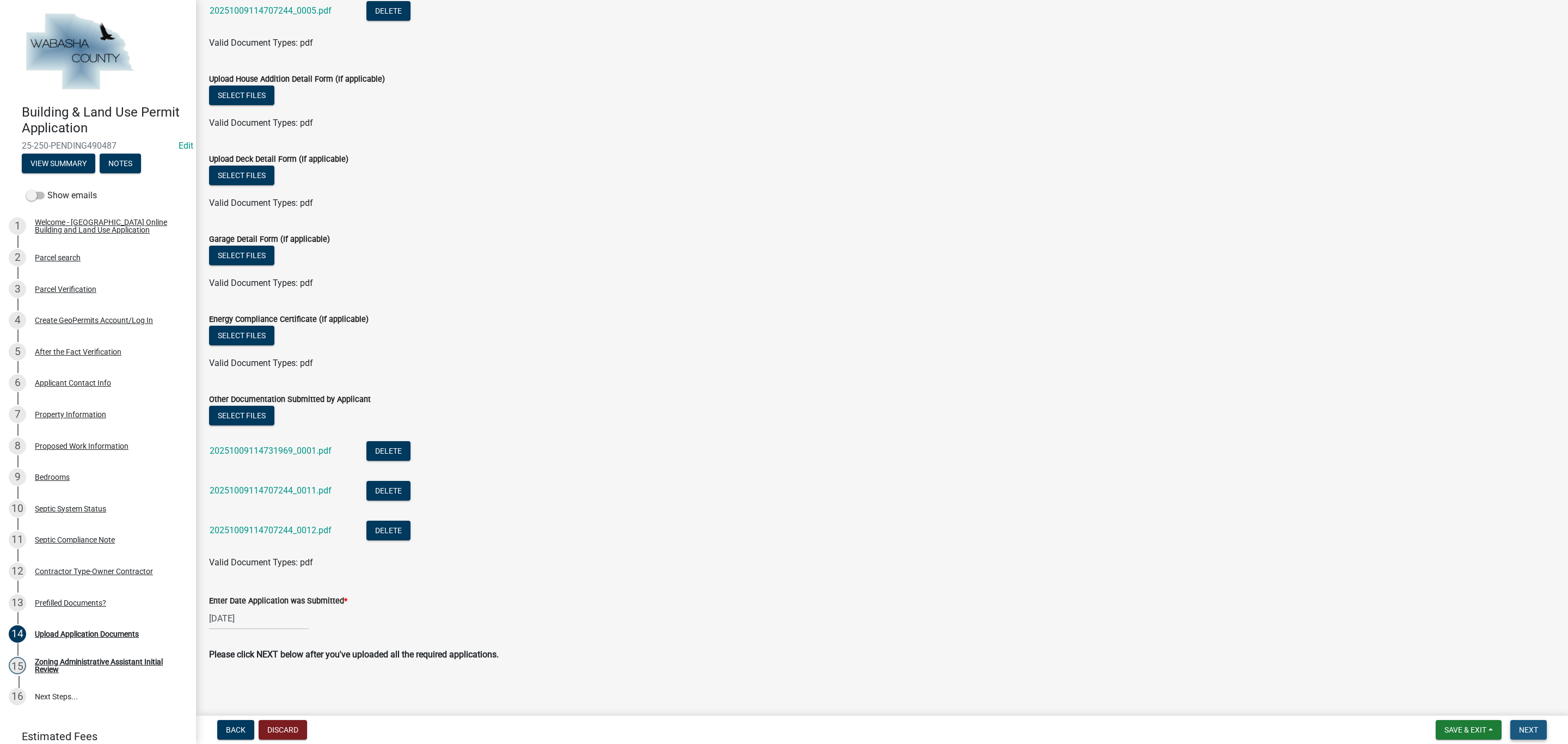
scroll to position [0, 0]
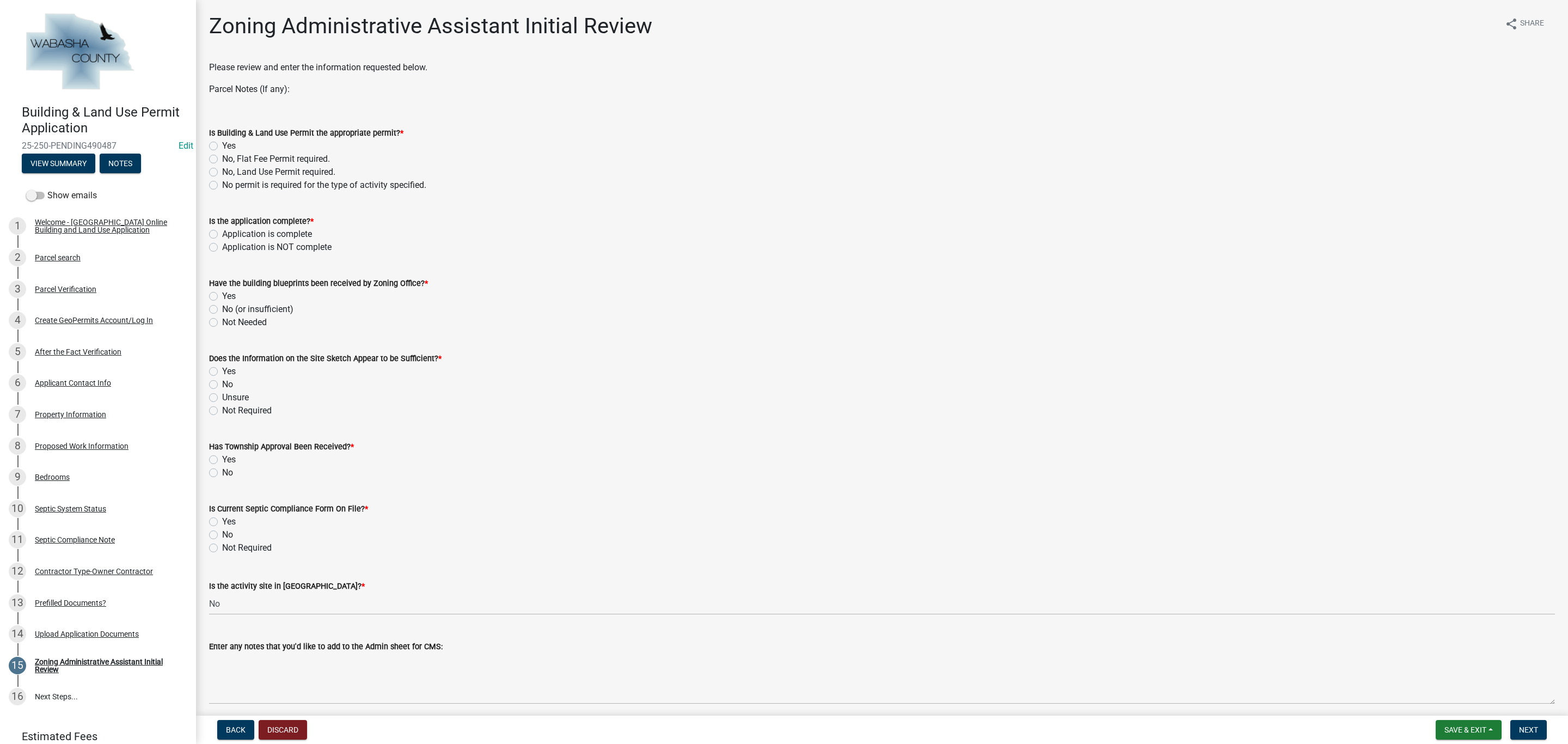
click at [222, 144] on label "Yes" at bounding box center [228, 145] width 13 height 13
click at [222, 144] on input "Yes" at bounding box center [225, 143] width 7 height 7
radio input "true"
click at [219, 236] on div "Application is complete" at bounding box center [883, 234] width 1346 height 13
click at [222, 231] on label "Application is complete" at bounding box center [267, 234] width 90 height 13
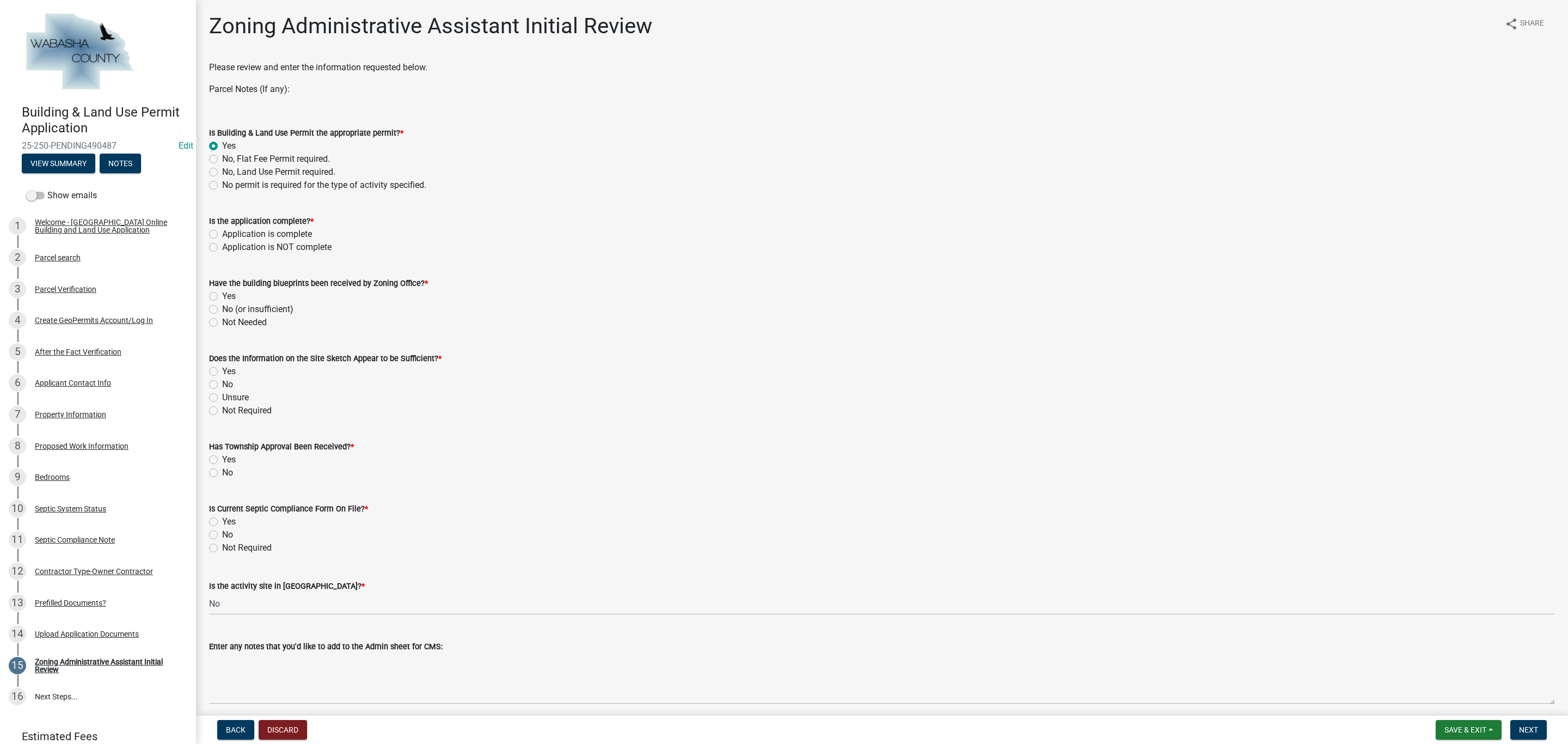
click at [222, 231] on input "Application is complete" at bounding box center [225, 232] width 7 height 7
radio input "true"
click at [222, 295] on label "Yes" at bounding box center [228, 296] width 13 height 13
click at [222, 295] on input "Yes" at bounding box center [225, 293] width 7 height 7
radio input "true"
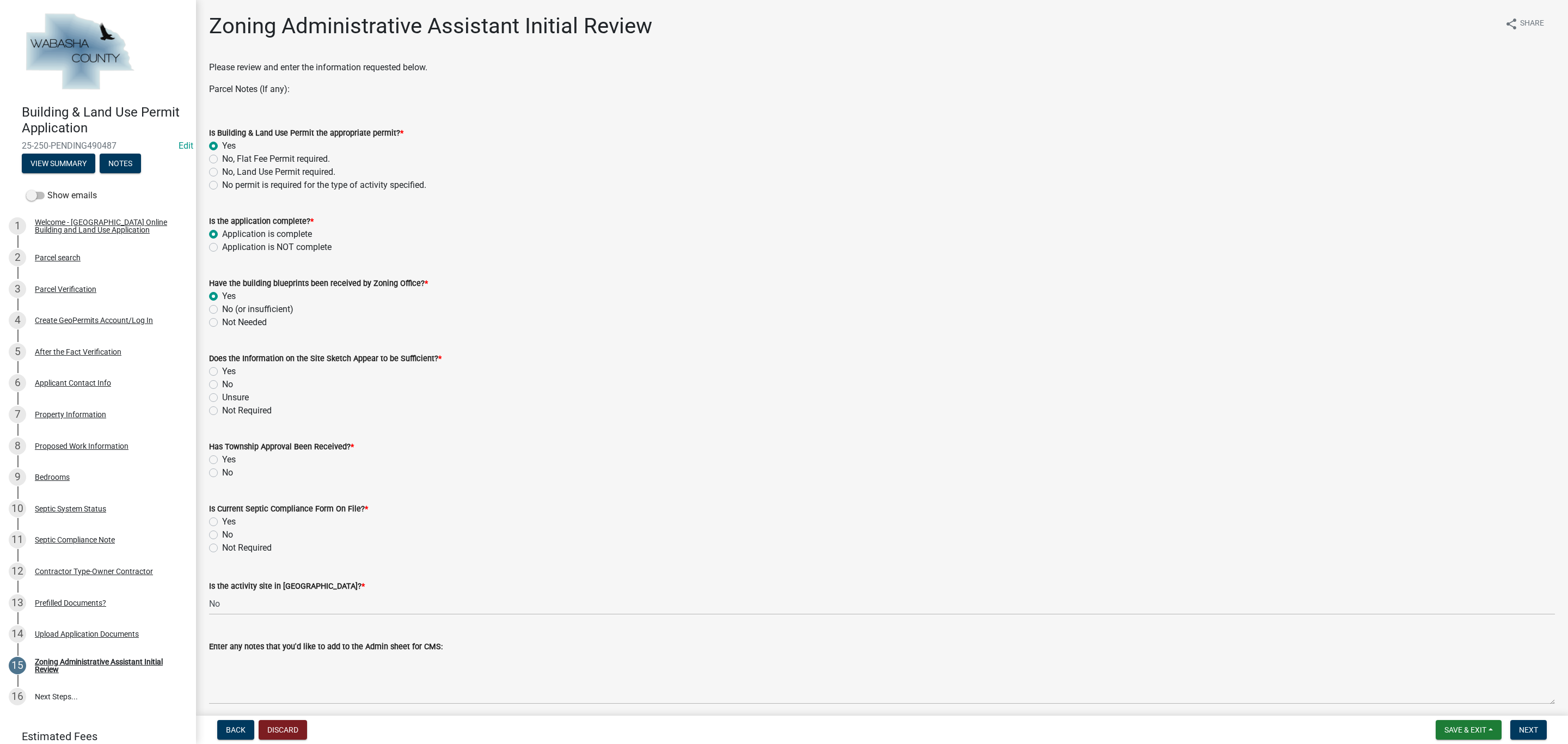
click at [222, 372] on label "Yes" at bounding box center [228, 372] width 13 height 13
click at [222, 372] on input "Yes" at bounding box center [225, 369] width 7 height 7
radio input "true"
click at [222, 458] on label "Yes" at bounding box center [228, 460] width 13 height 13
click at [222, 458] on input "Yes" at bounding box center [225, 457] width 7 height 7
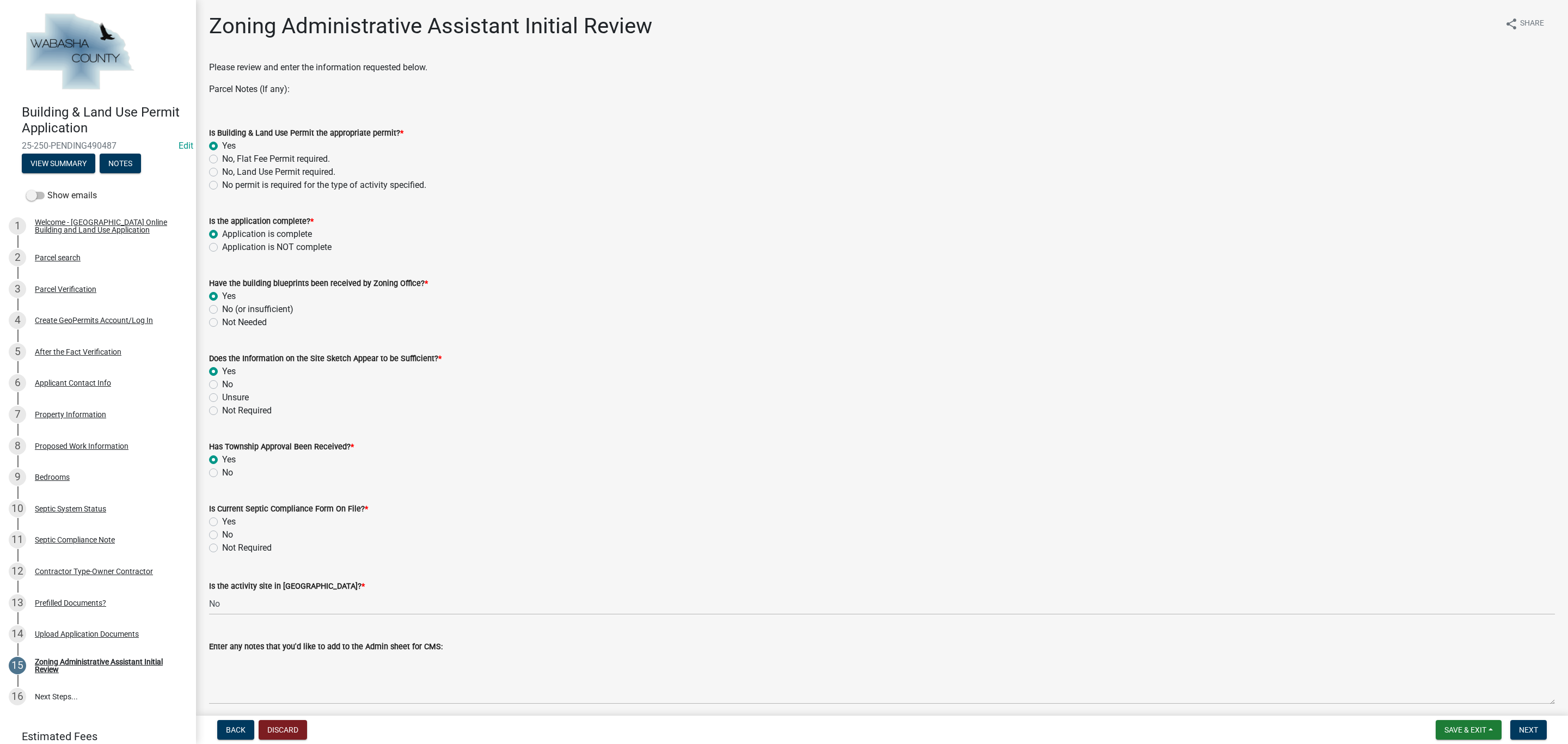
radio input "true"
click at [222, 517] on label "Yes" at bounding box center [228, 521] width 13 height 13
click at [222, 517] on input "Yes" at bounding box center [225, 519] width 7 height 7
radio input "true"
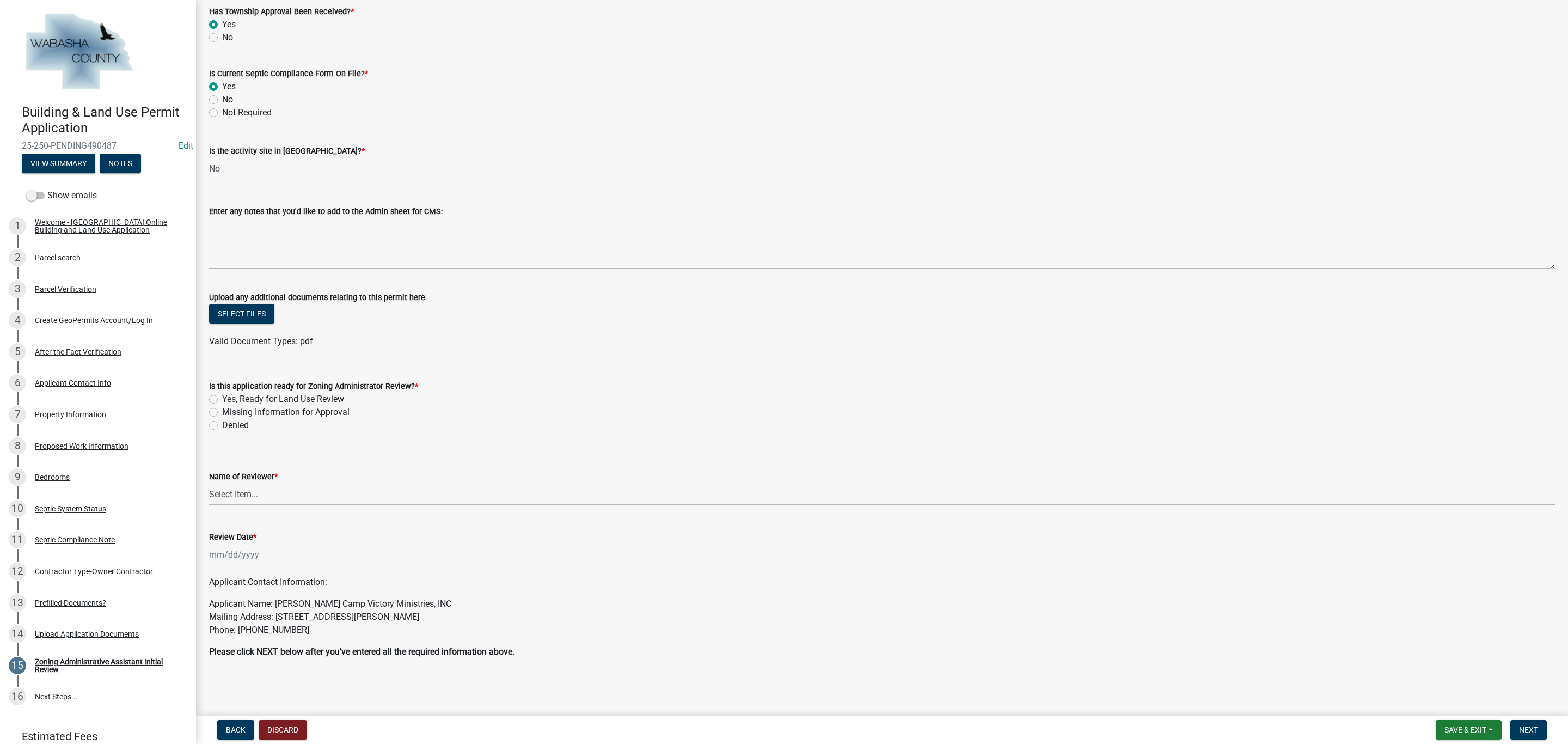
scroll to position [442, 0]
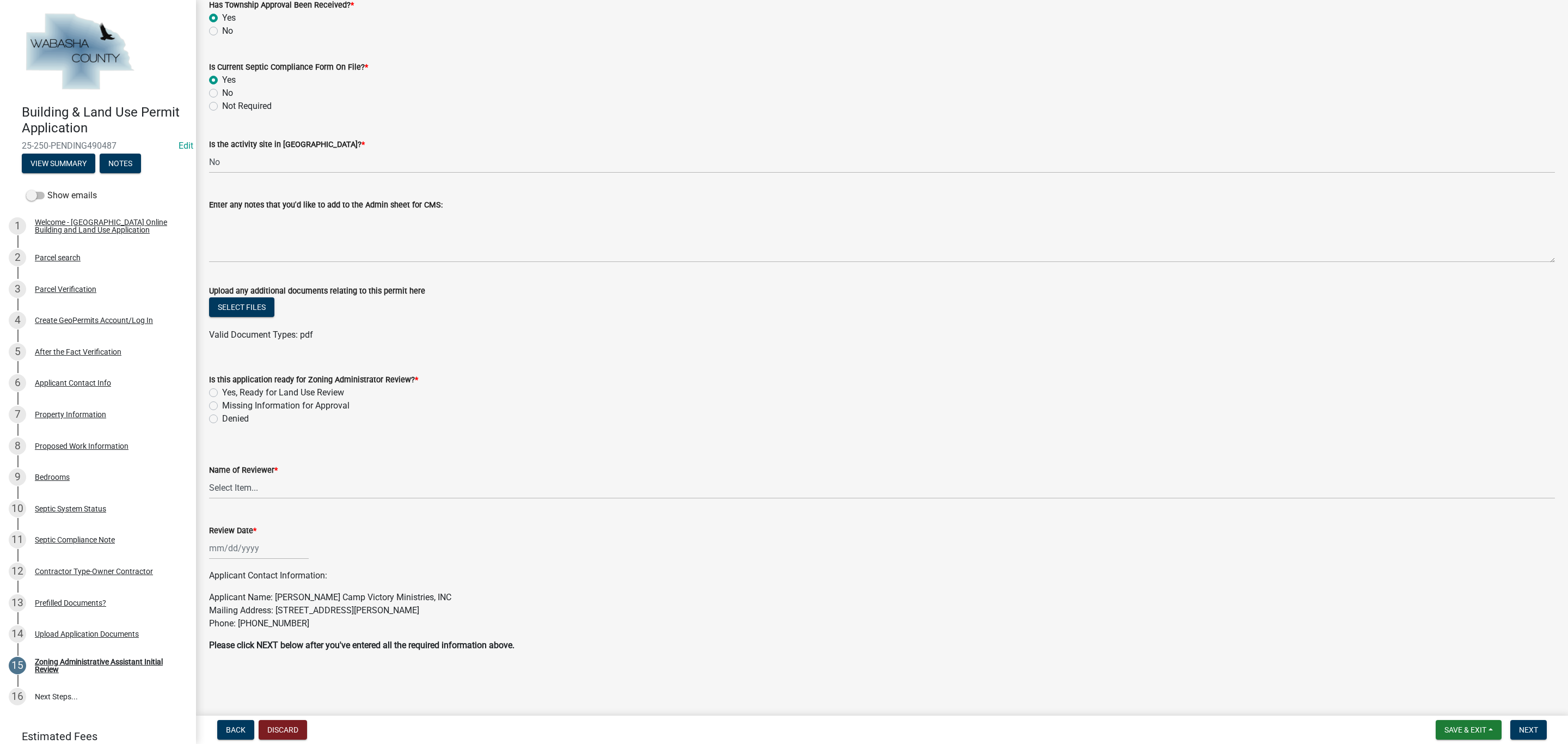
click at [222, 393] on label "Yes, Ready for Land Use Review" at bounding box center [282, 393] width 122 height 13
click at [222, 393] on input "Yes, Ready for Land Use Review" at bounding box center [225, 390] width 7 height 7
radio input "true"
click at [221, 480] on select "Select Item... [PERSON_NAME] [PERSON_NAME] [PERSON_NAME]" at bounding box center [883, 487] width 1346 height 22
click at [209, 476] on select "Select Item... [PERSON_NAME] [PERSON_NAME] [PERSON_NAME]" at bounding box center [883, 487] width 1346 height 22
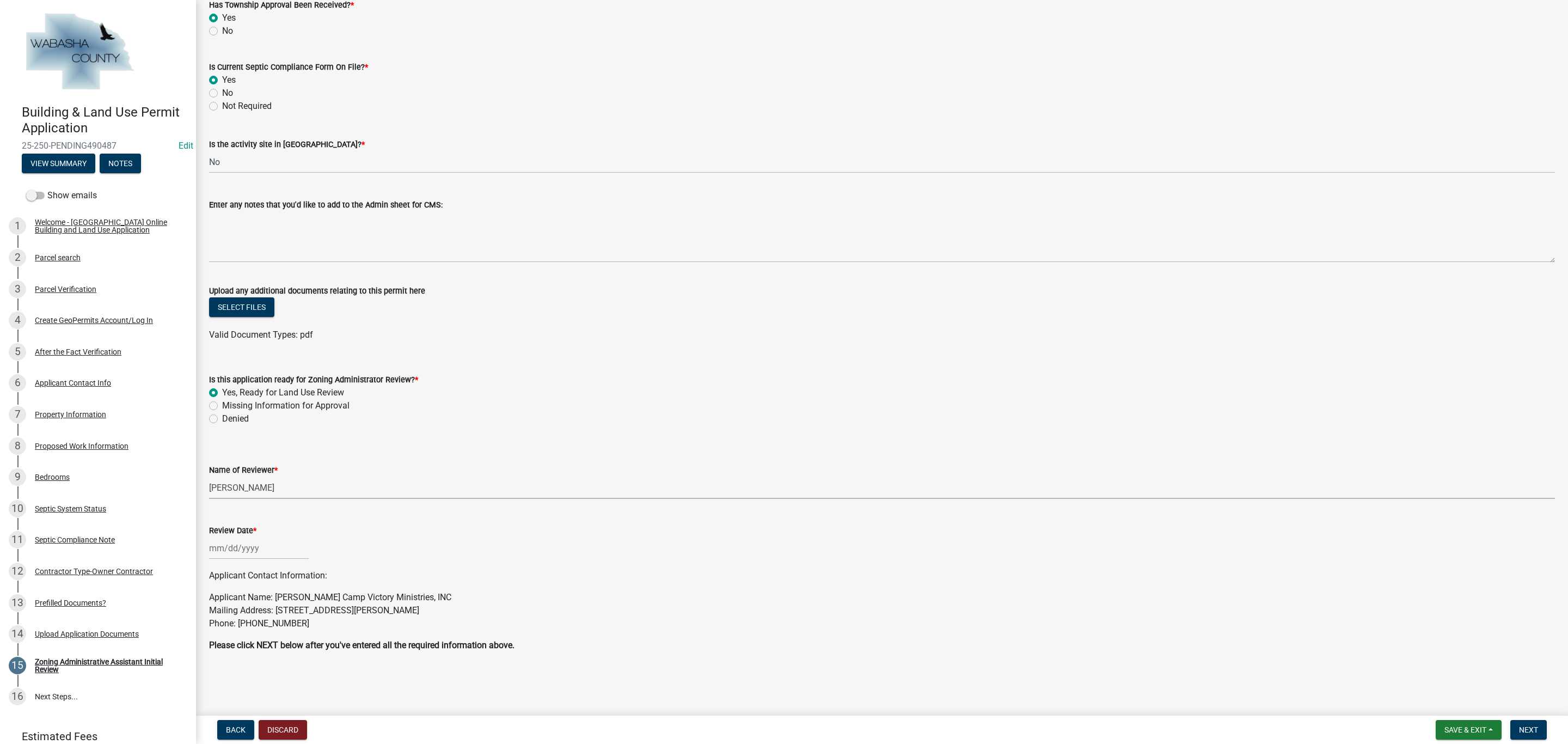
select select "d28b9a1b-667d-4cbd-98a3-080b17041148"
click at [245, 546] on div at bounding box center [259, 548] width 99 height 22
select select "10"
select select "2025"
click at [275, 622] on div "9" at bounding box center [272, 624] width 18 height 18
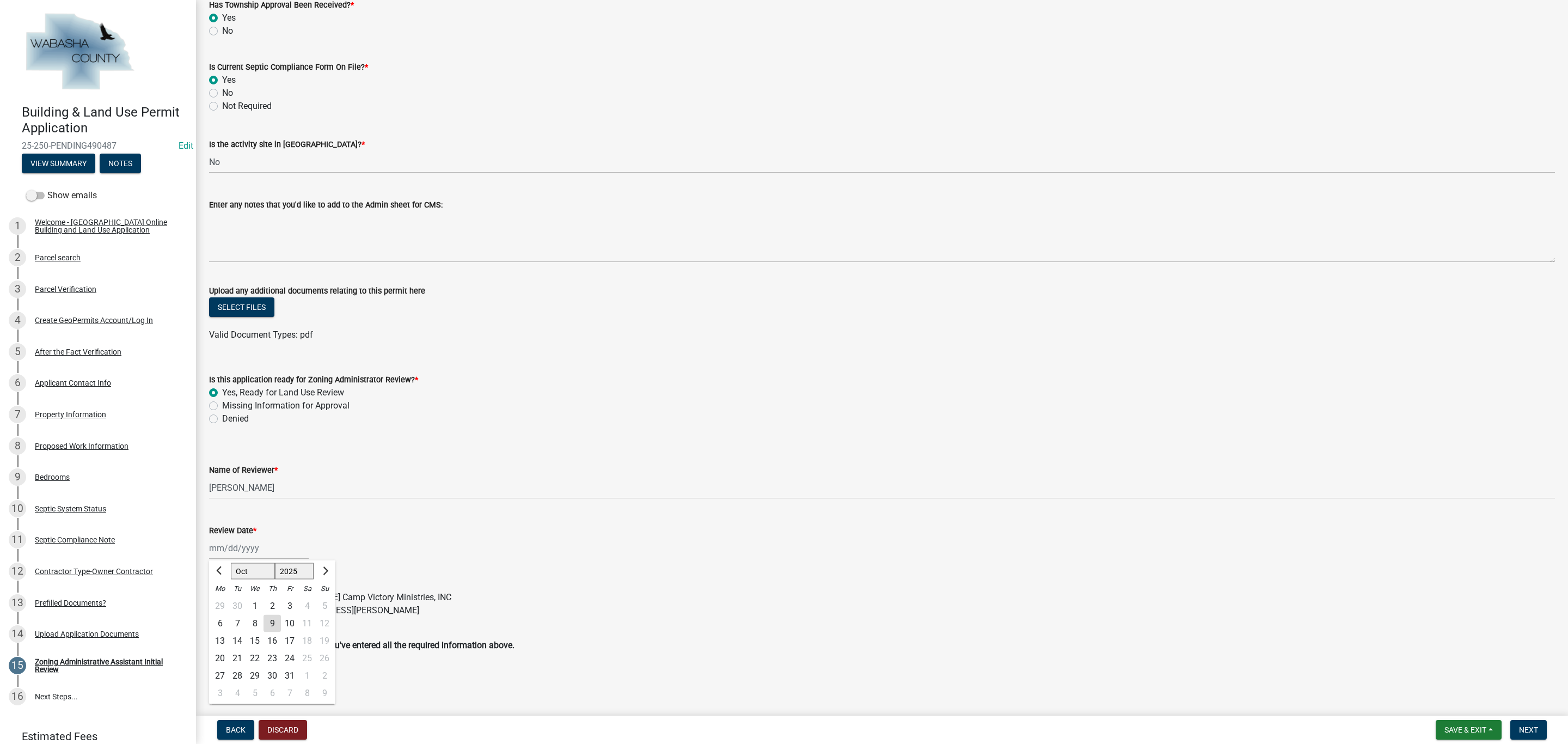
type input "[DATE]"
click at [1528, 733] on span "Next" at bounding box center [1528, 730] width 19 height 9
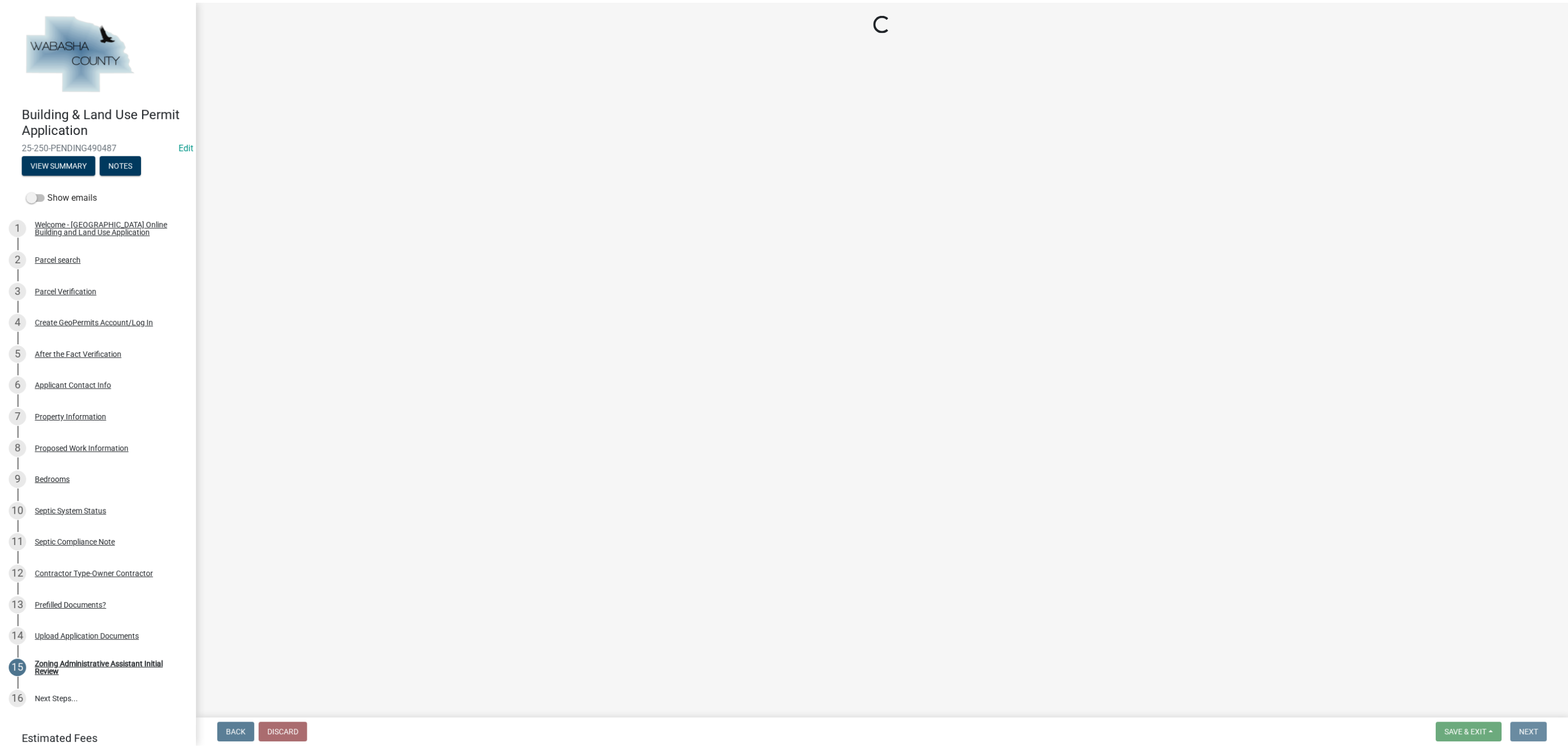
scroll to position [0, 0]
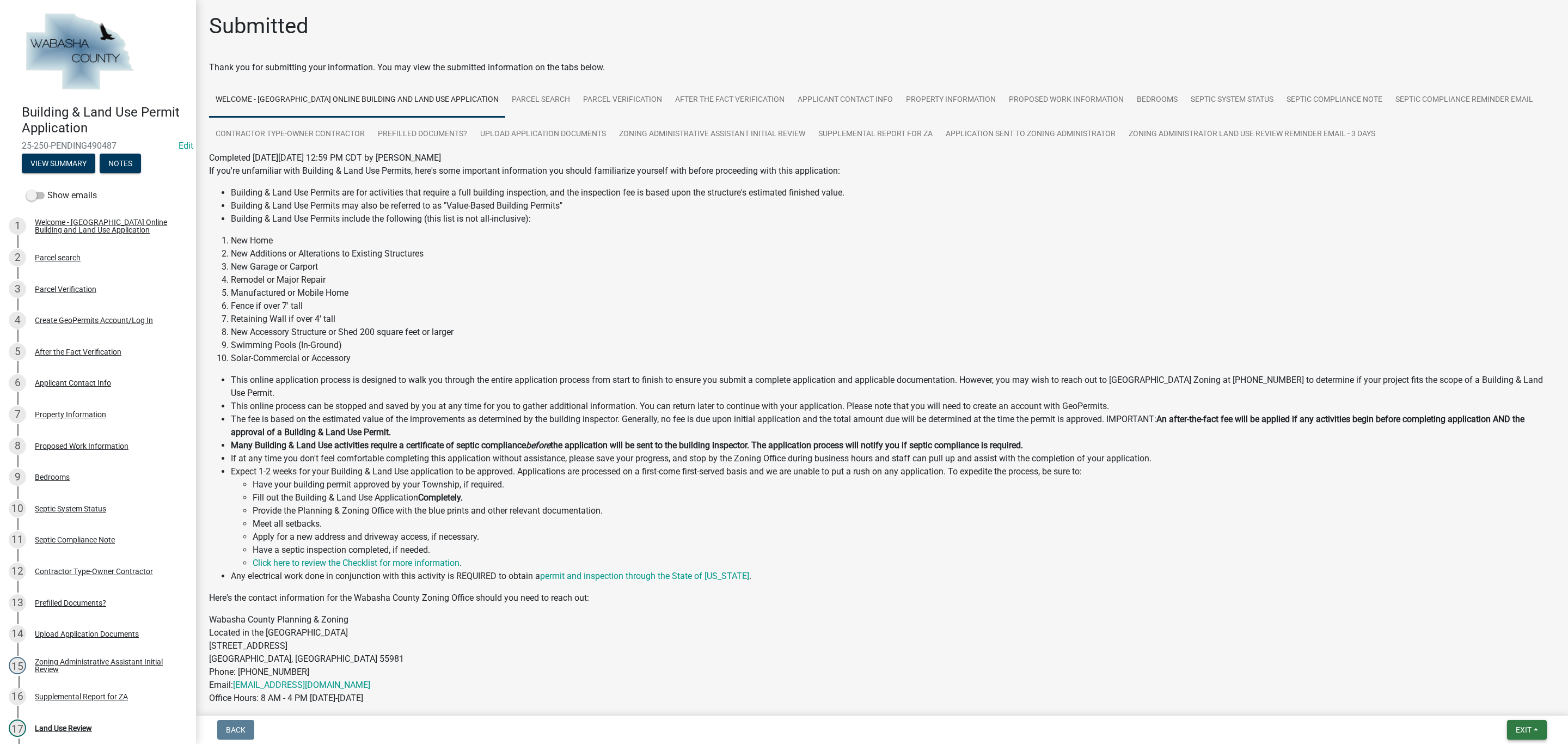
click at [1537, 726] on button "Exit" at bounding box center [1527, 730] width 40 height 19
click at [1484, 703] on button "Save & Exit" at bounding box center [1503, 703] width 87 height 26
